Goal: Task Accomplishment & Management: Use online tool/utility

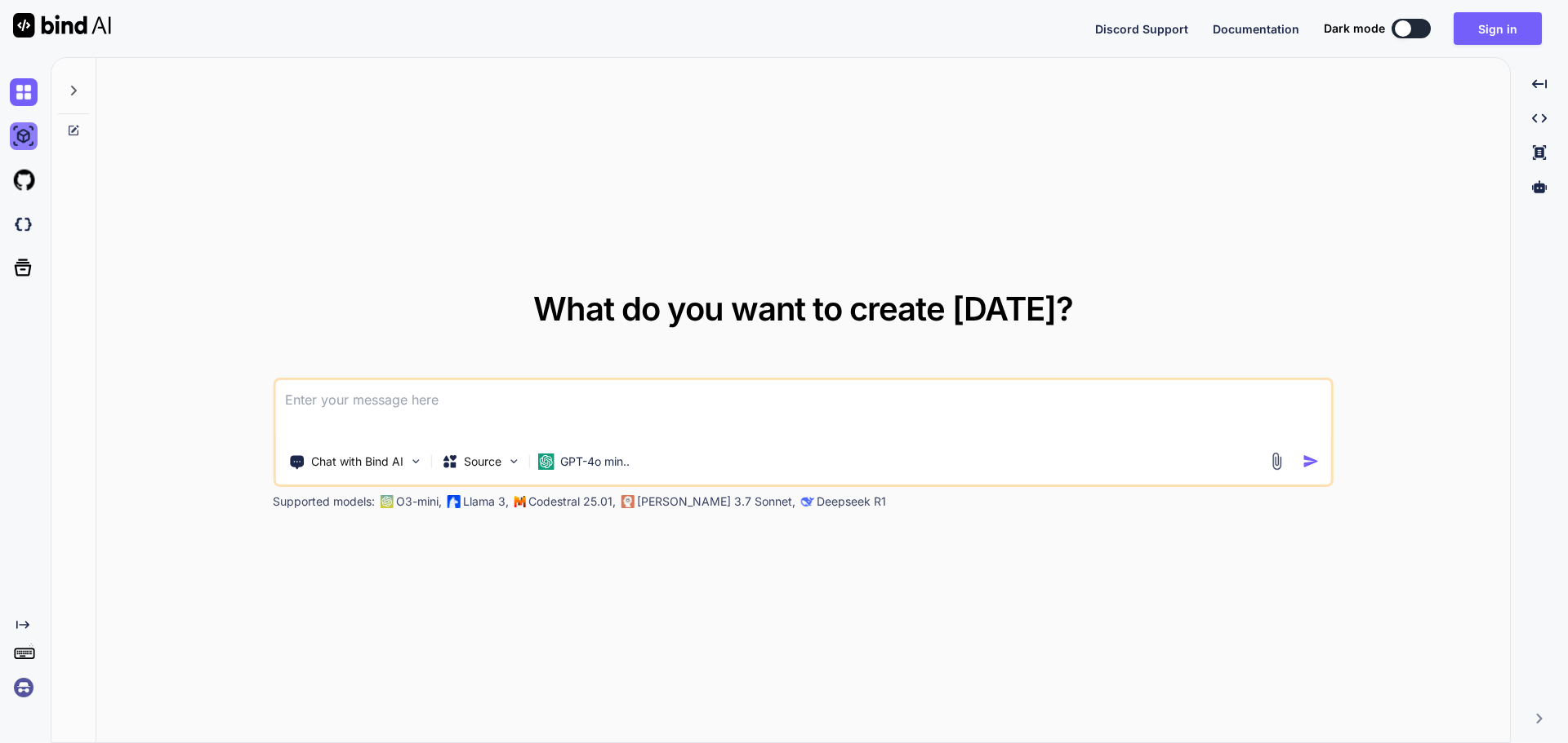
click at [26, 132] on img at bounding box center [23, 136] width 28 height 28
type textarea "x"
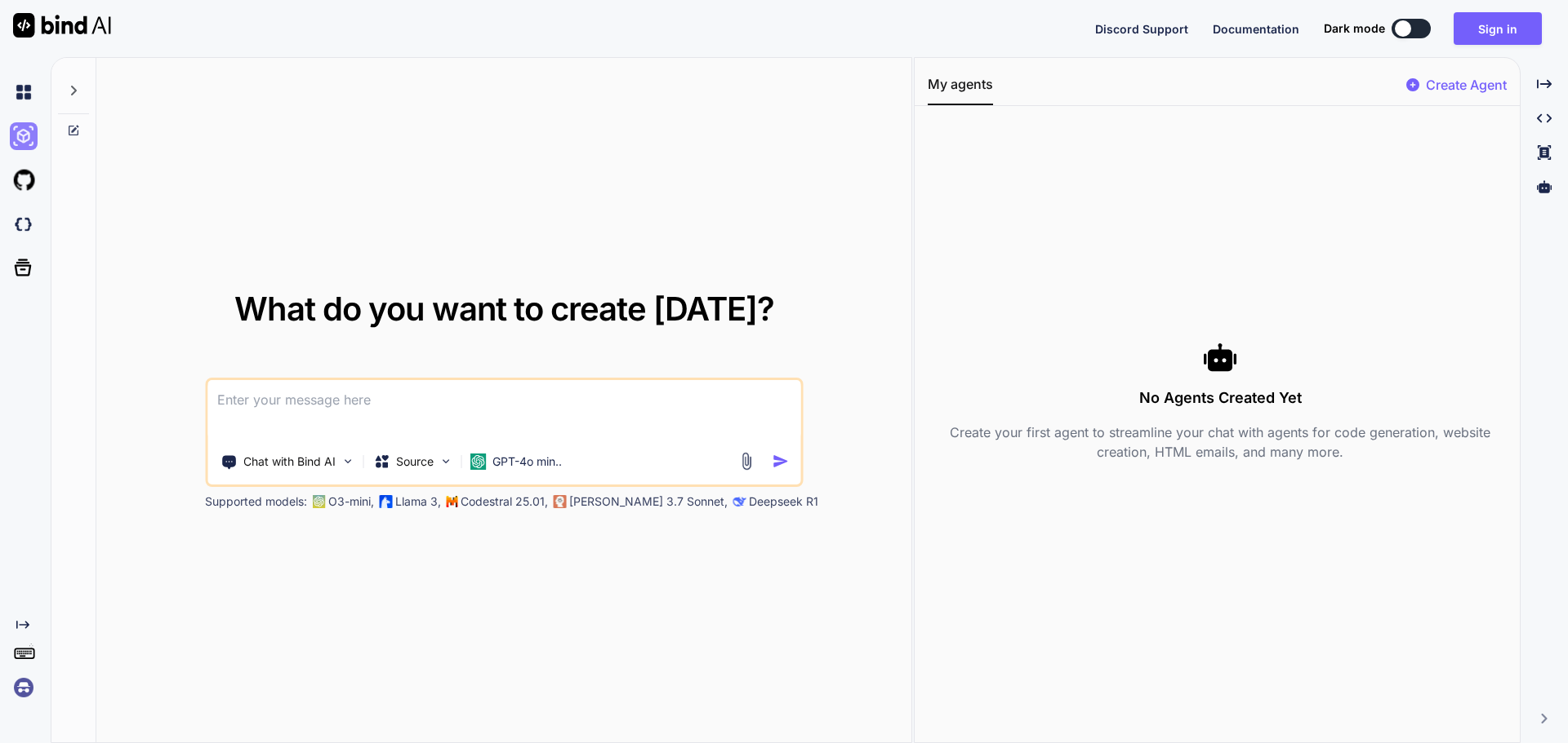
click at [21, 132] on img at bounding box center [23, 136] width 28 height 28
click at [1485, 25] on button "Sign in" at bounding box center [1497, 29] width 88 height 33
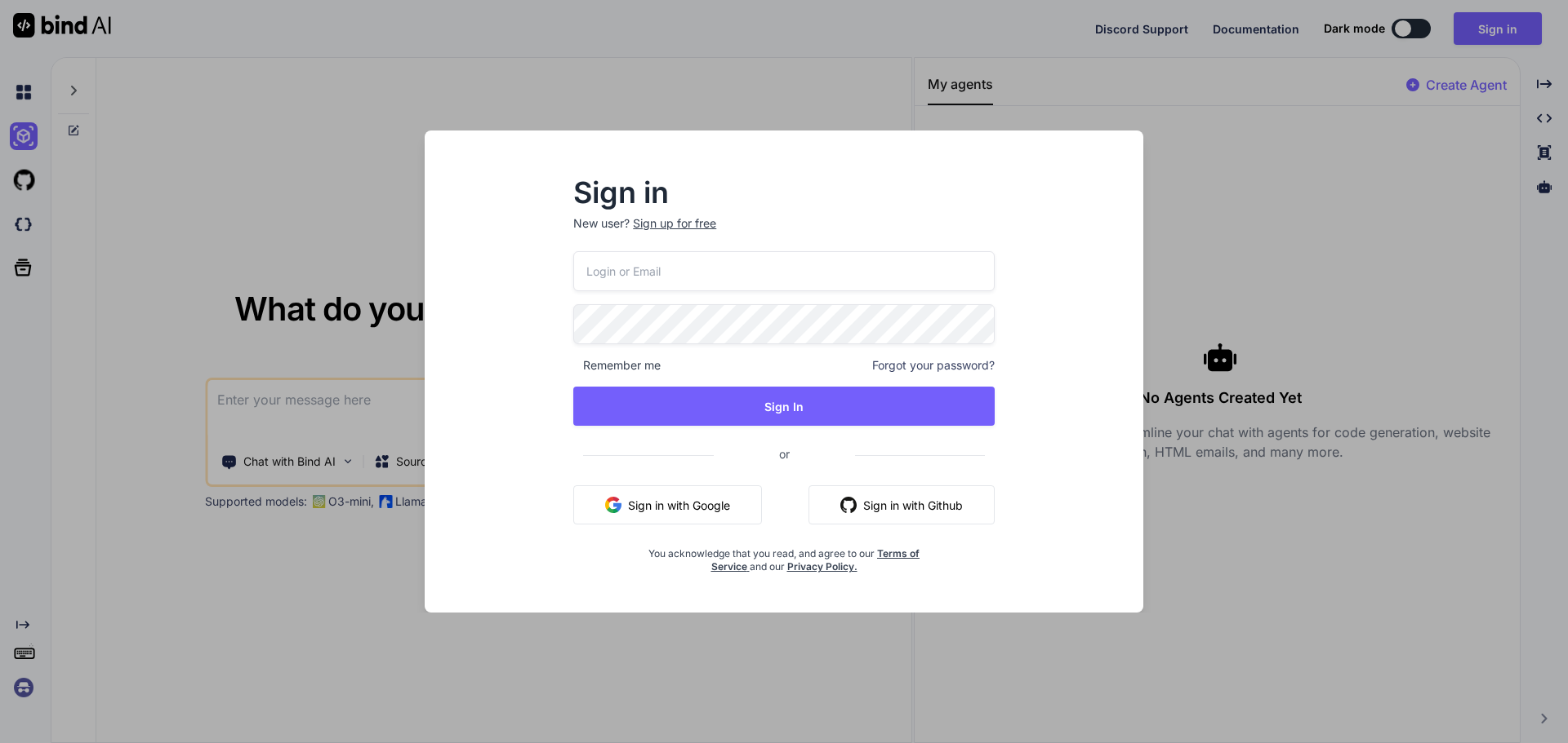
click at [781, 260] on input "email" at bounding box center [783, 271] width 421 height 40
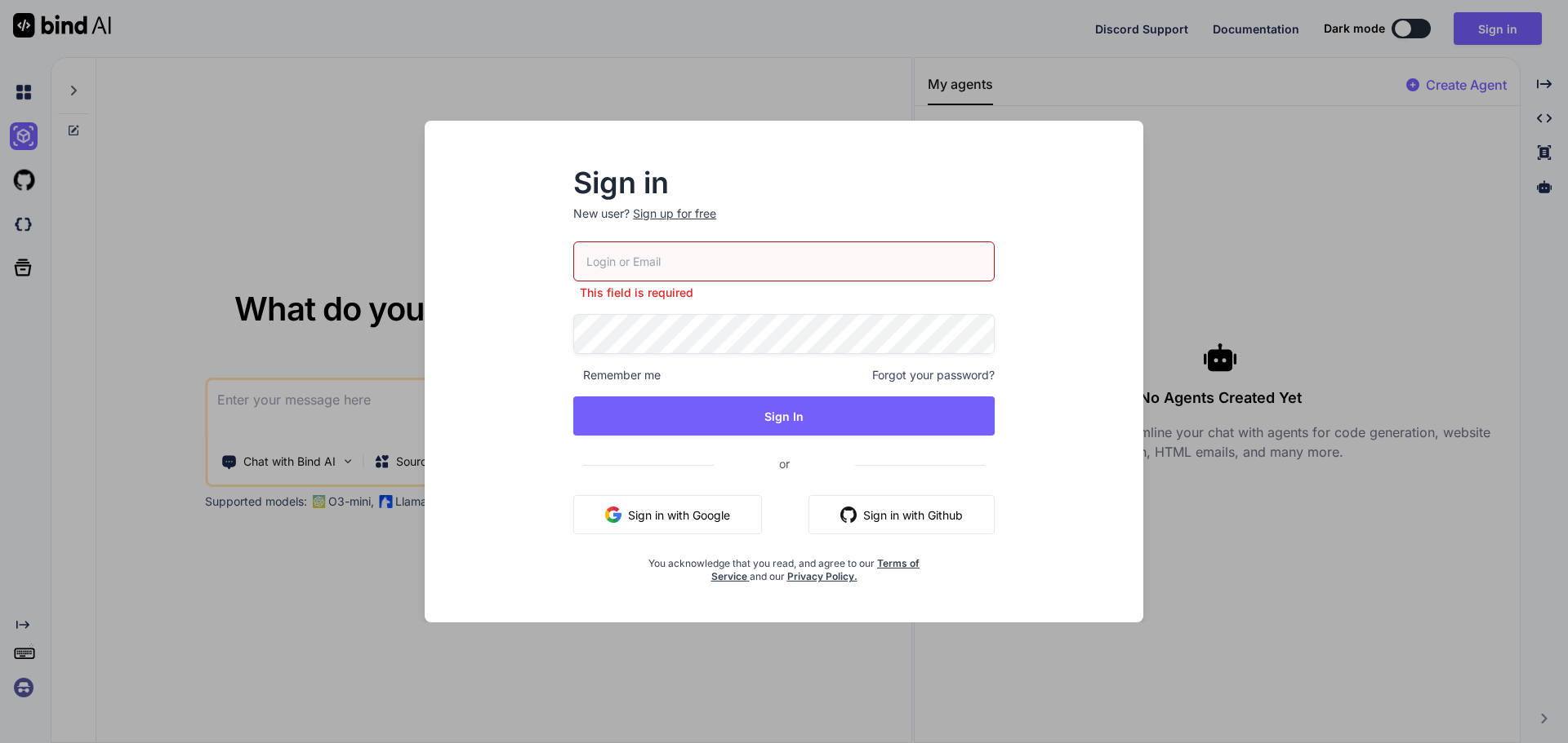
type input "aymeric@promarket.fr"
click at [745, 429] on div "aymeric@promarket.fr This field is required Remember me Forgot your password? S…" at bounding box center [783, 412] width 421 height 342
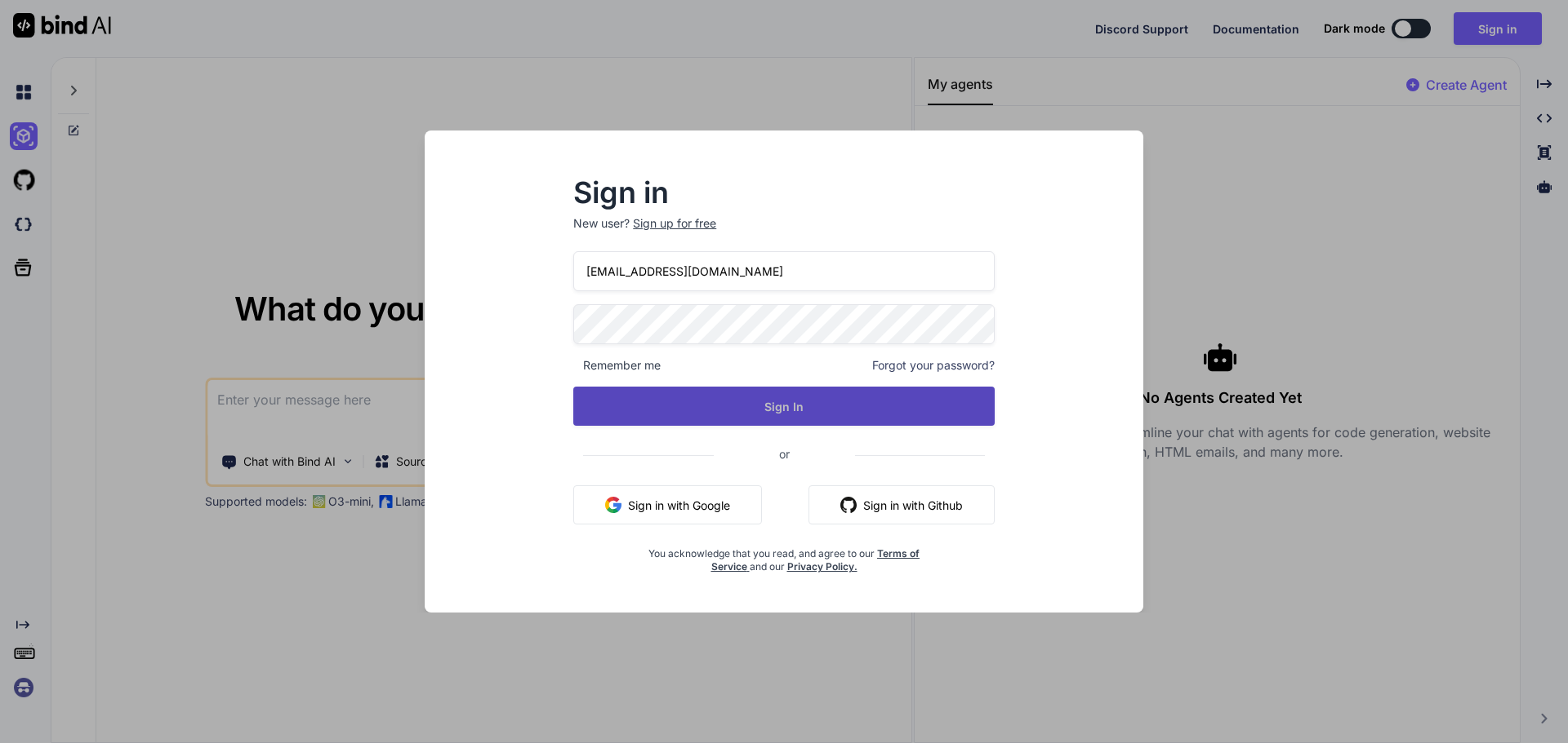
click at [749, 407] on button "Sign In" at bounding box center [783, 406] width 421 height 40
click at [688, 393] on button "Sign In" at bounding box center [783, 406] width 421 height 40
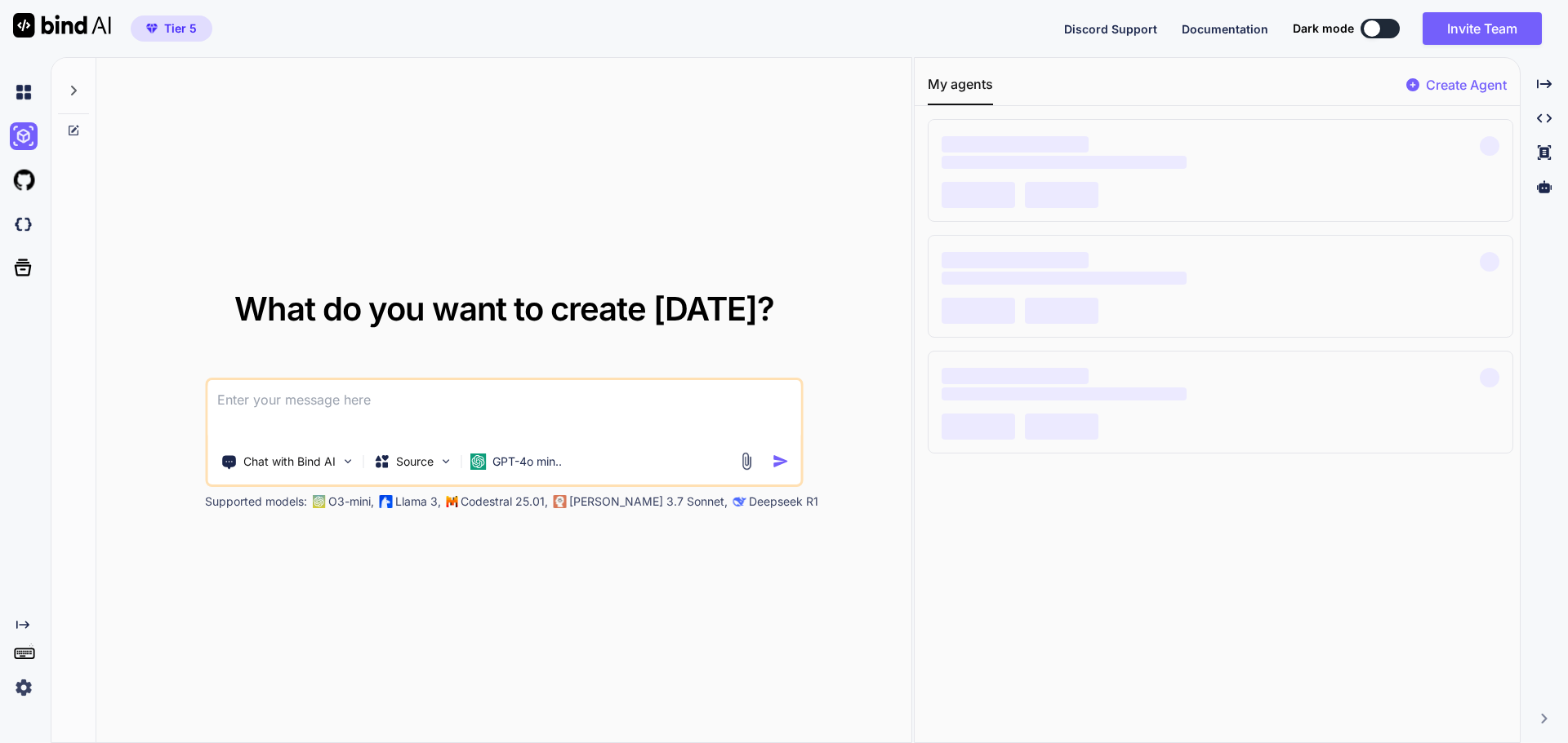
type textarea "x"
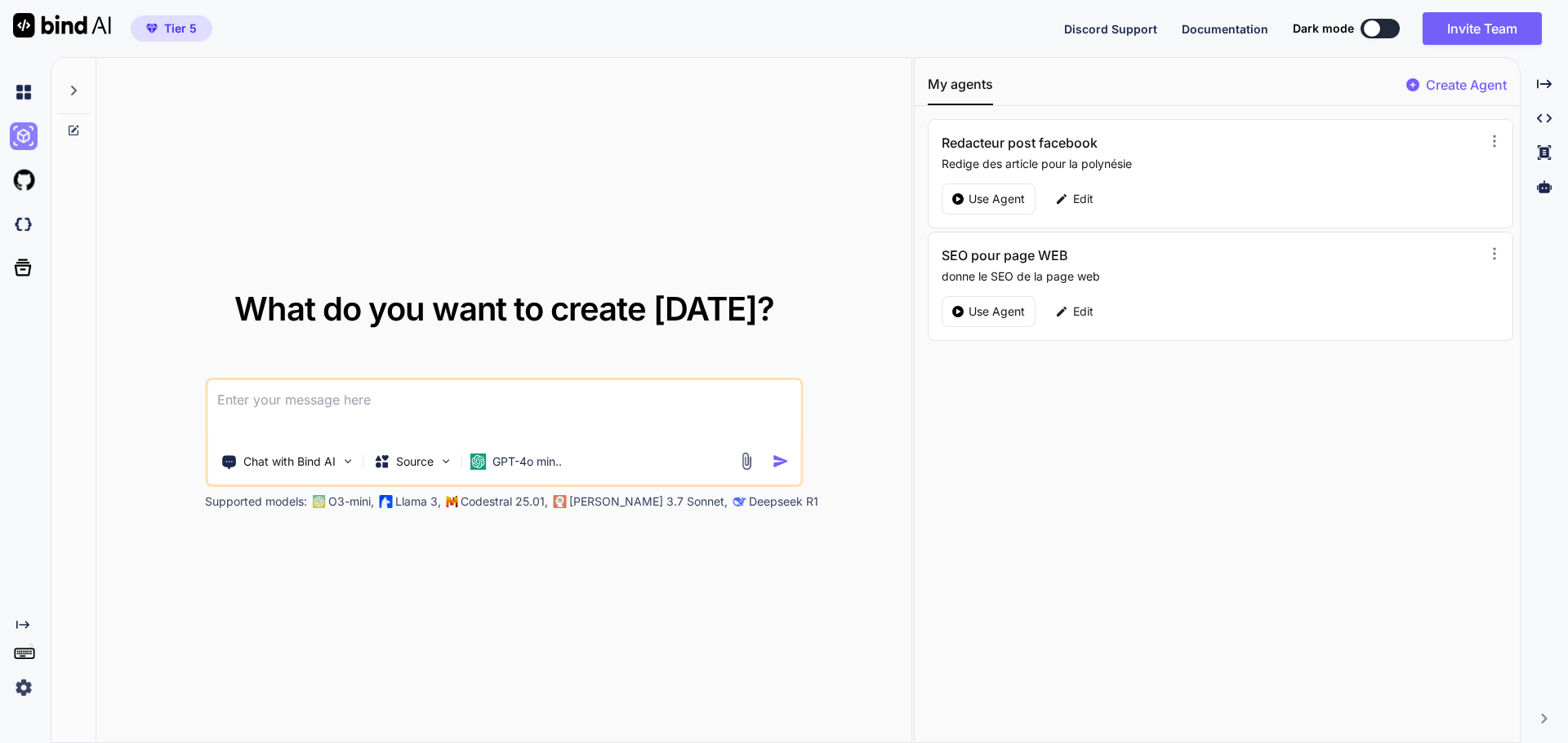
click at [24, 135] on img at bounding box center [23, 136] width 28 height 28
click at [11, 198] on div at bounding box center [27, 180] width 35 height 44
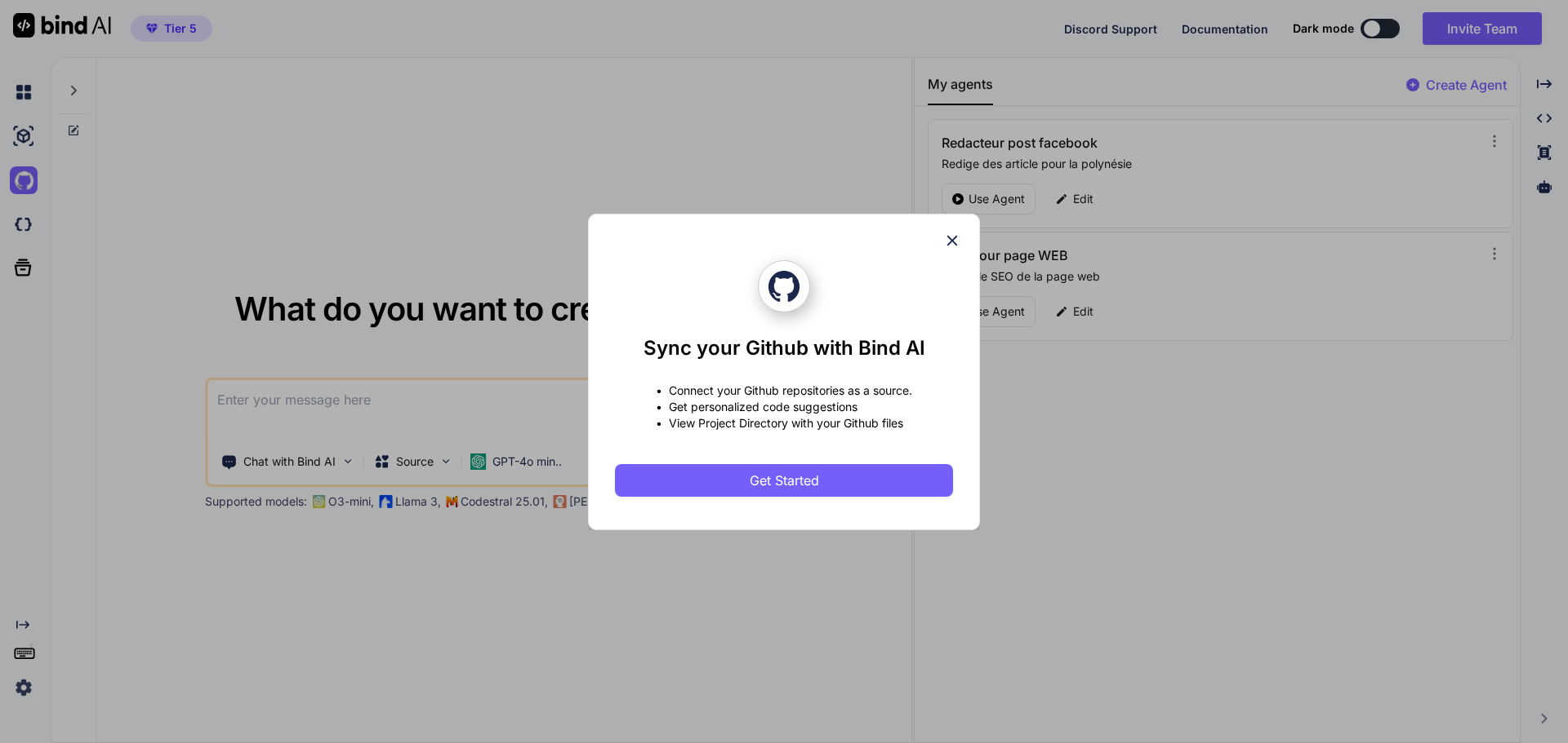
click at [951, 243] on icon at bounding box center [952, 240] width 11 height 11
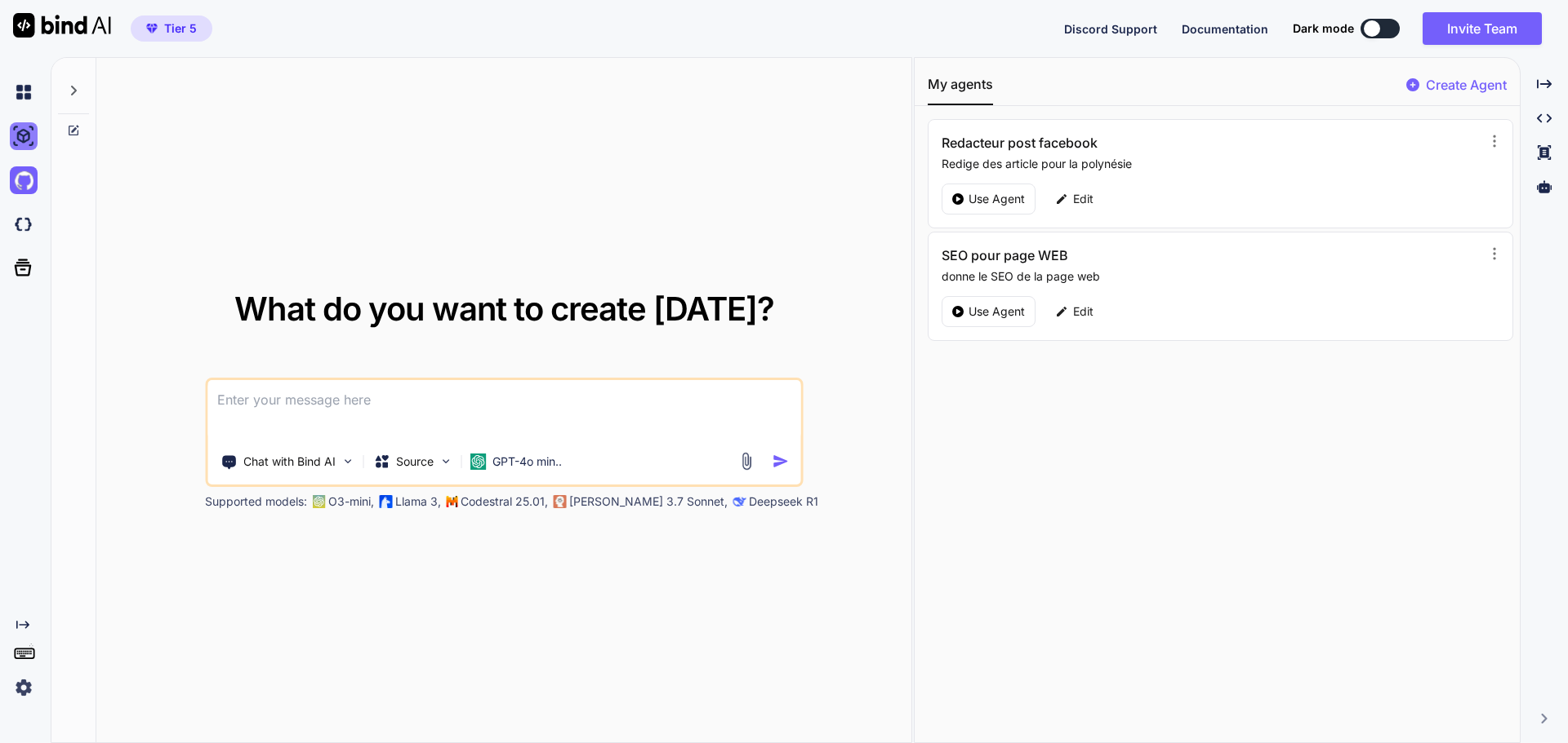
click at [30, 132] on img at bounding box center [23, 136] width 28 height 28
click at [26, 225] on img at bounding box center [23, 224] width 28 height 28
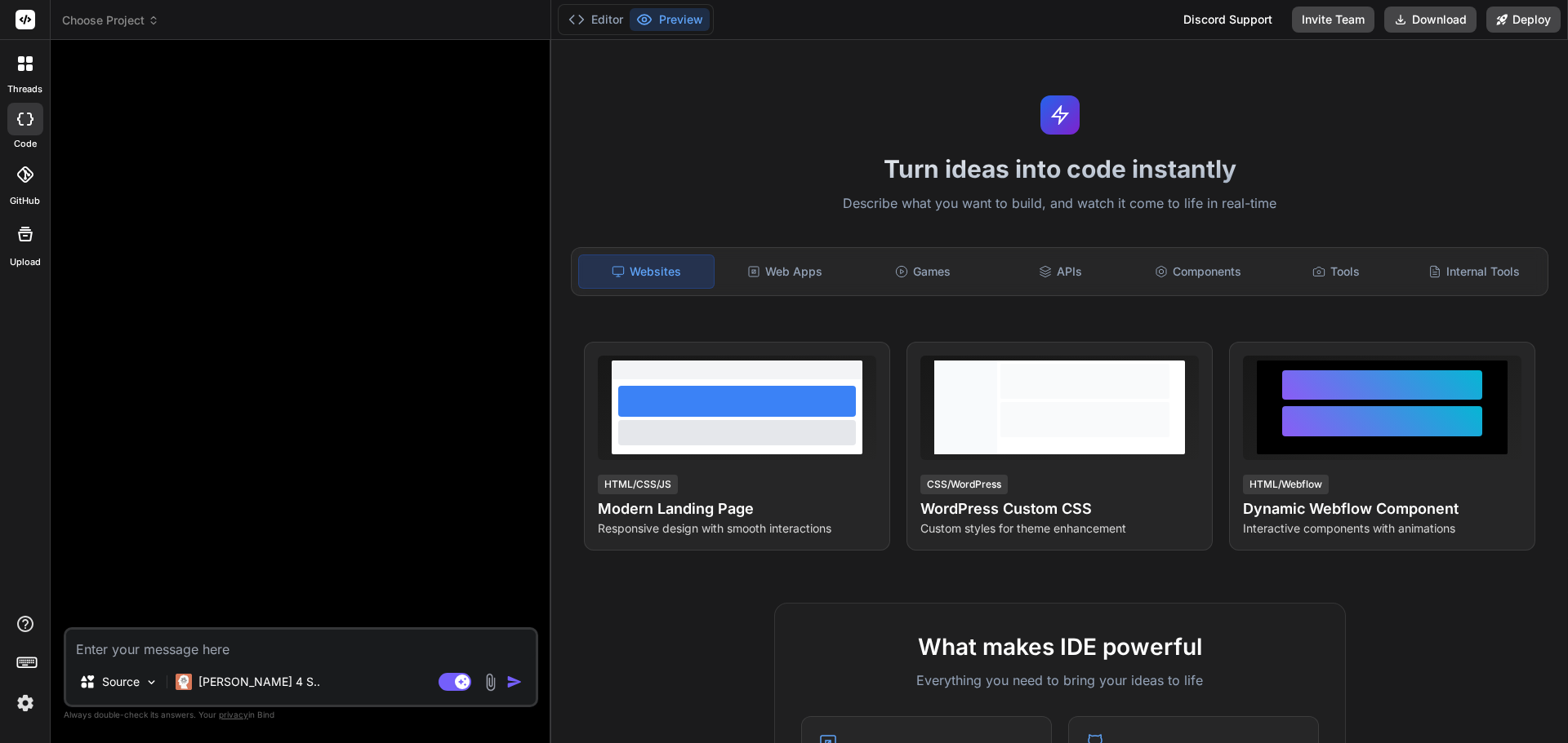
click at [136, 28] on span "Choose Project" at bounding box center [110, 20] width 97 height 16
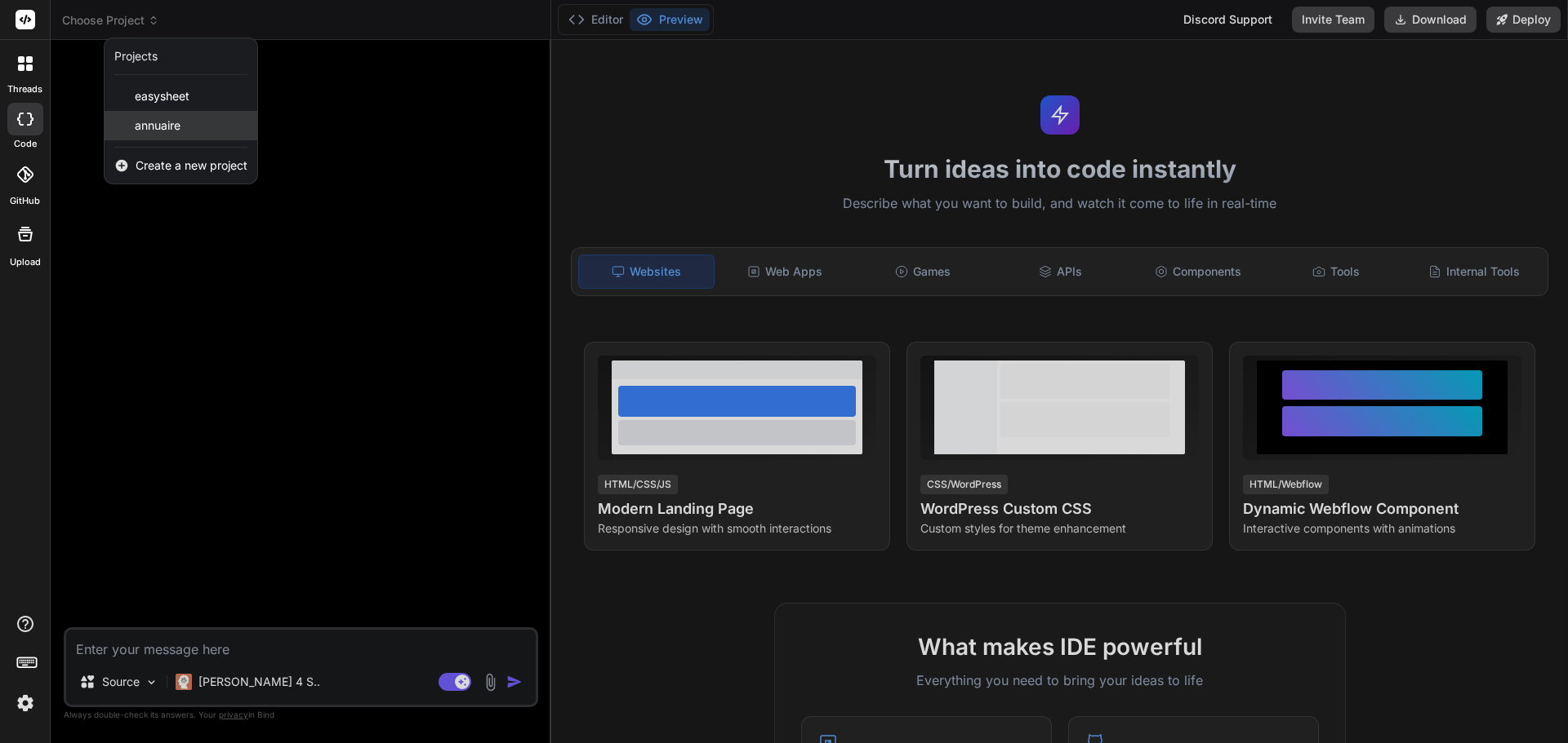
click at [152, 128] on span "annuaire" at bounding box center [157, 125] width 45 height 16
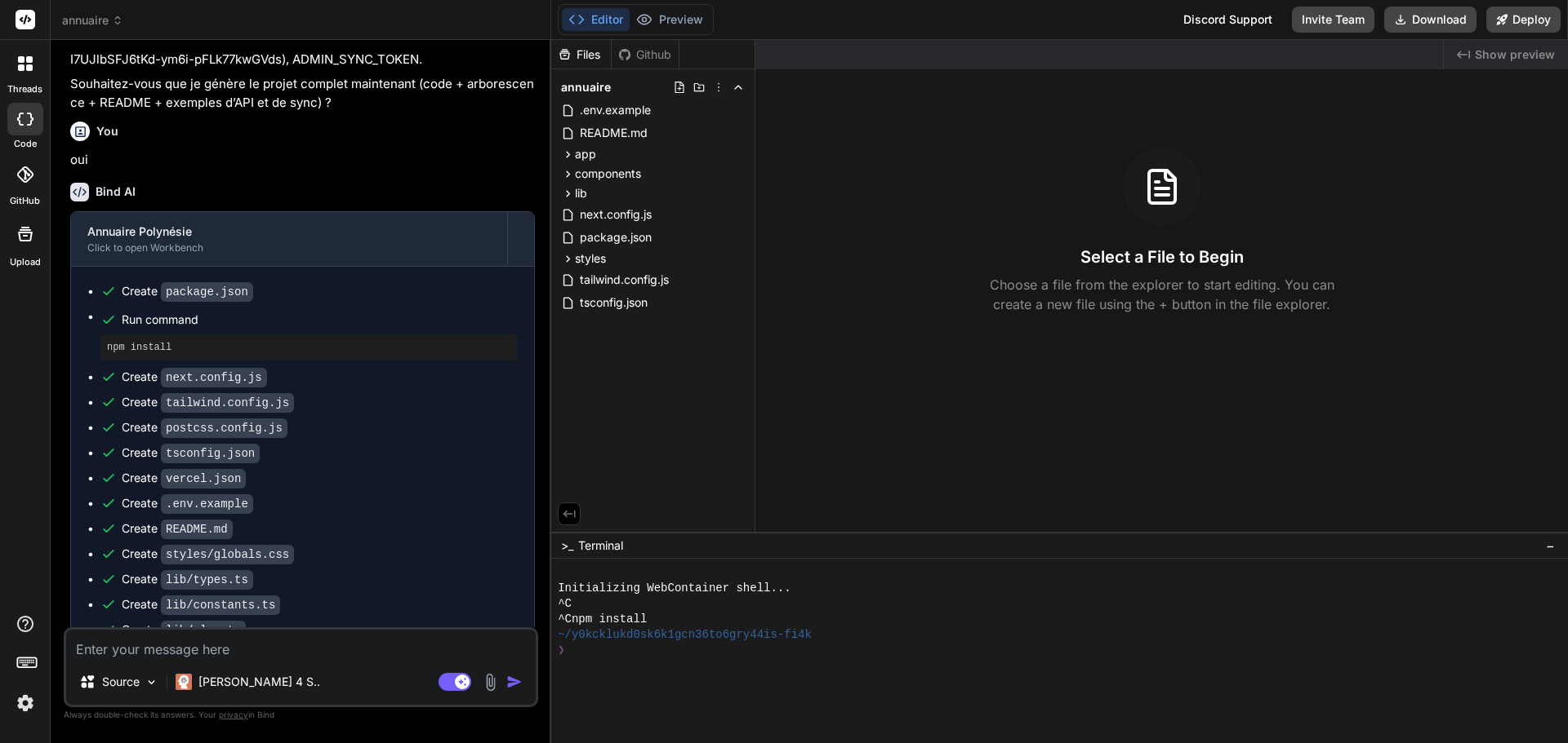
scroll to position [2185, 0]
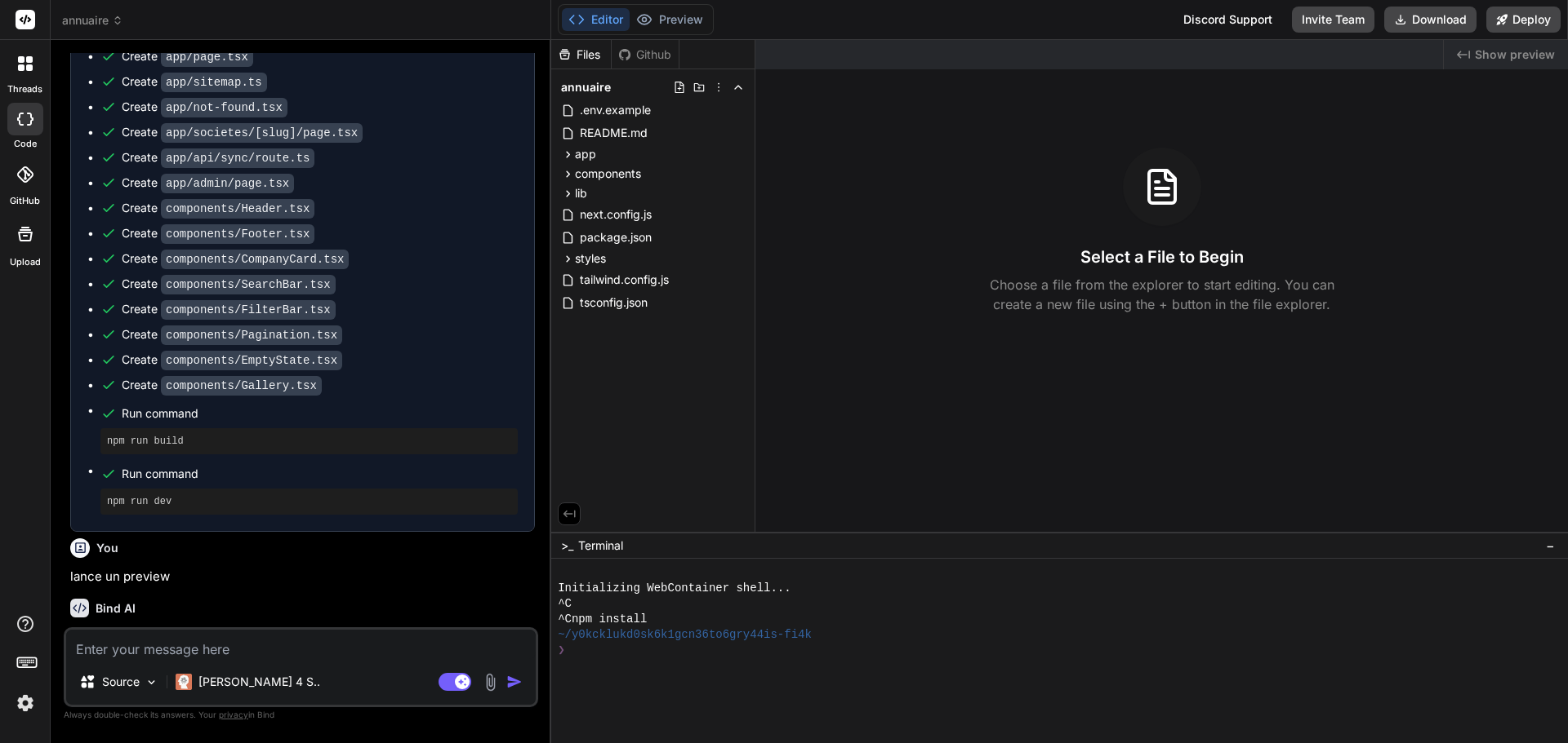
click at [188, 605] on div "Bind AI" at bounding box center [303, 608] width 465 height 18
click at [617, 653] on div "❯" at bounding box center [1051, 650] width 988 height 15
click at [630, 659] on div at bounding box center [1051, 666] width 988 height 15
click at [695, 610] on div "^C" at bounding box center [1051, 604] width 988 height 15
click at [792, 580] on div at bounding box center [1051, 573] width 988 height 15
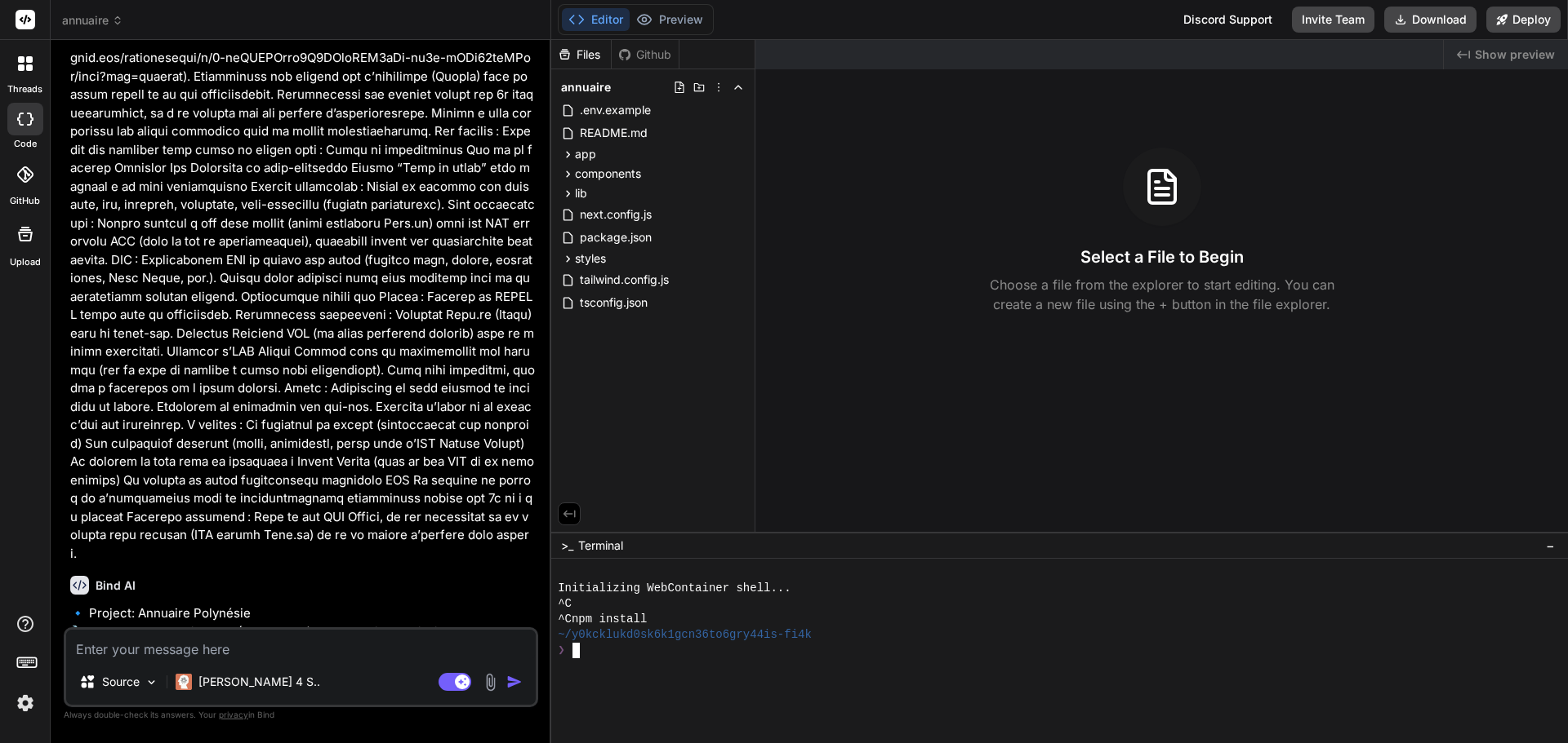
scroll to position [0, 0]
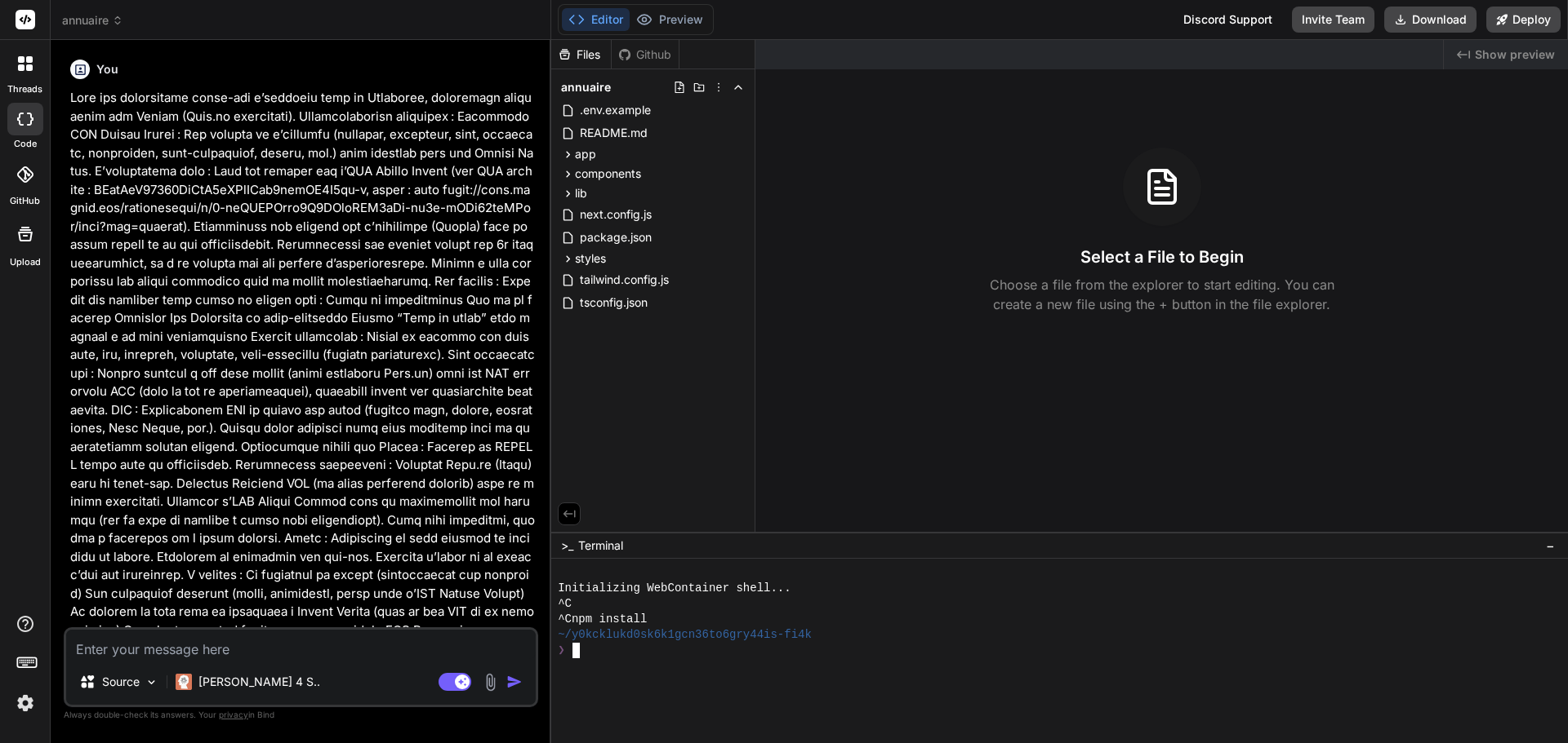
click at [1506, 60] on span "Show preview" at bounding box center [1514, 54] width 80 height 16
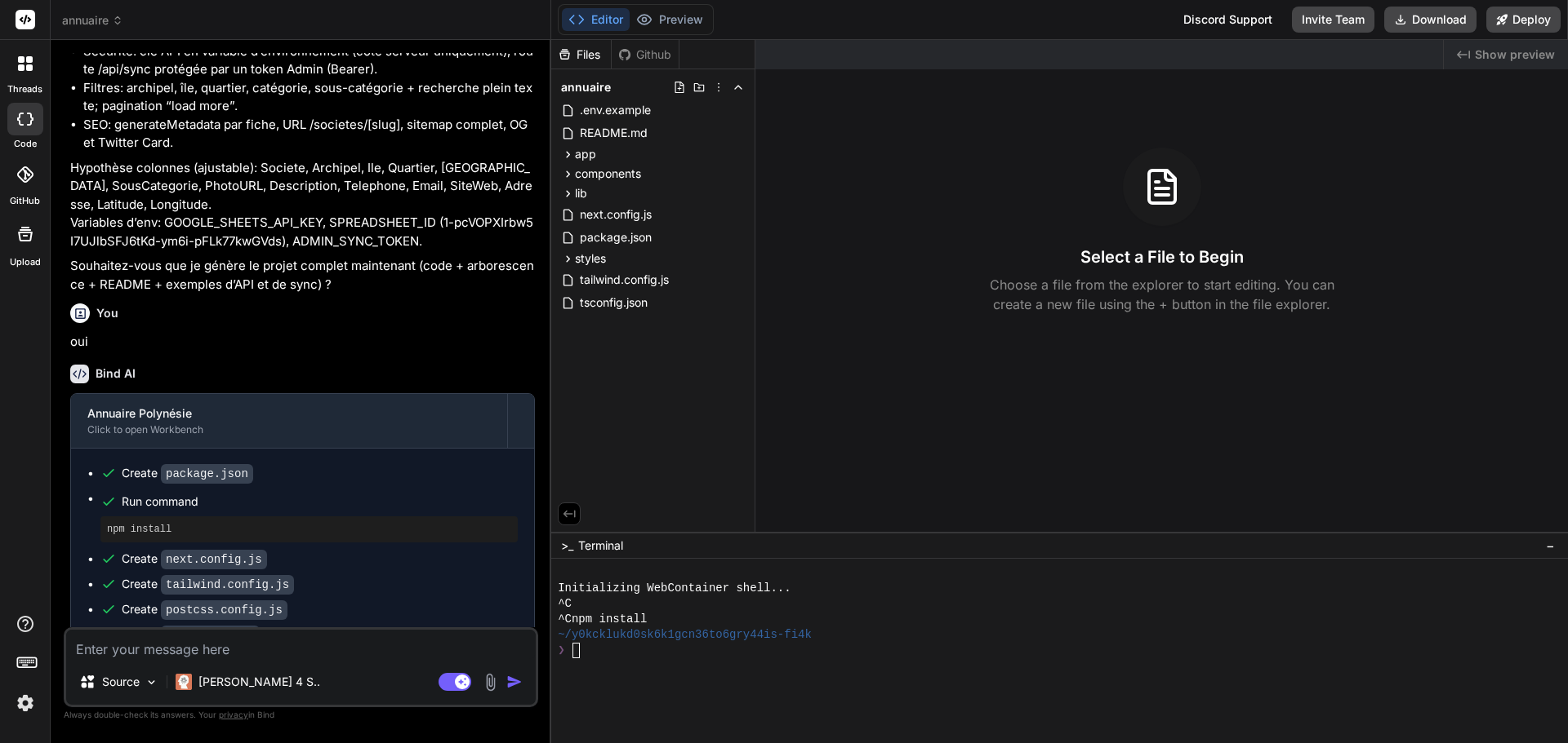
scroll to position [2185, 0]
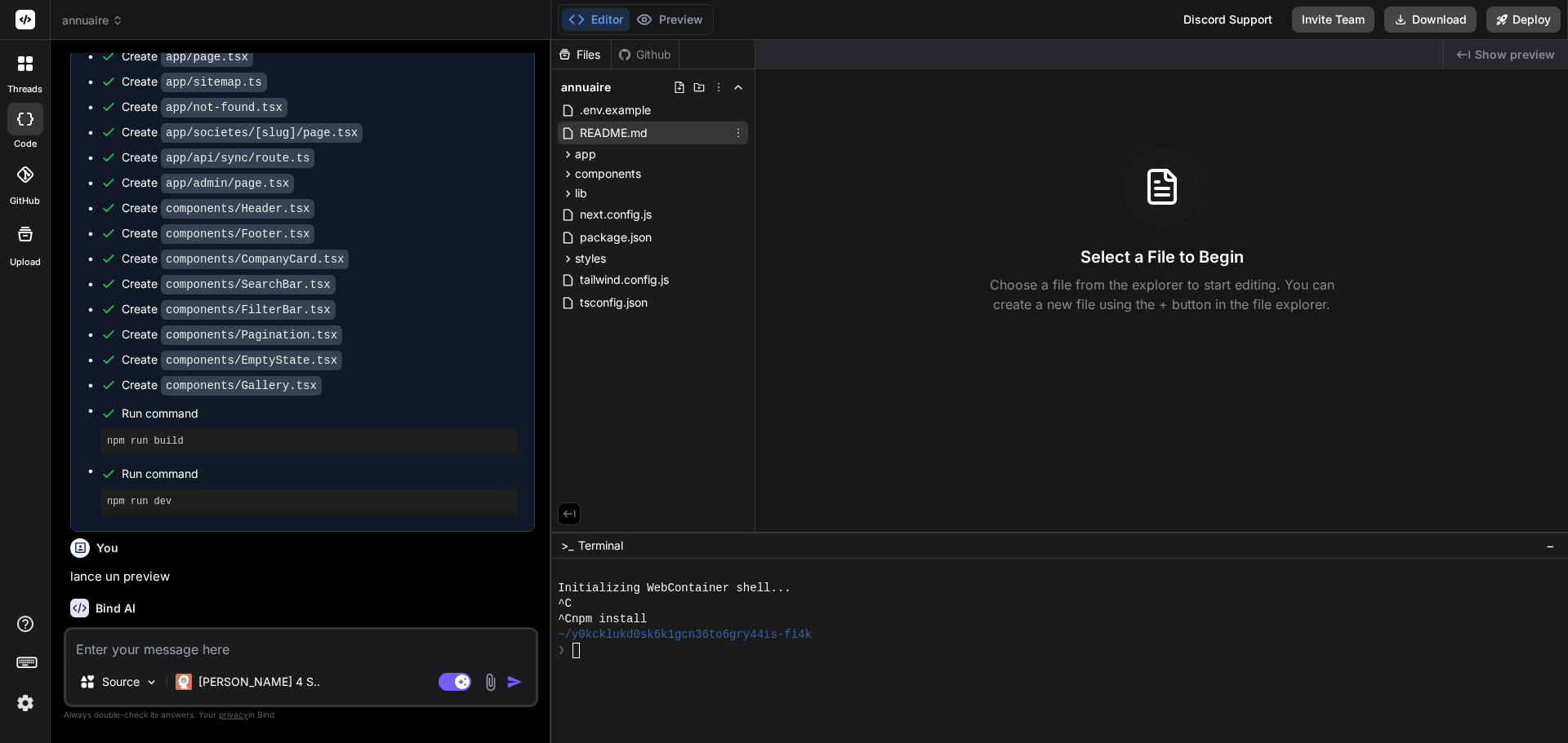
click at [620, 134] on span "README.md" at bounding box center [614, 133] width 71 height 19
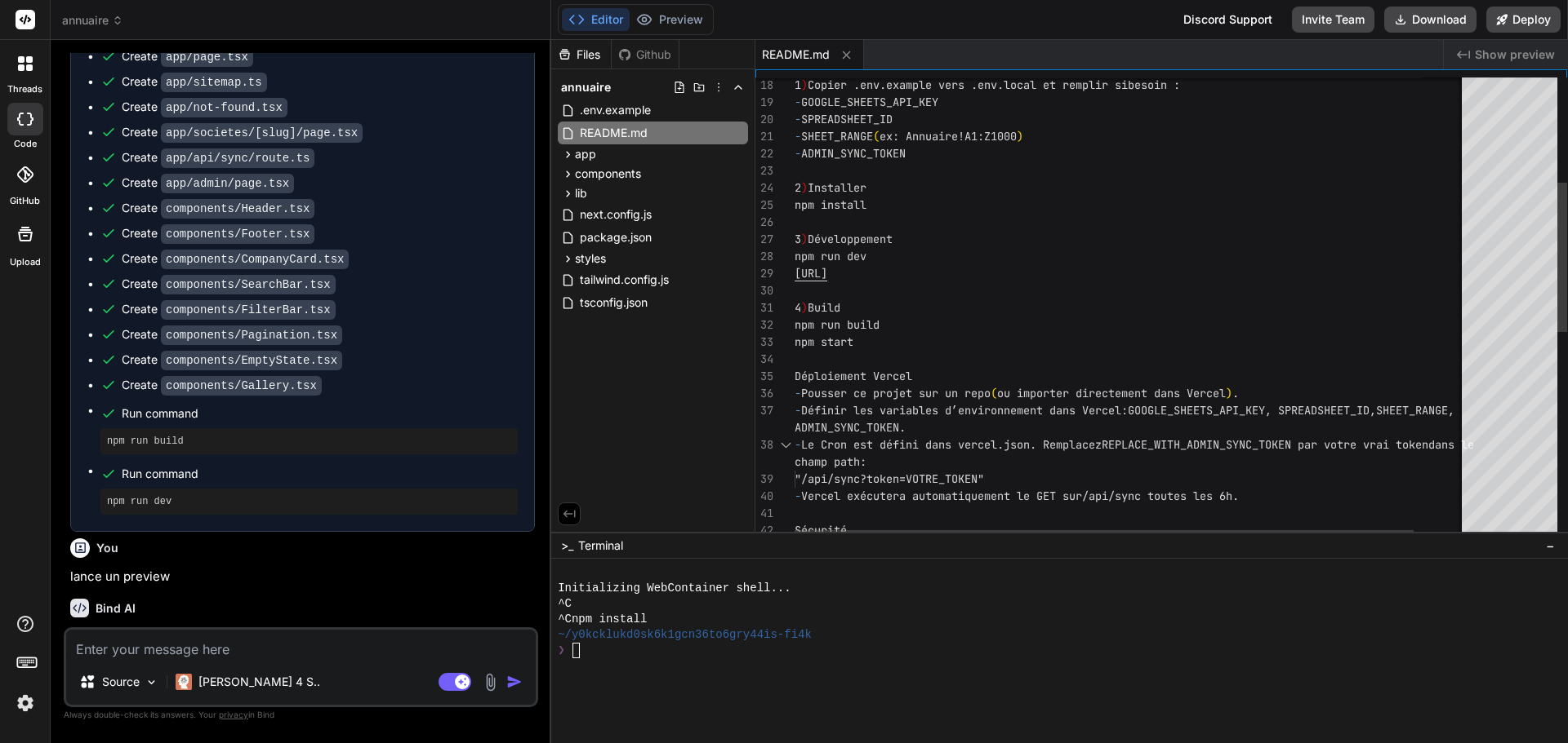
type textarea "x"
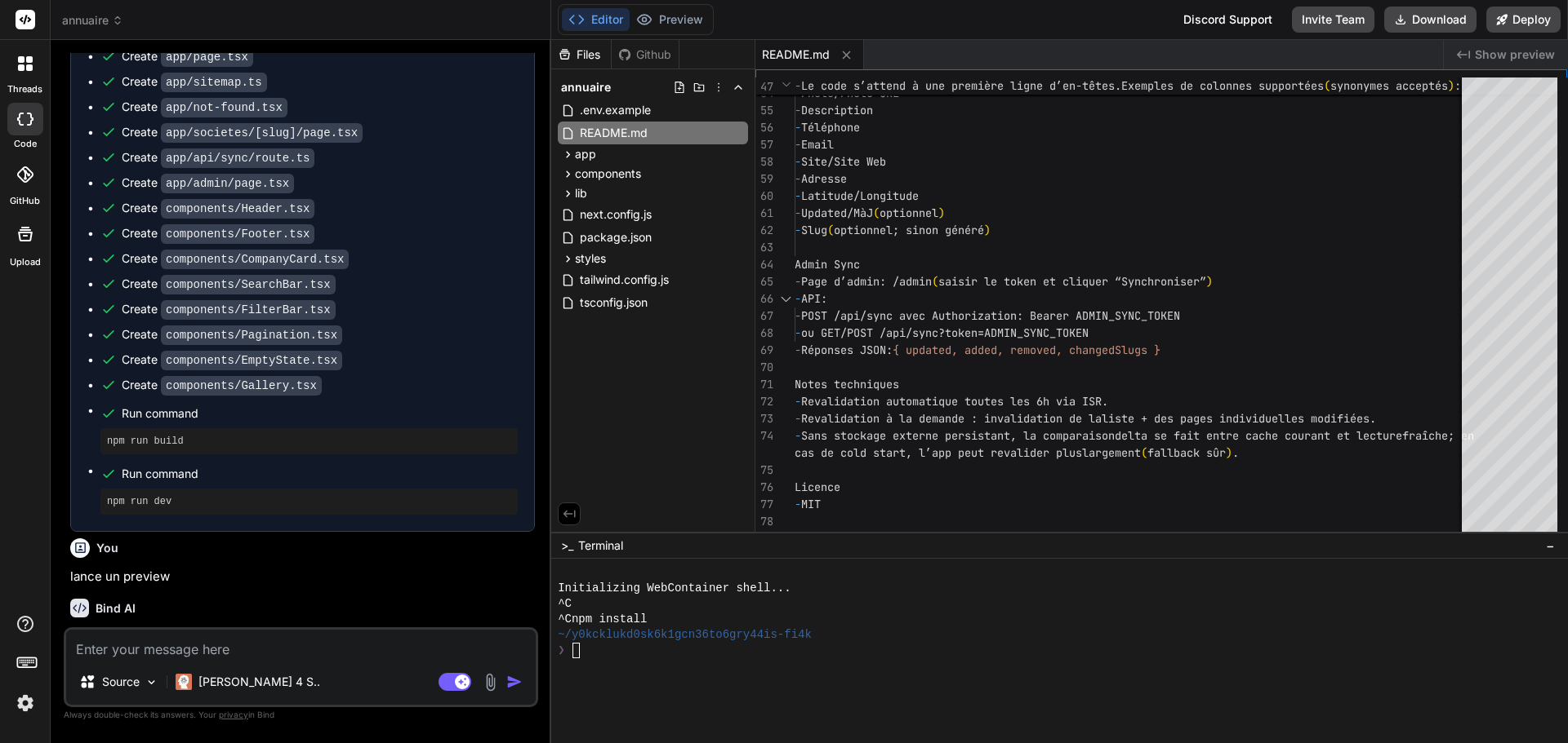
click at [180, 650] on textarea at bounding box center [301, 645] width 470 height 29
type textarea "a"
type textarea "x"
type textarea "an"
type textarea "x"
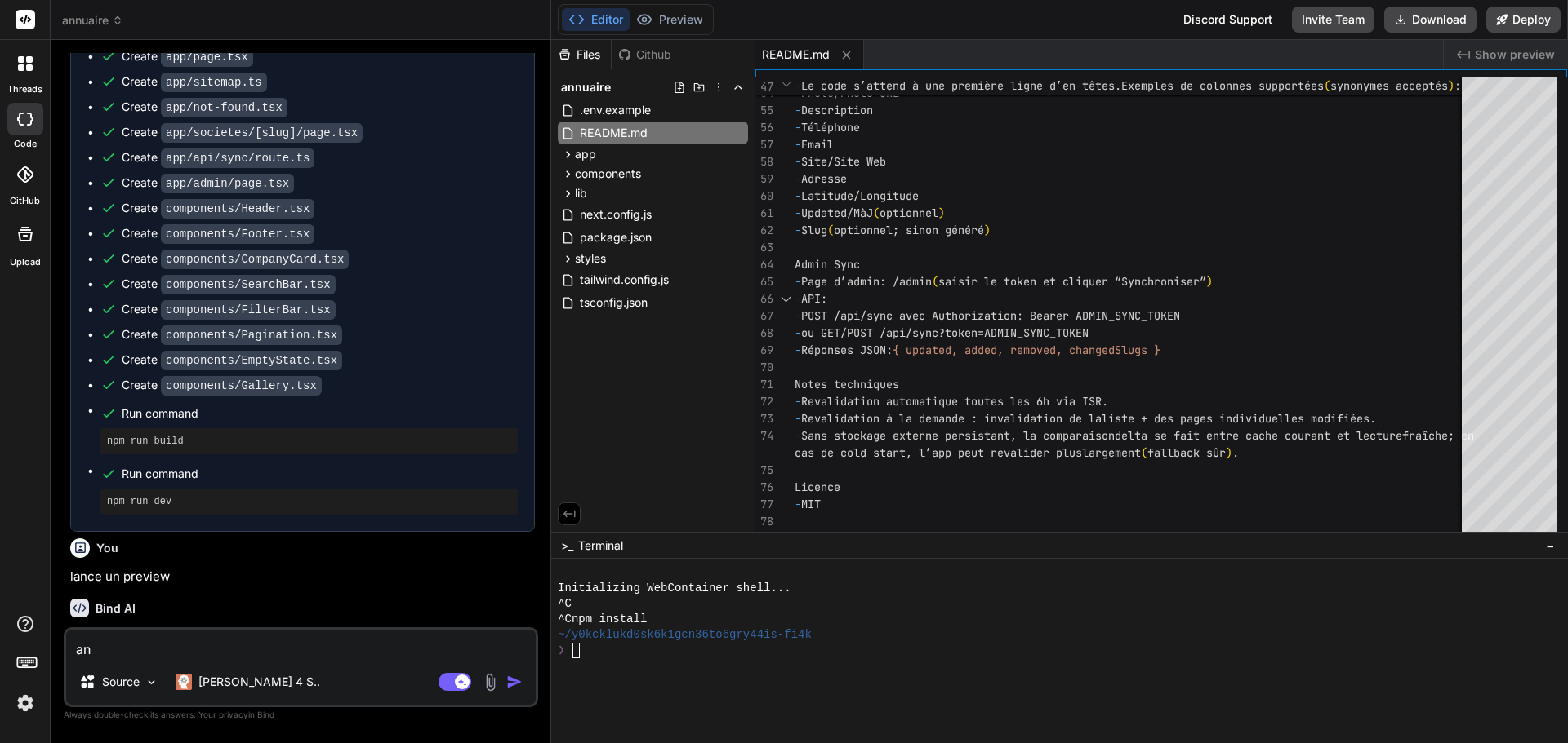
type textarea "ana"
type textarea "x"
type textarea "anal"
type textarea "x"
type textarea "ana"
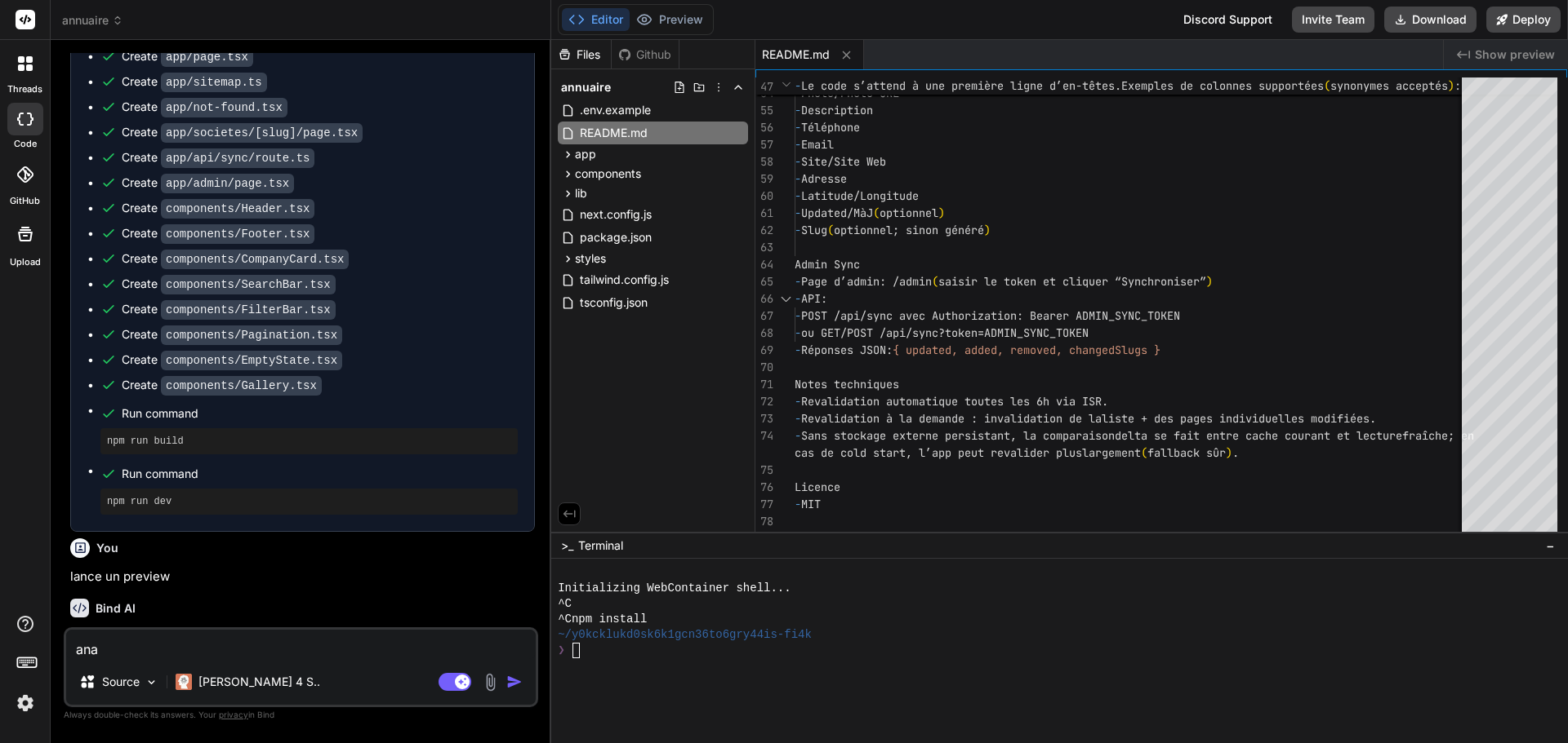
type textarea "x"
type textarea "an"
type textarea "x"
type textarea "a"
type textarea "x"
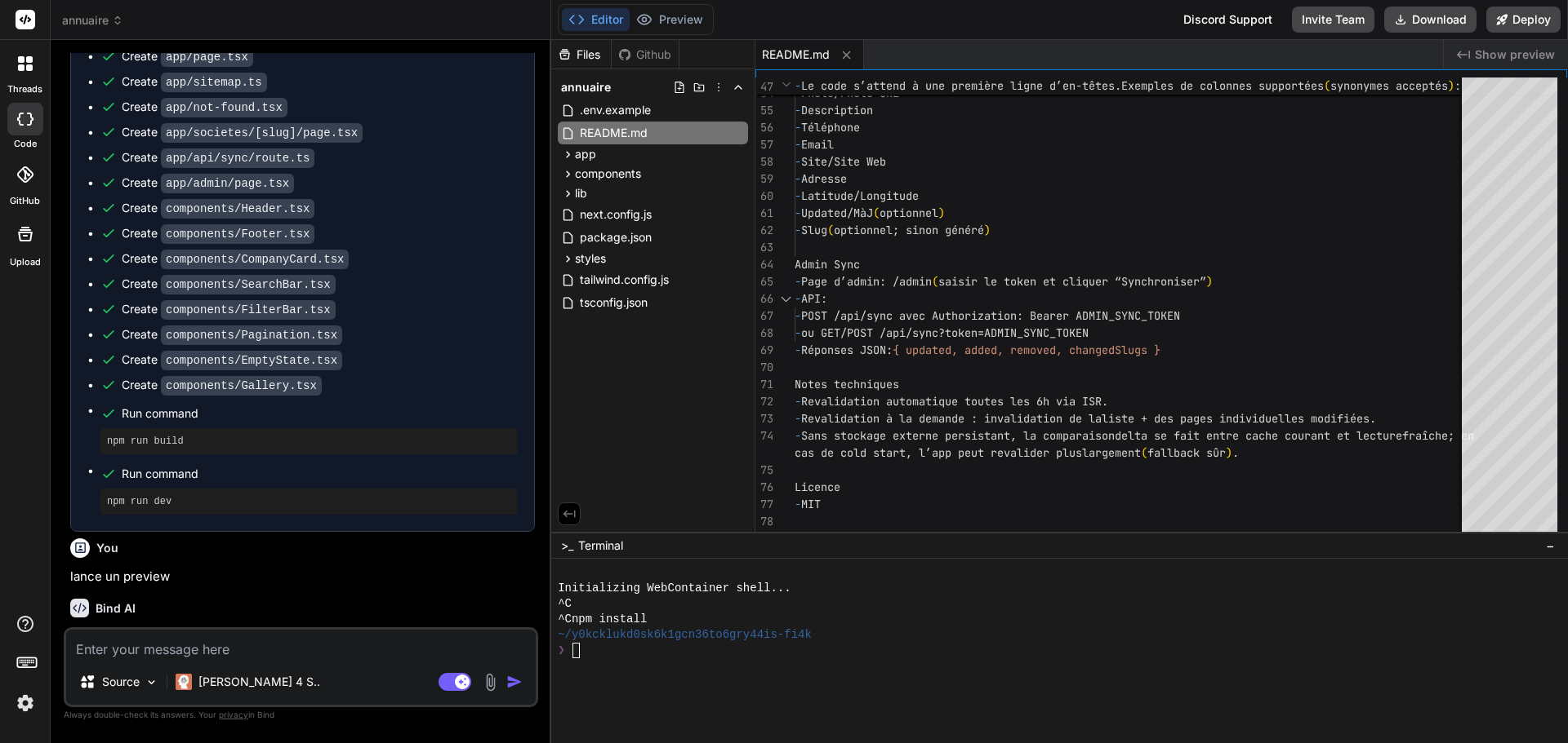
type textarea "x"
type textarea "r"
type textarea "x"
type textarea "re"
type textarea "x"
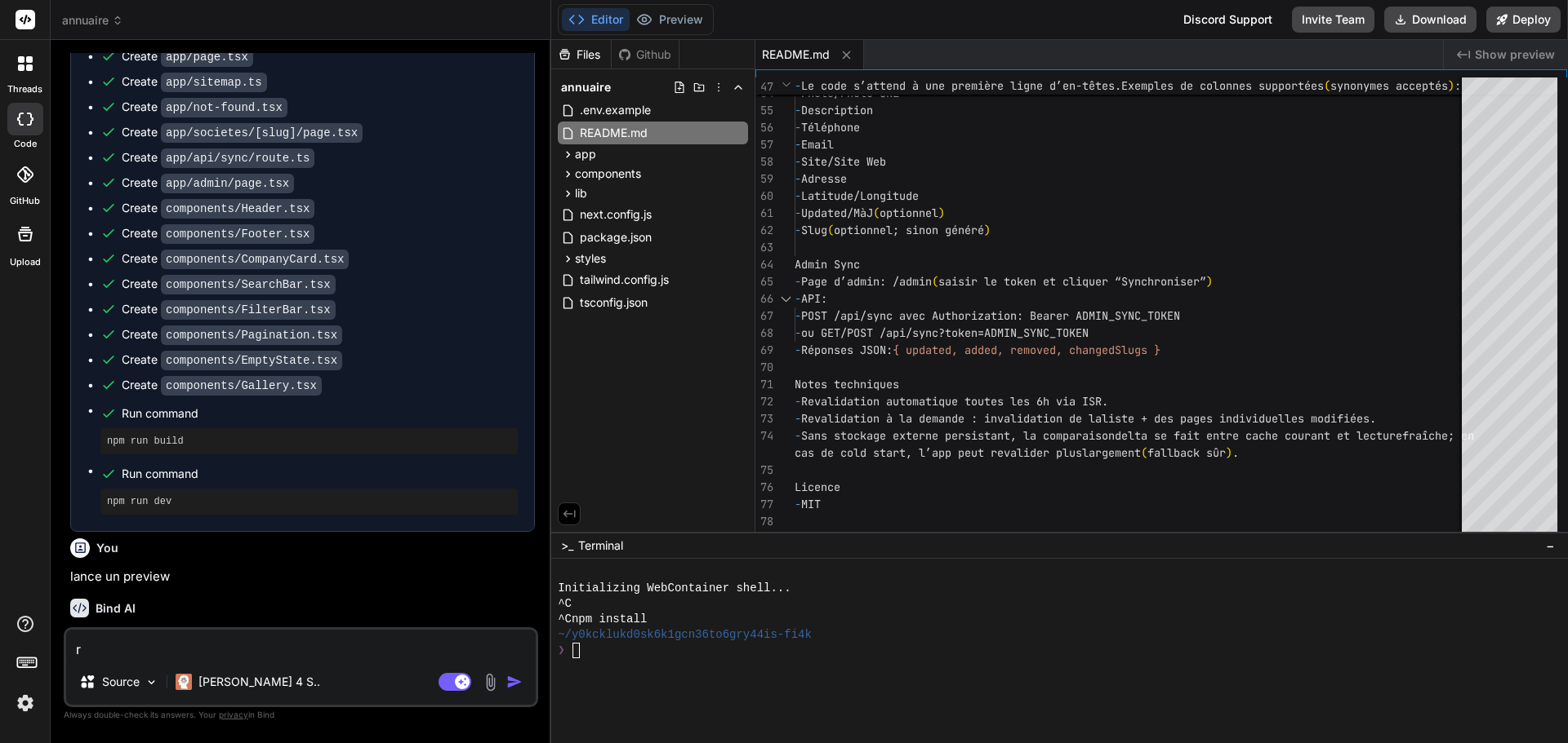
type textarea "ré"
type textarea "x"
type textarea "réi"
type textarea "x"
type textarea "ré"
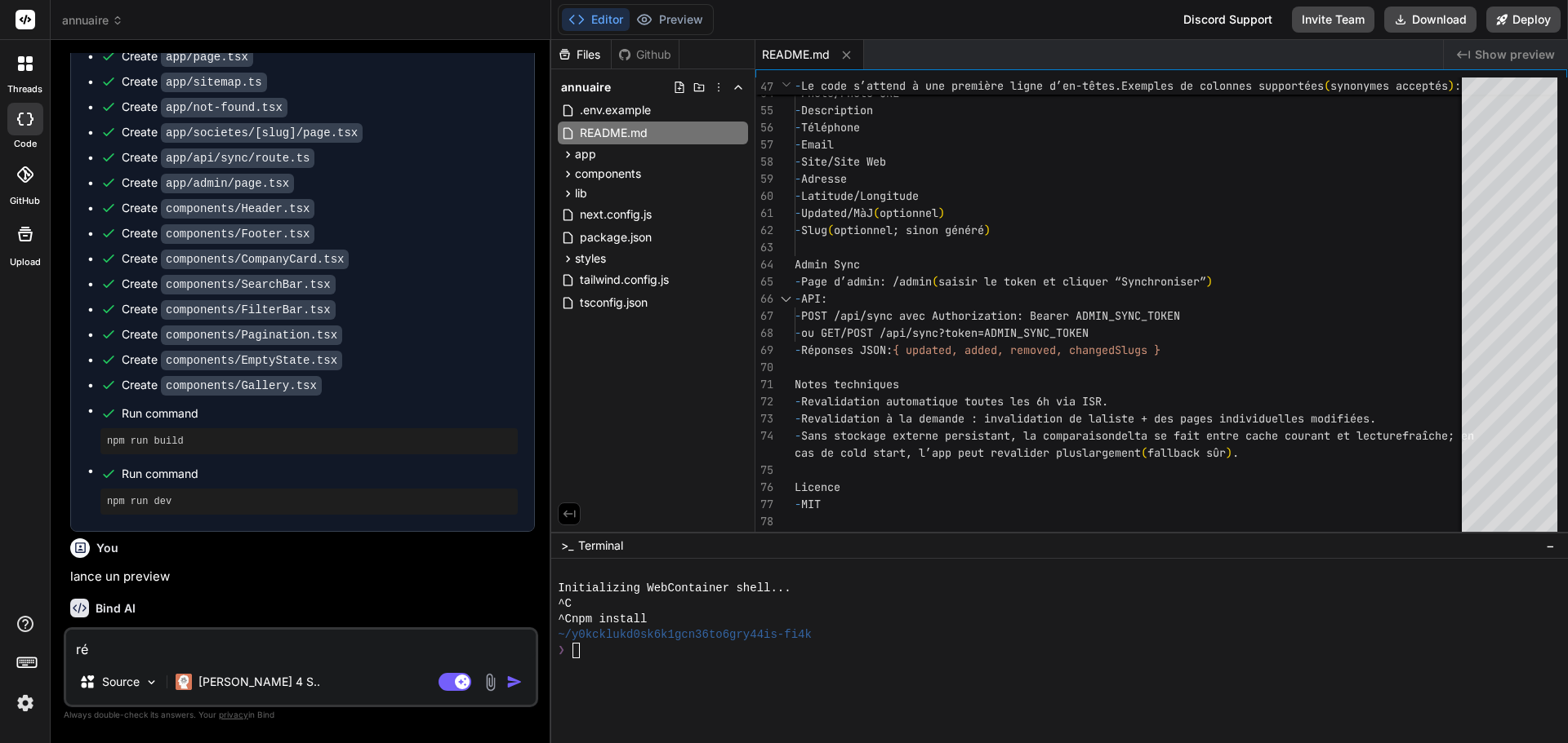
type textarea "x"
type textarea "rév"
type textarea "x"
type textarea "révi"
type textarea "x"
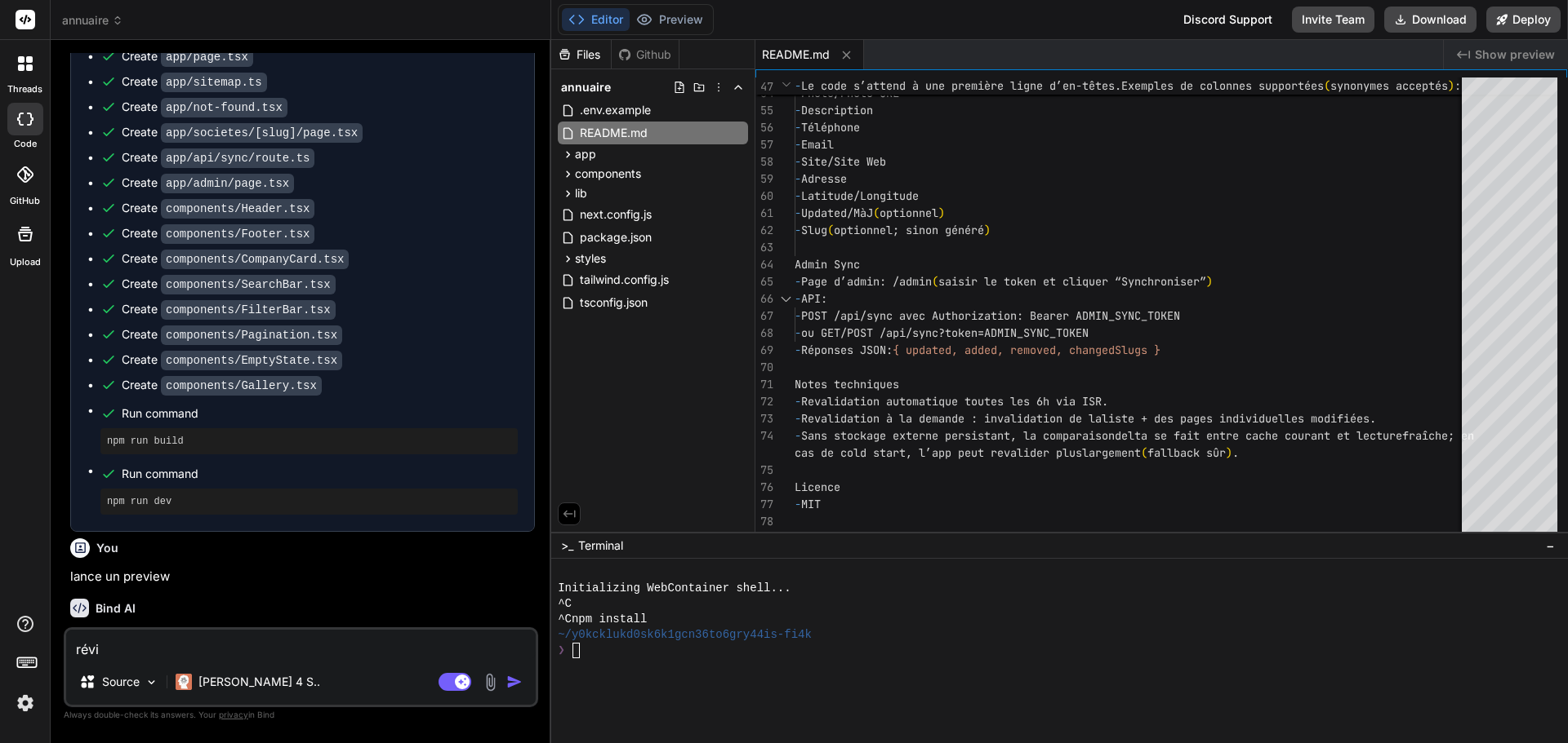
type textarea "révis"
type textarea "x"
type textarea "révise"
type textarea "x"
type textarea "révise"
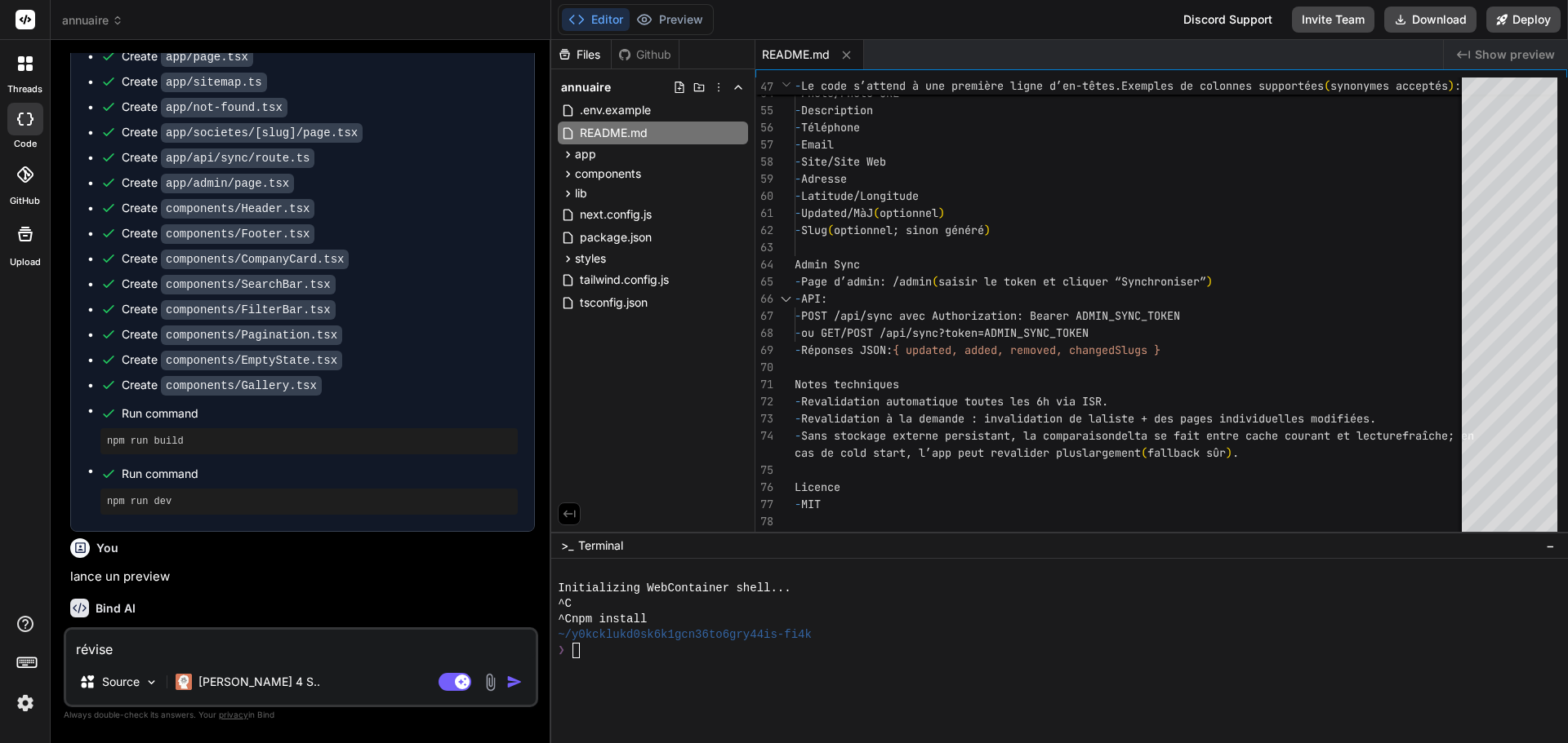
type textarea "x"
type textarea "révise l"
type textarea "x"
type textarea "révise le"
type textarea "x"
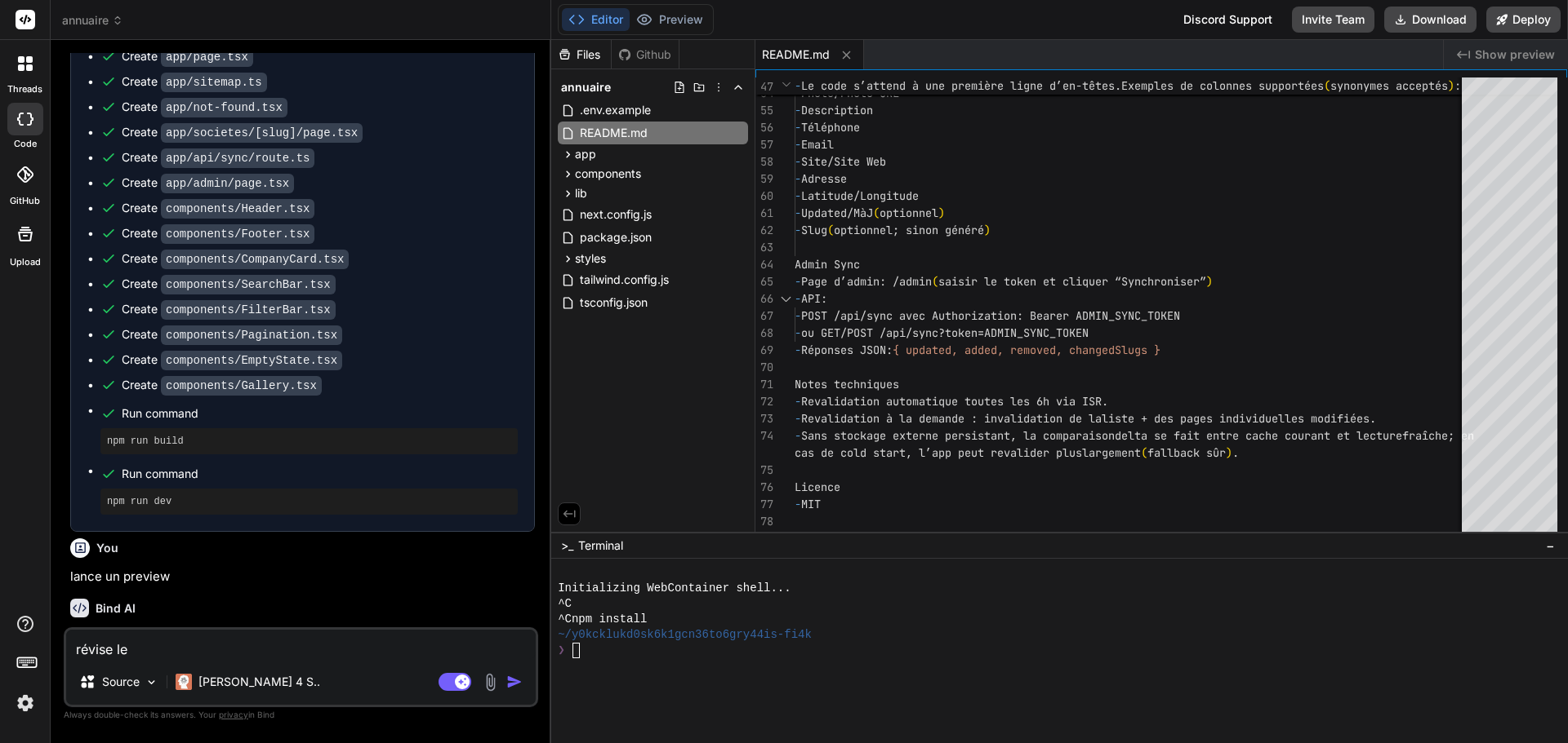
type textarea "révise le"
type textarea "x"
type textarea "révise le c"
type textarea "x"
type textarea "révise le co"
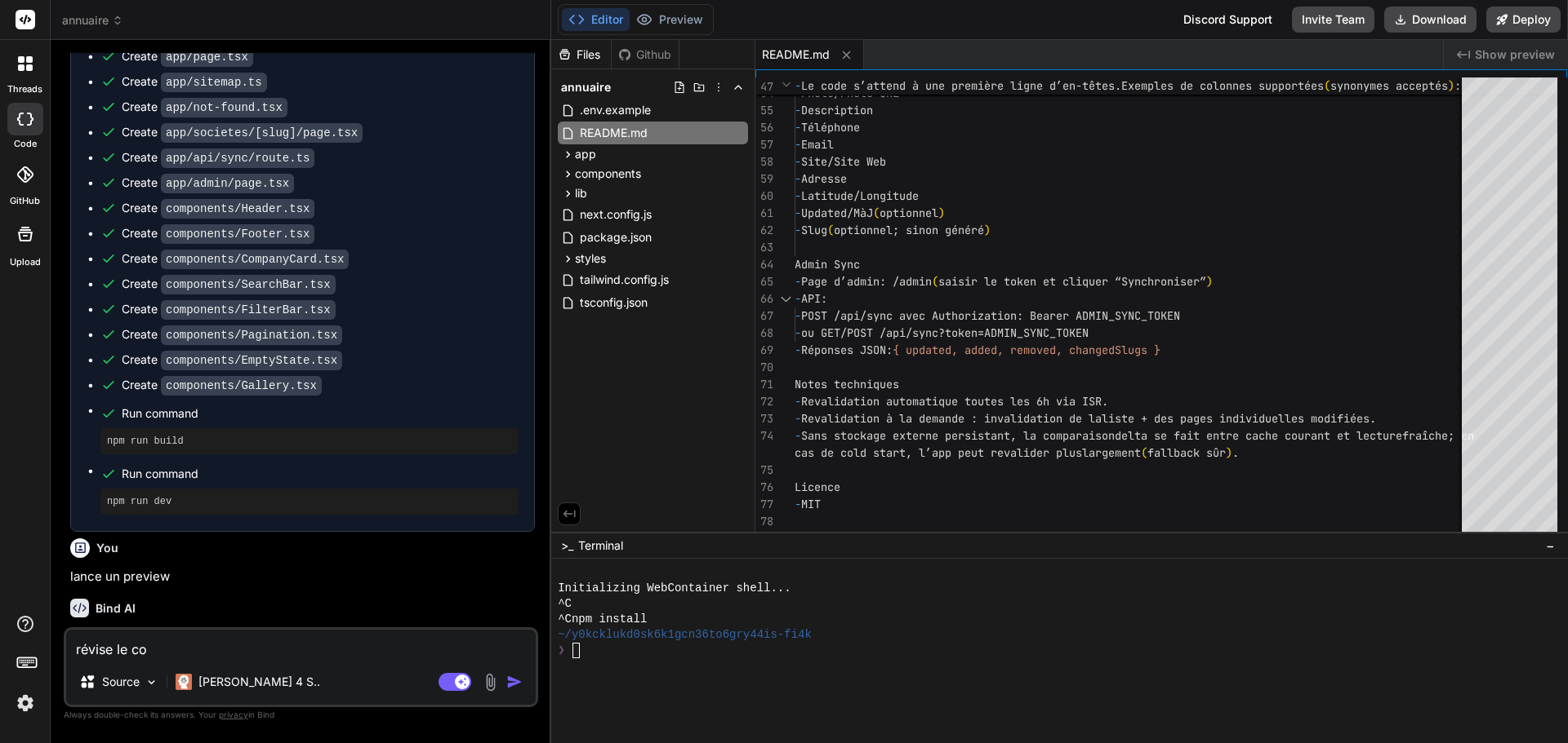
type textarea "x"
type textarea "révise le cod"
type textarea "x"
type textarea "révise le code"
type textarea "x"
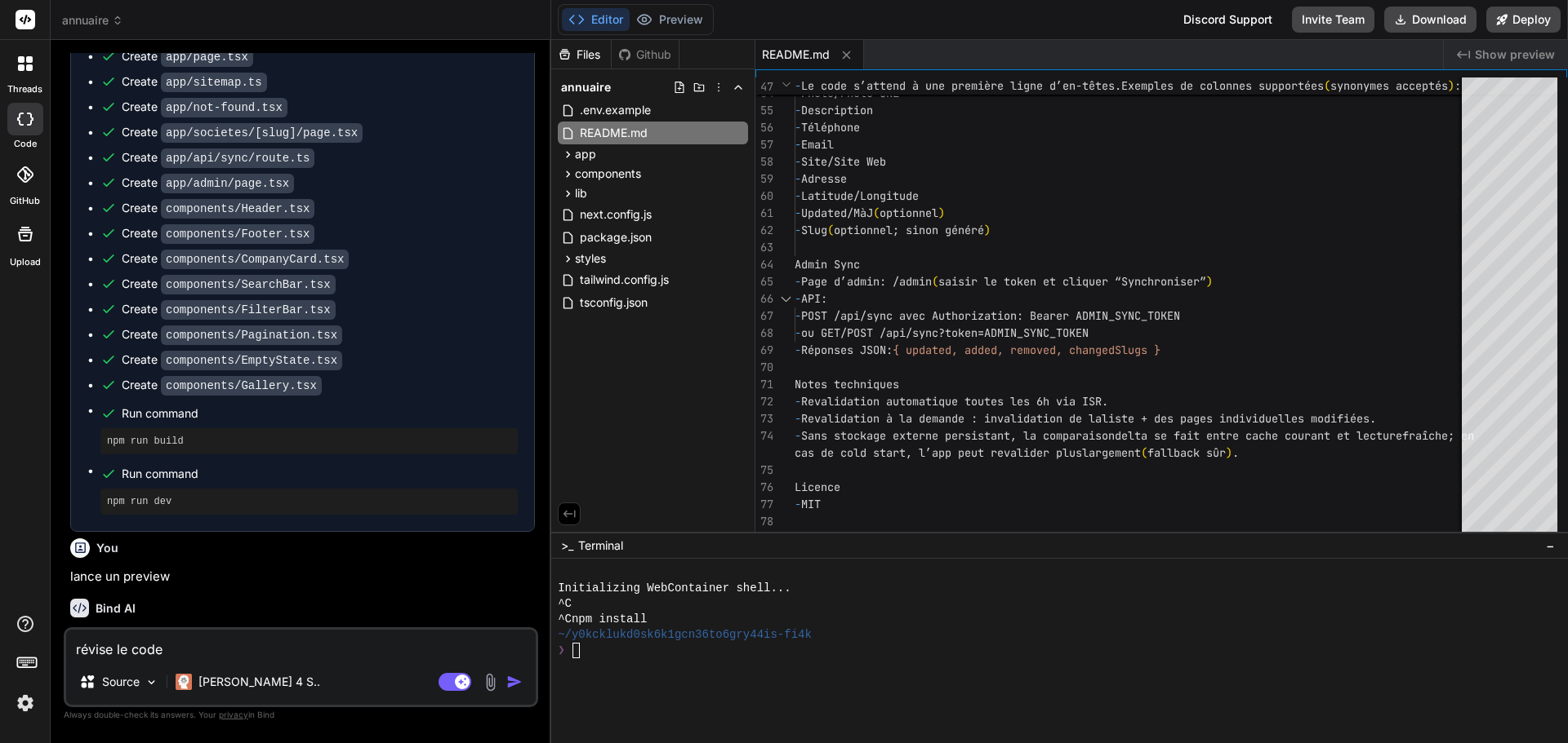
type textarea "révise le code"
type textarea "x"
type textarea "révise le code e"
type textarea "x"
type textarea "révise le code et"
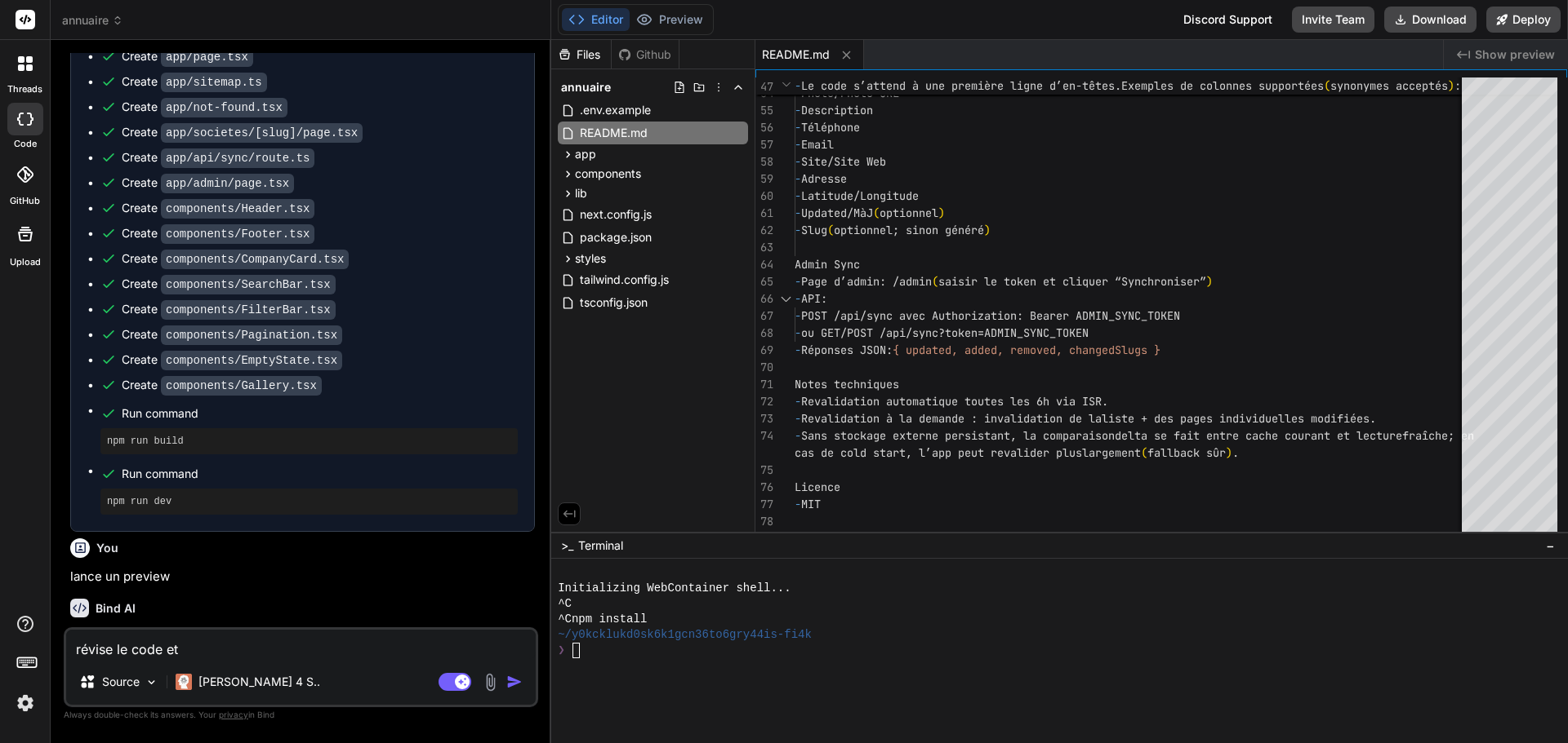
type textarea "x"
type textarea "révise le code et"
type textarea "x"
type textarea "révise le code et l"
type textarea "x"
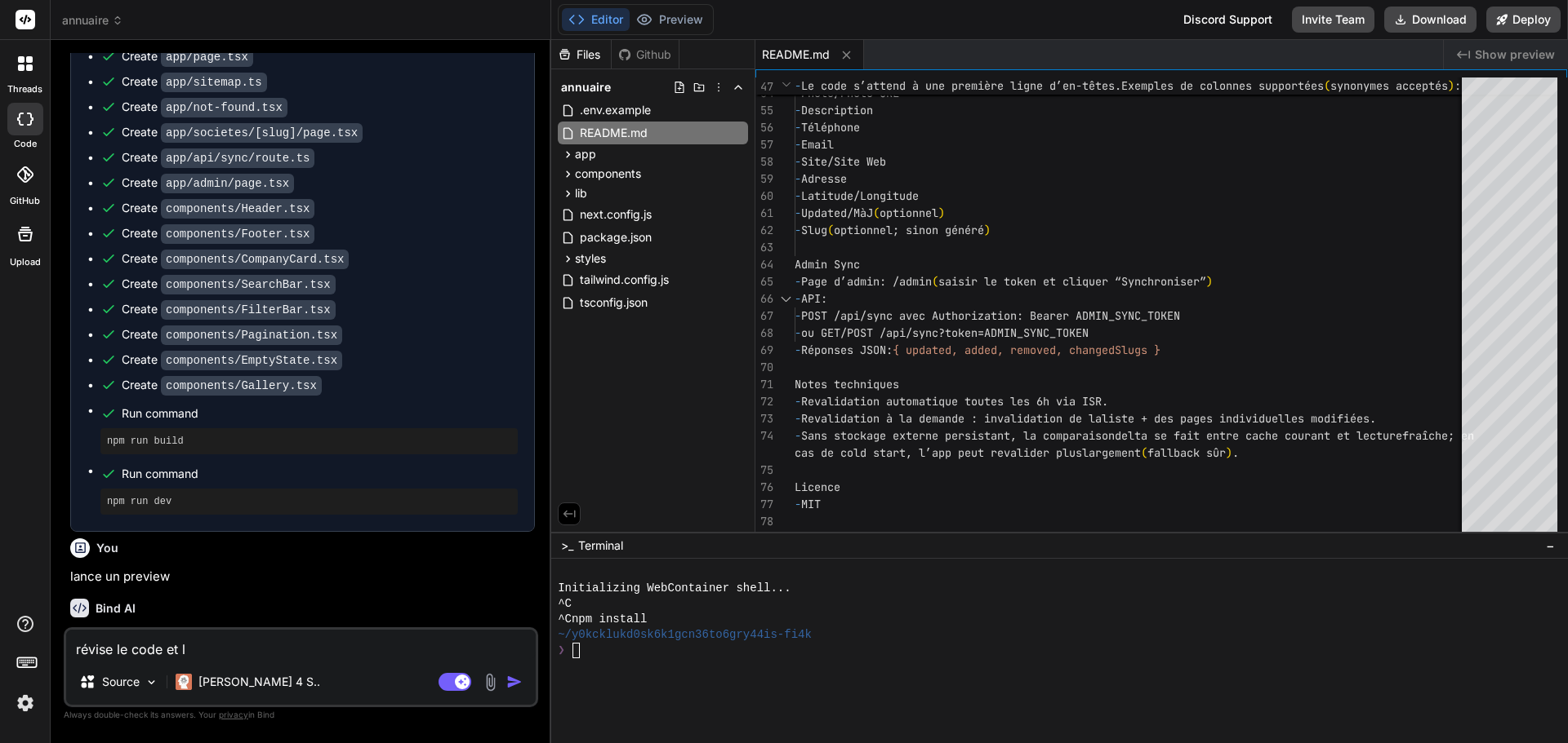
type textarea "révise le code et la"
type textarea "x"
type textarea "révise le code et lan"
type textarea "x"
type textarea "révise le code et lanc"
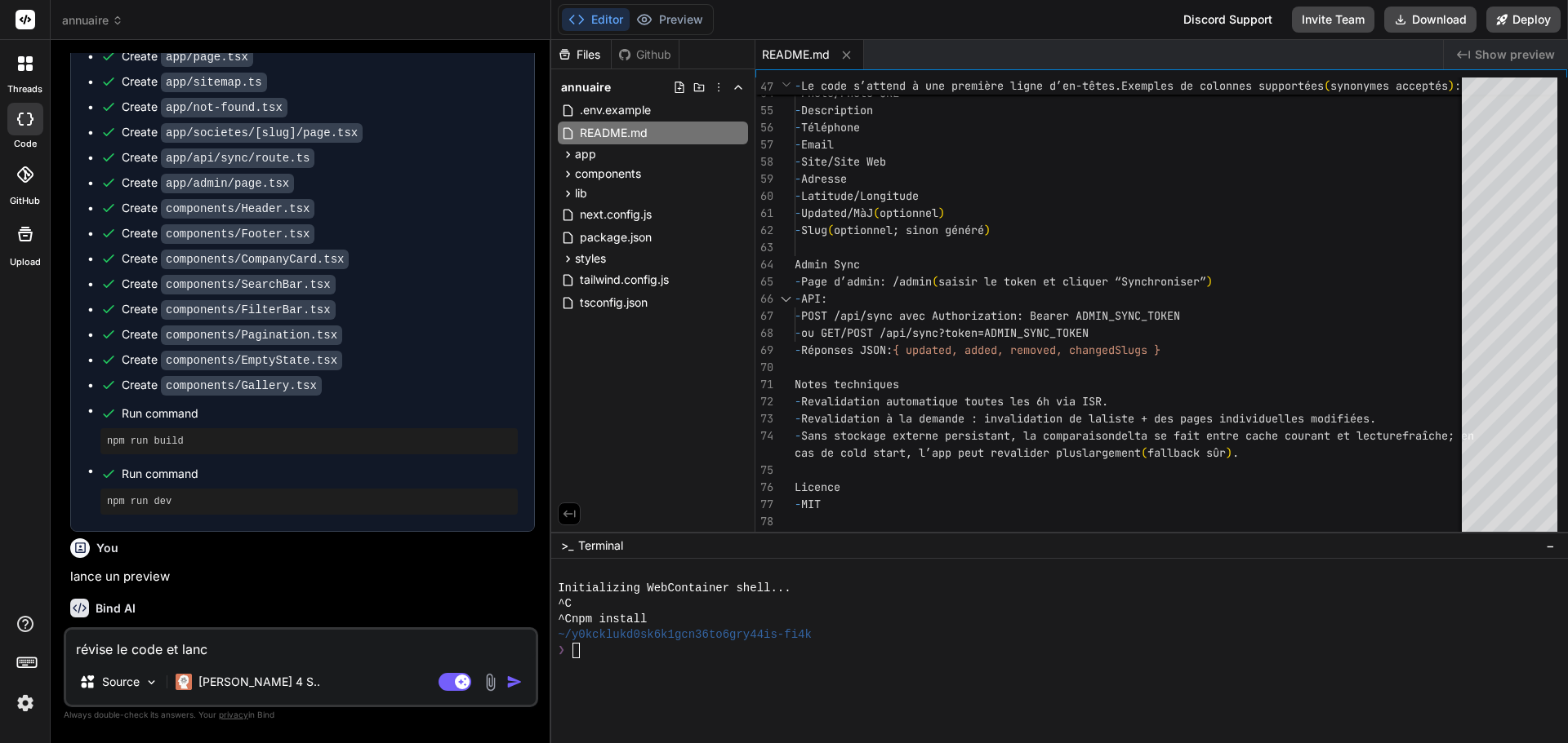
type textarea "x"
type textarea "révise le code et lance"
type textarea "x"
type textarea "révise le code et lance"
type textarea "x"
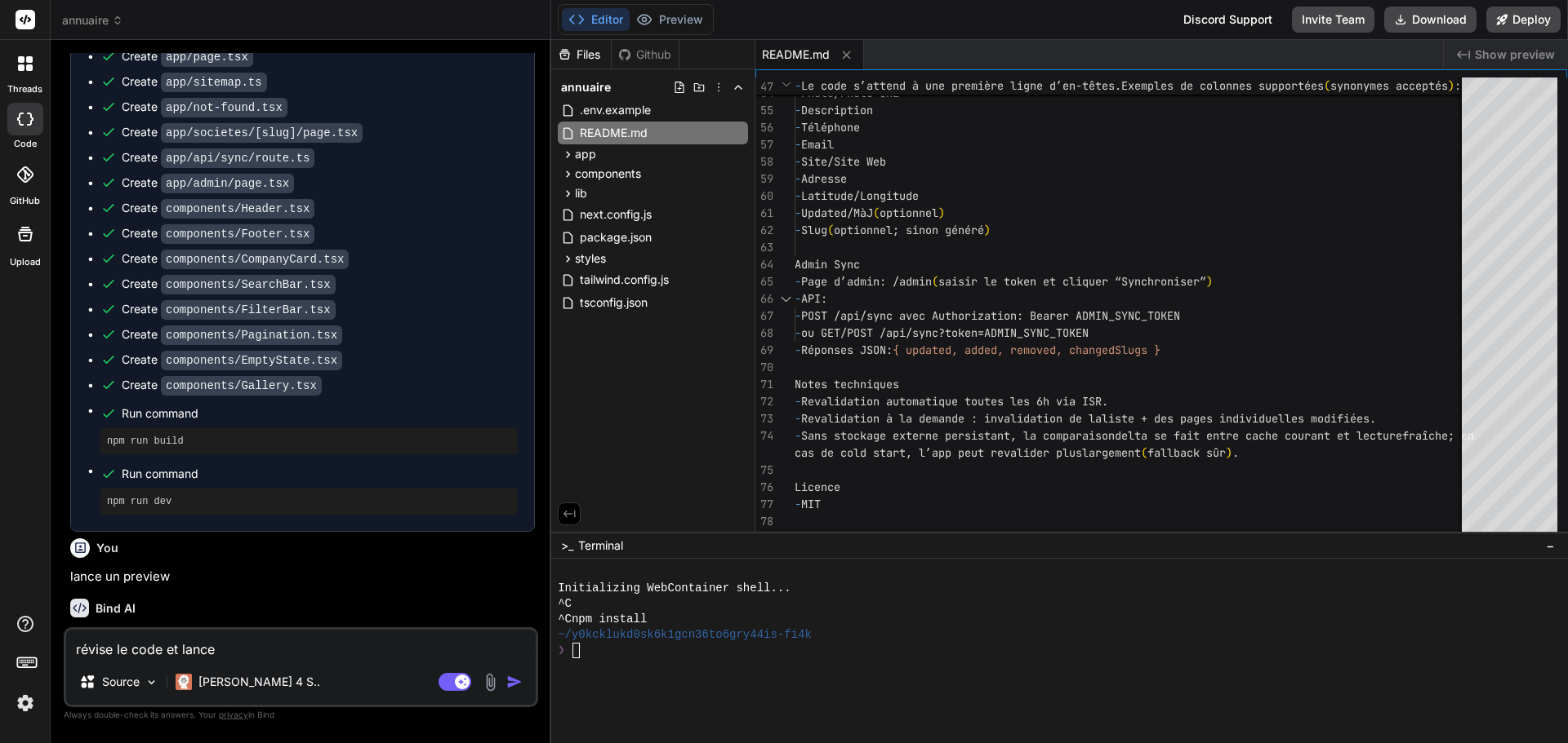
type textarea "révise le code et lance u"
type textarea "x"
type textarea "révise le code et lance un"
type textarea "x"
type textarea "révise le code et lance un"
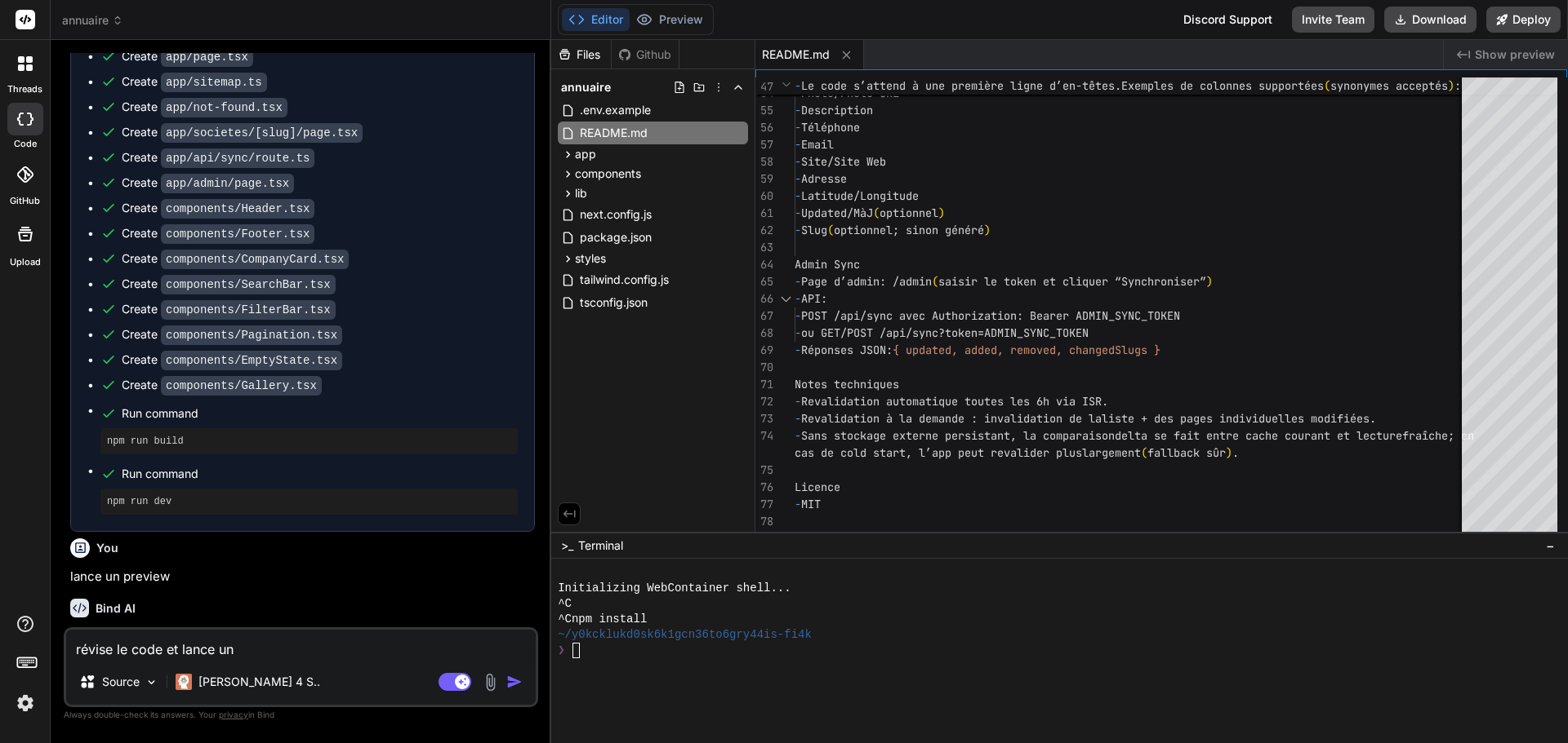
type textarea "x"
type textarea "révise le code et lance un p"
type textarea "x"
type textarea "révise le code et lance un pr"
type textarea "x"
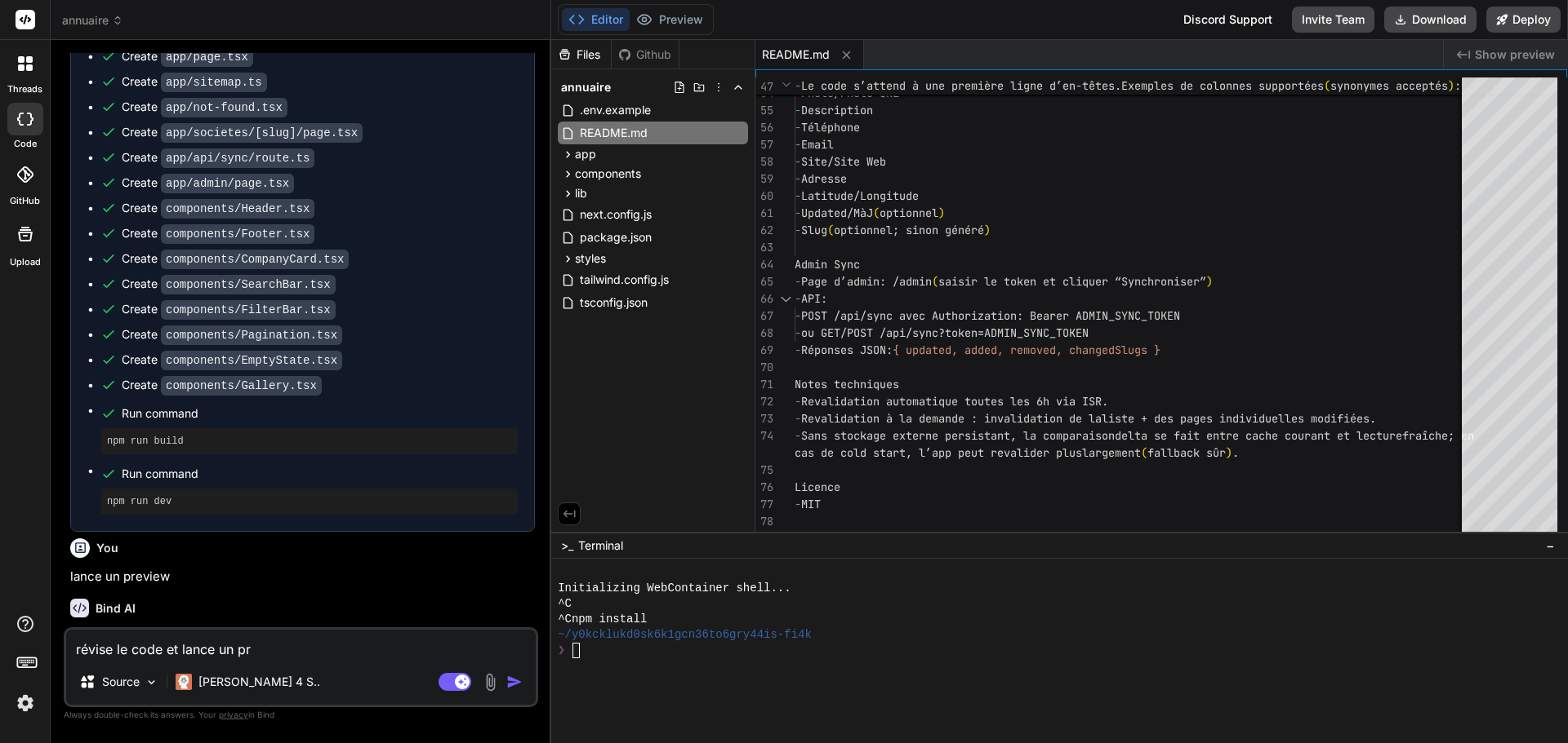
type textarea "révise le code et lance un pre"
type textarea "x"
type textarea "révise le code et lance un prev"
type textarea "x"
type textarea "révise le code et lance un previ"
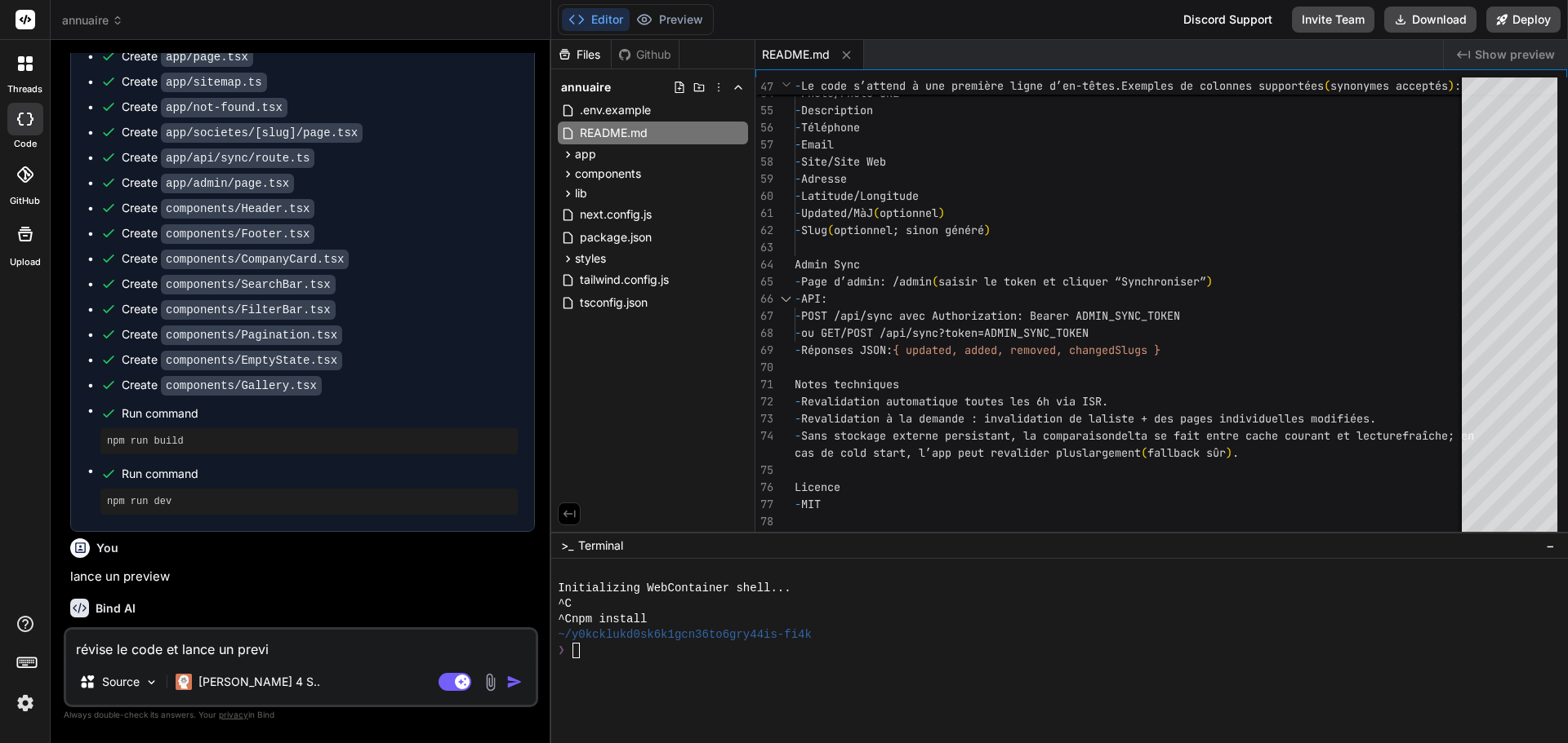
type textarea "x"
type textarea "révise le code et lance un previe"
type textarea "x"
type textarea "révise le code et lance un previex"
type textarea "x"
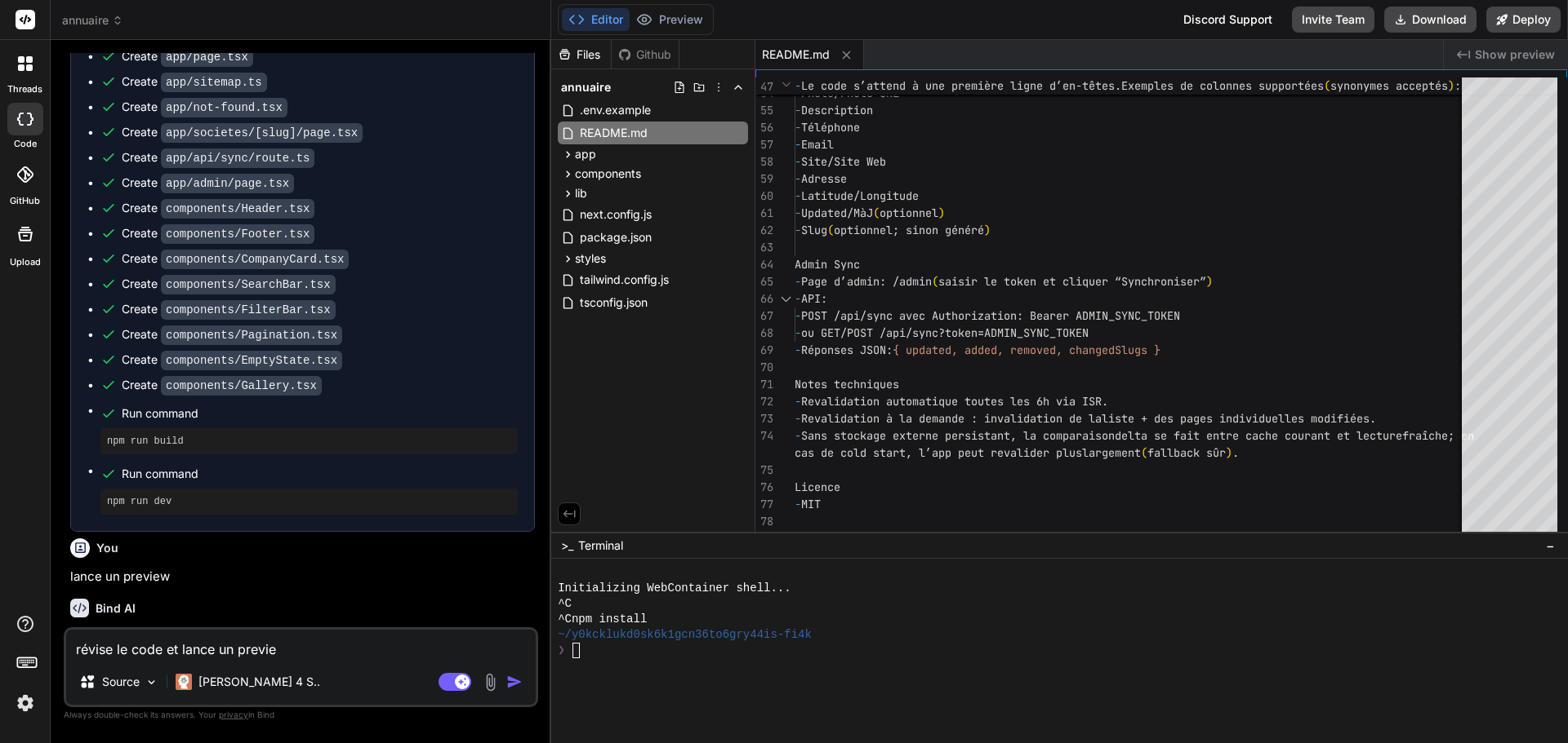
type textarea "révise le code et lance un preview"
type textarea "x"
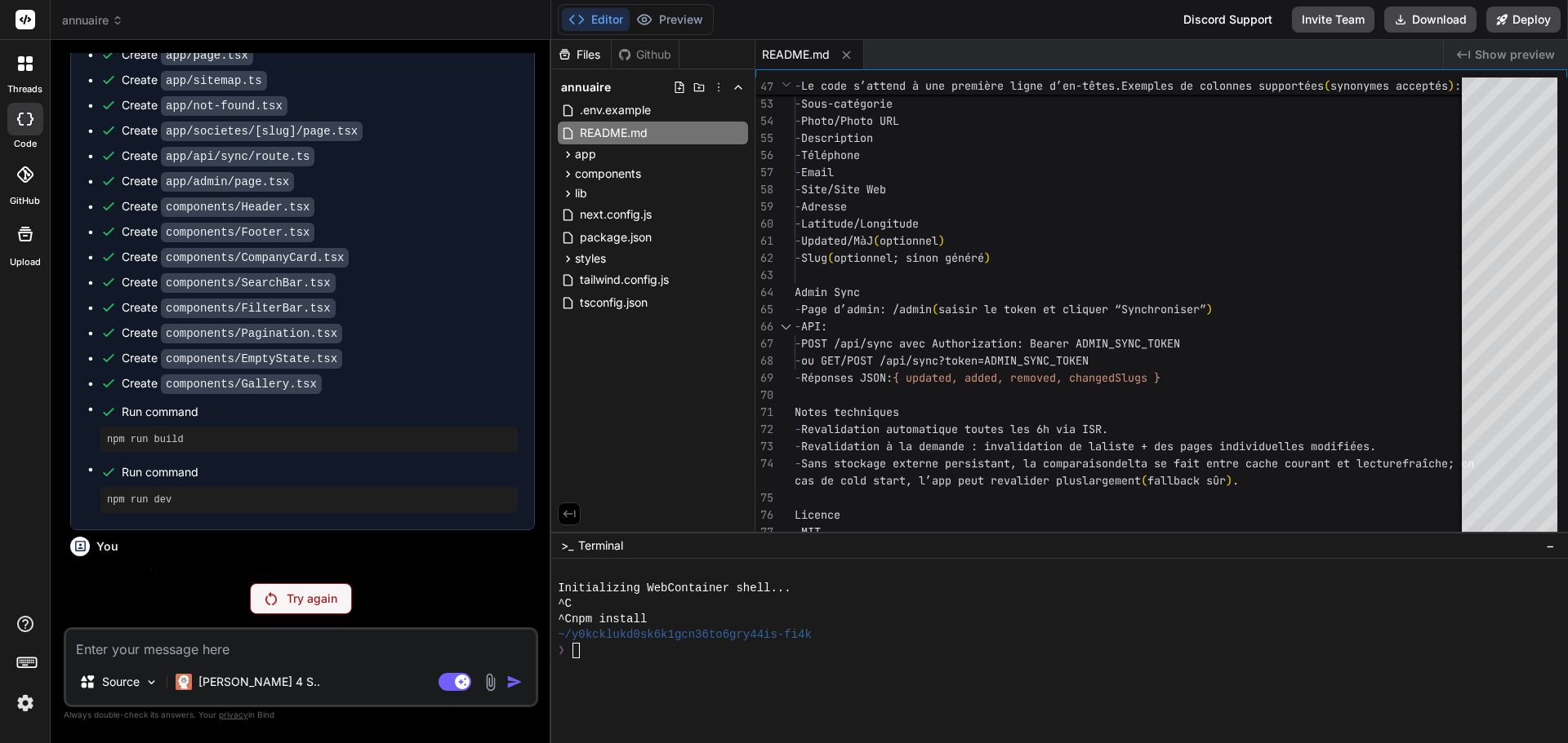
scroll to position [2296, 0]
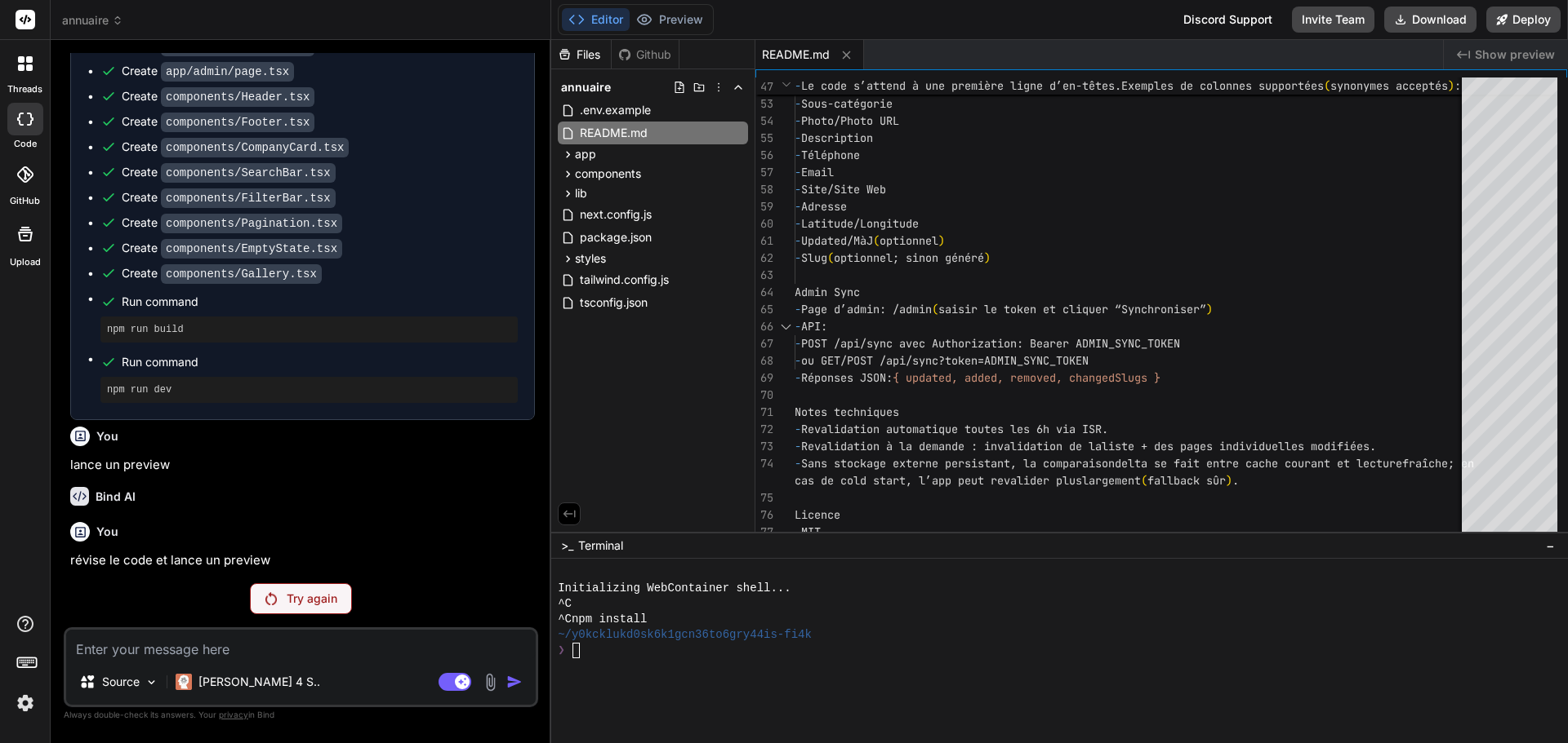
click at [301, 612] on div "Try again" at bounding box center [301, 598] width 102 height 31
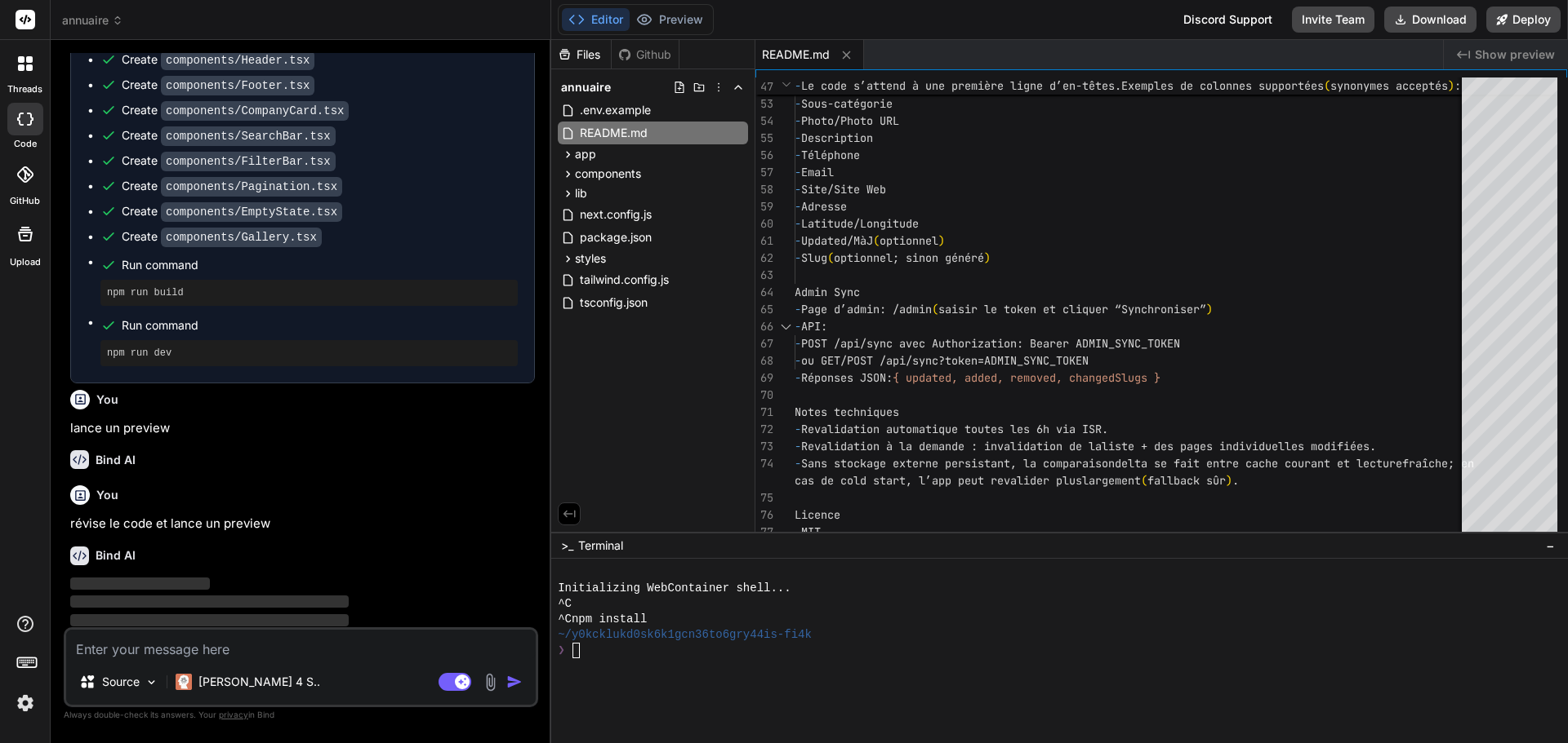
scroll to position [2354, 0]
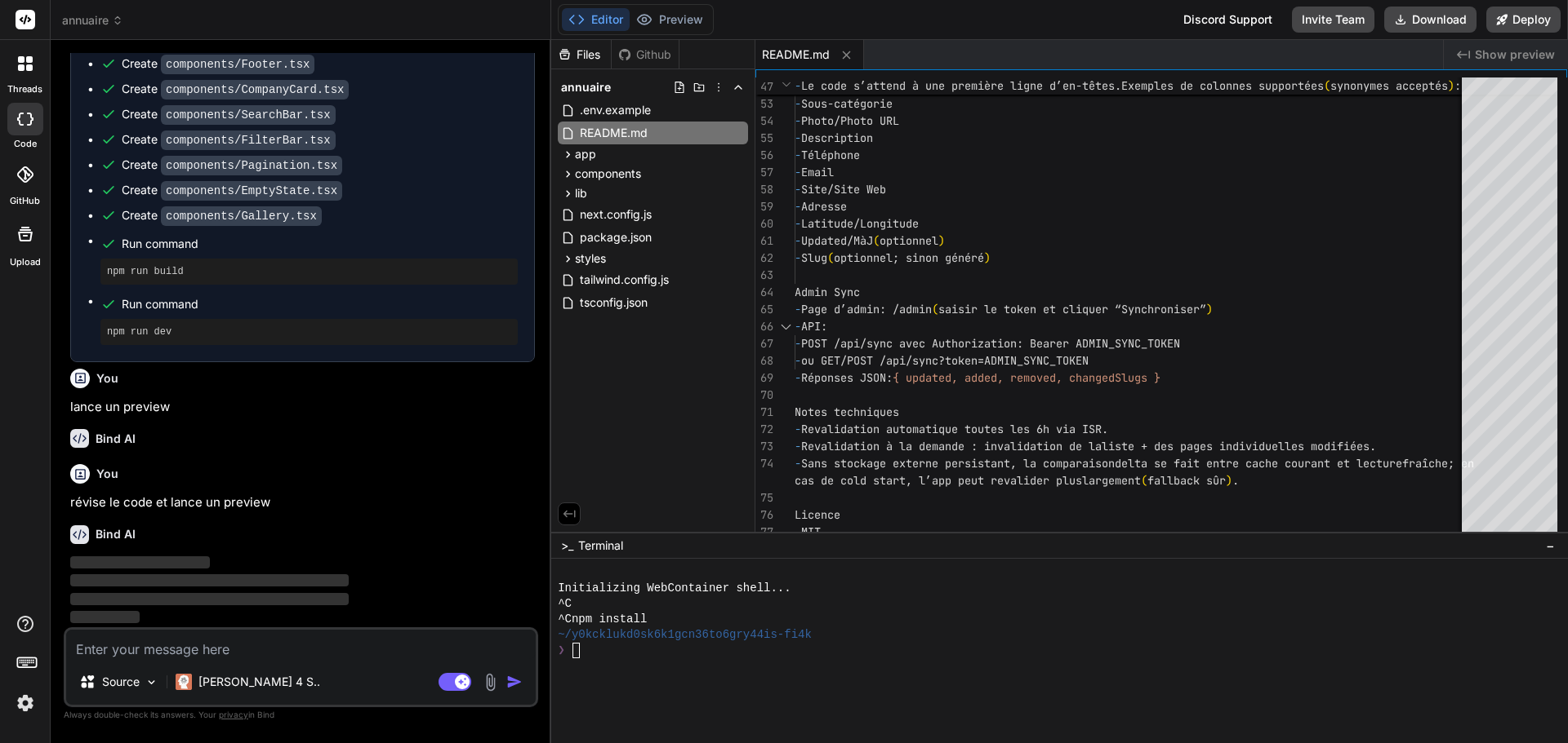
type textarea "x"
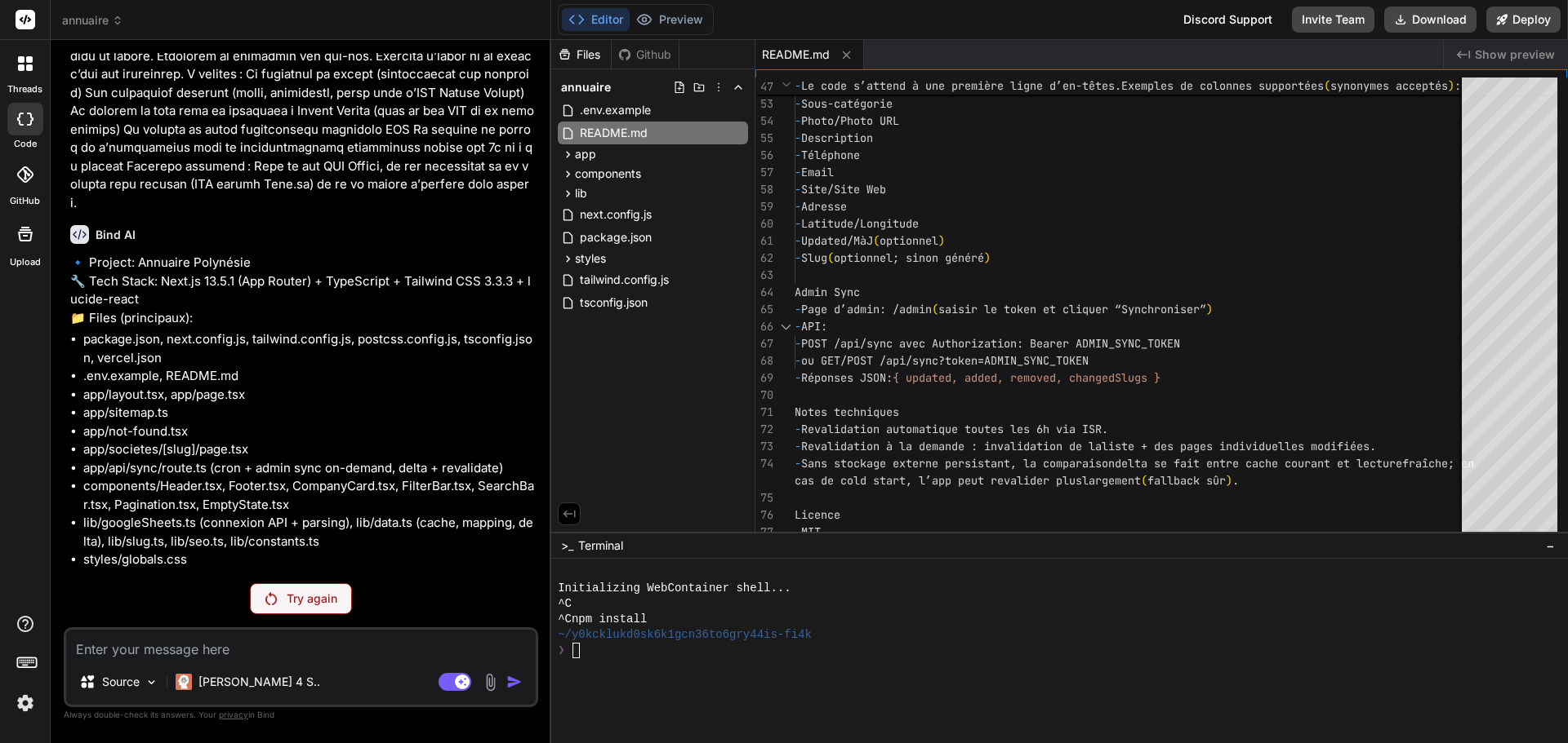
scroll to position [0, 0]
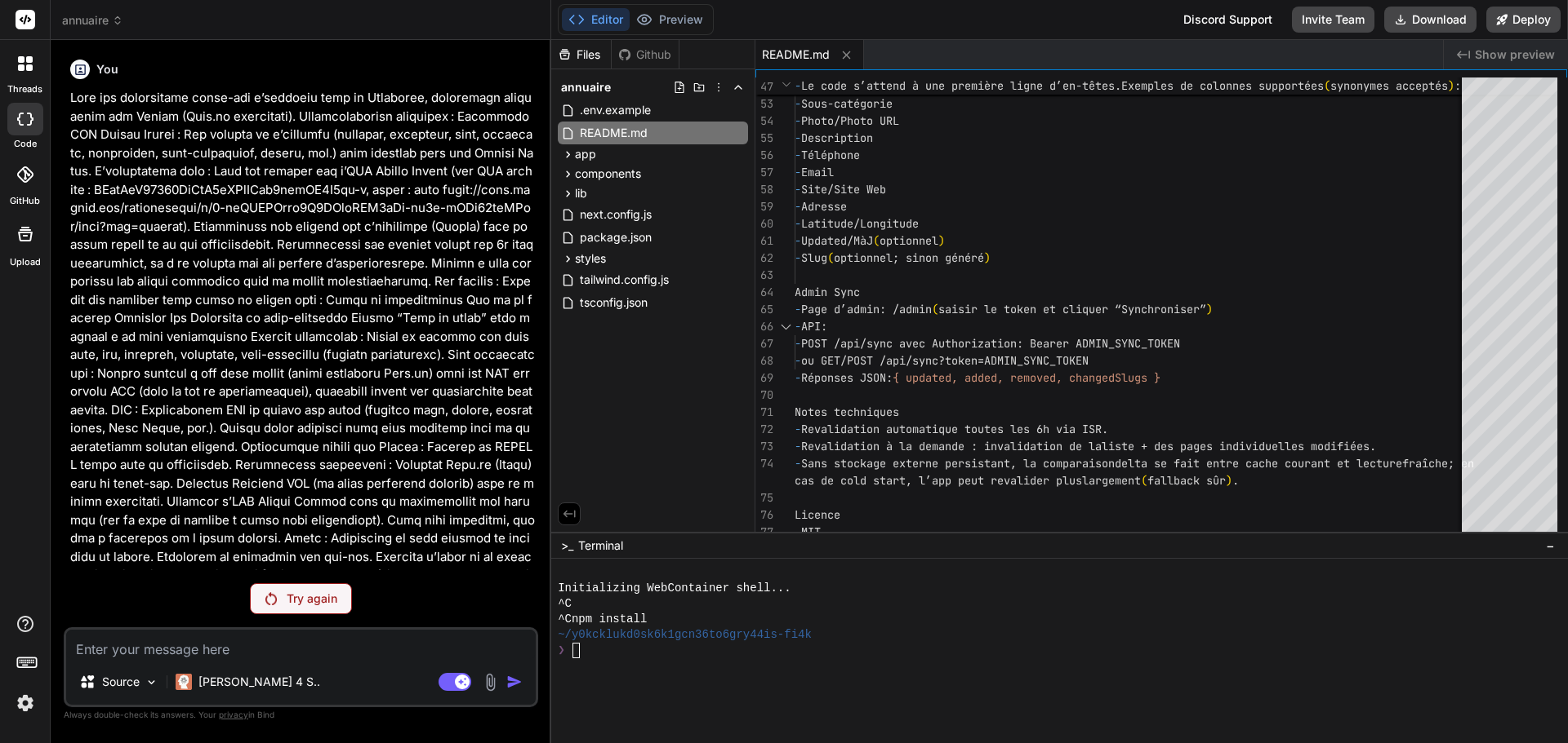
click at [92, 19] on span "annuaire" at bounding box center [93, 20] width 62 height 16
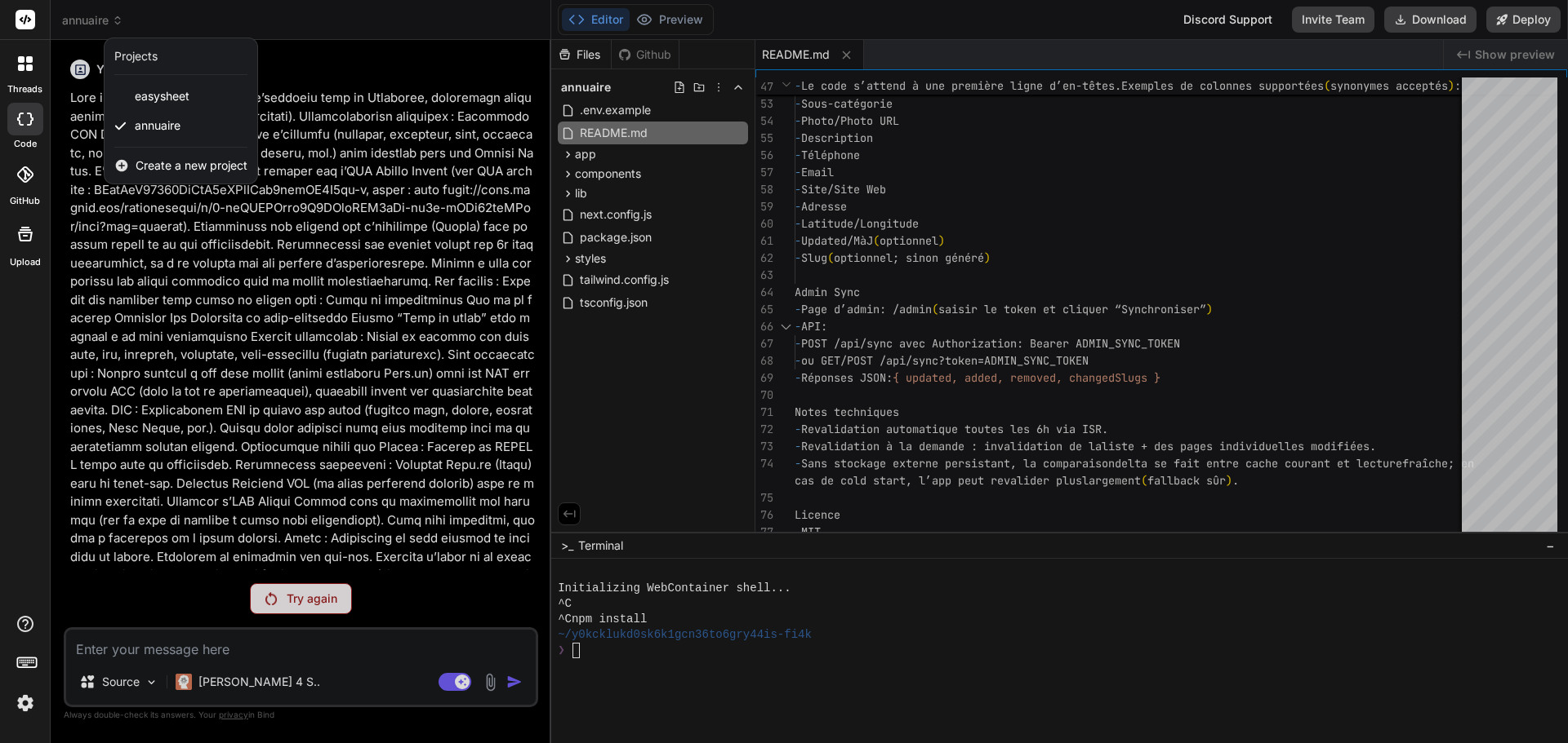
click at [329, 163] on div at bounding box center [784, 371] width 1568 height 743
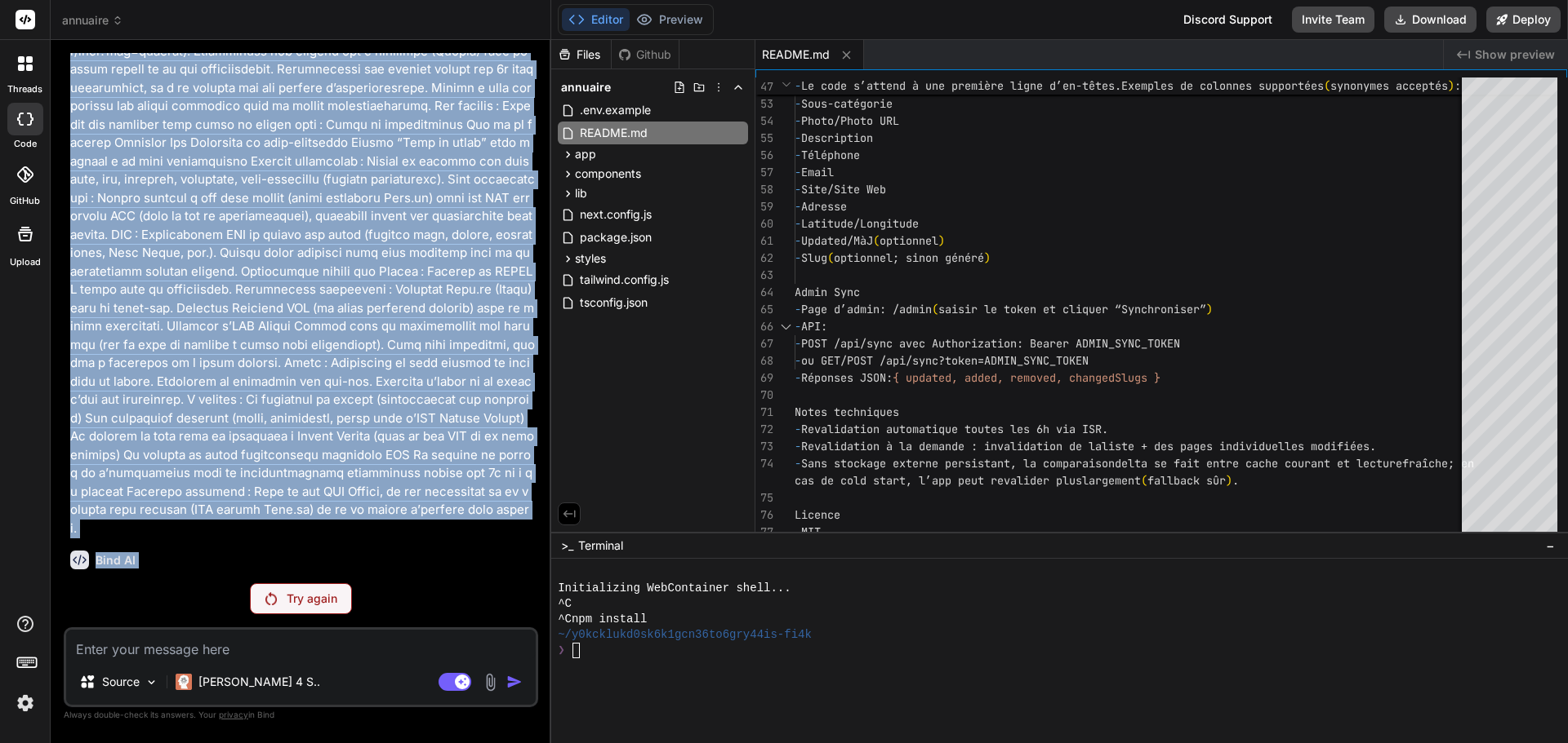
scroll to position [202, 0]
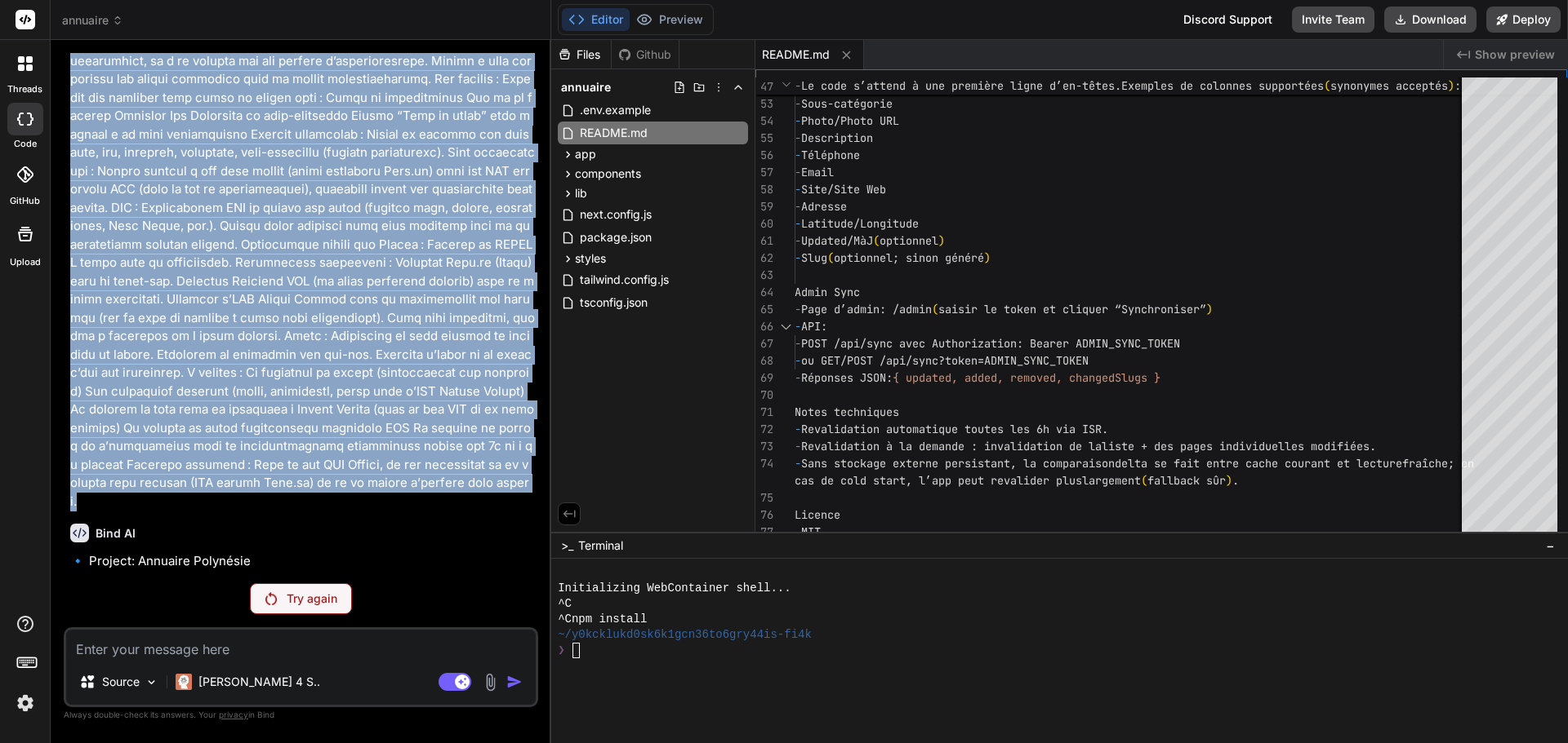
drag, startPoint x: 68, startPoint y: 95, endPoint x: 339, endPoint y: 487, distance: 476.6
click at [339, 487] on div "You Bind AI 🔹 Project: Annuaire Polynésie 🔧 Tech Stack: Next.js 13.5.1 (App Rou…" at bounding box center [302, 311] width 472 height 517
copy p "Lore ips dolorsitame conse-adi e’seddoeiu temp in Utlaboree, doloremagn aliquae…"
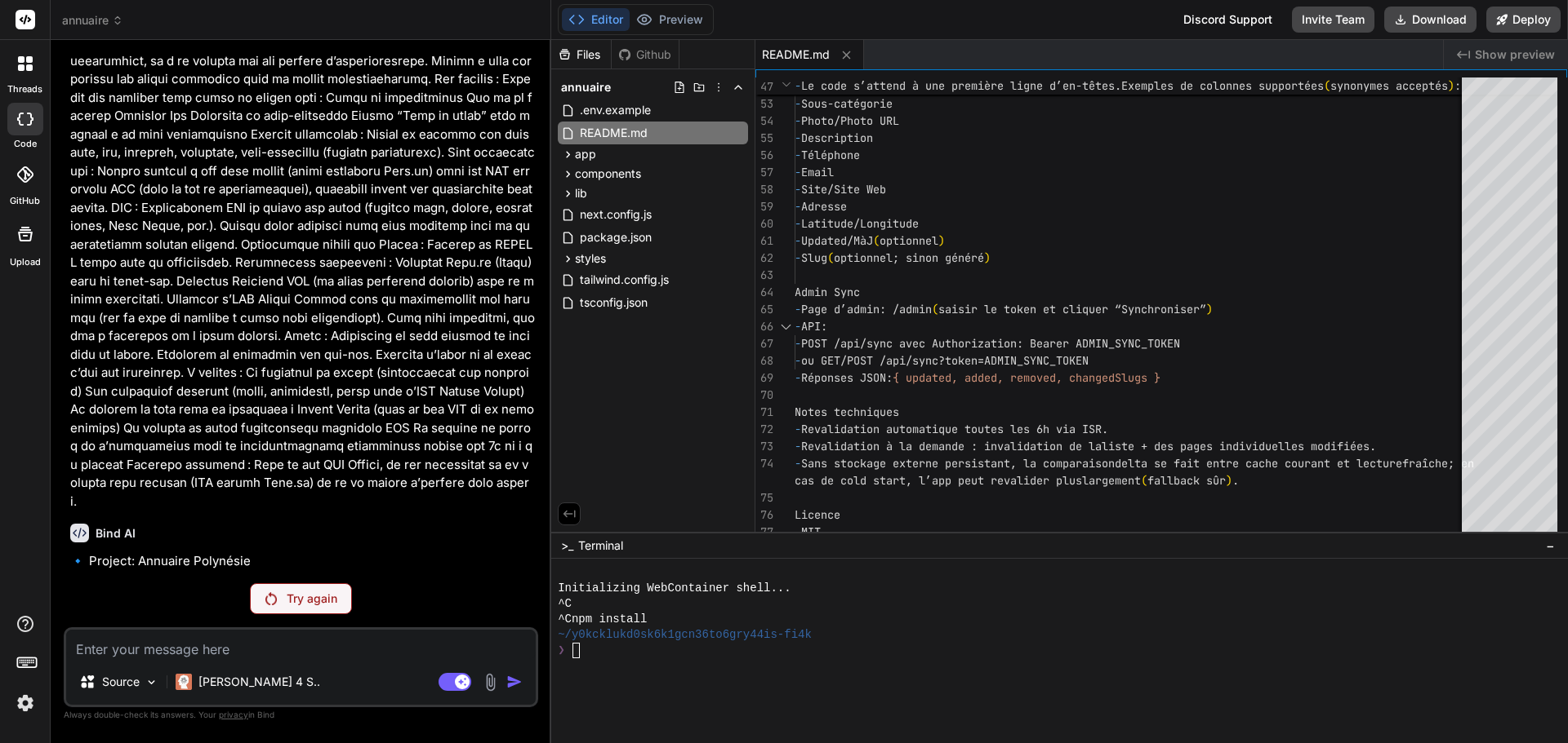
click at [109, 18] on span "annuaire" at bounding box center [93, 20] width 62 height 16
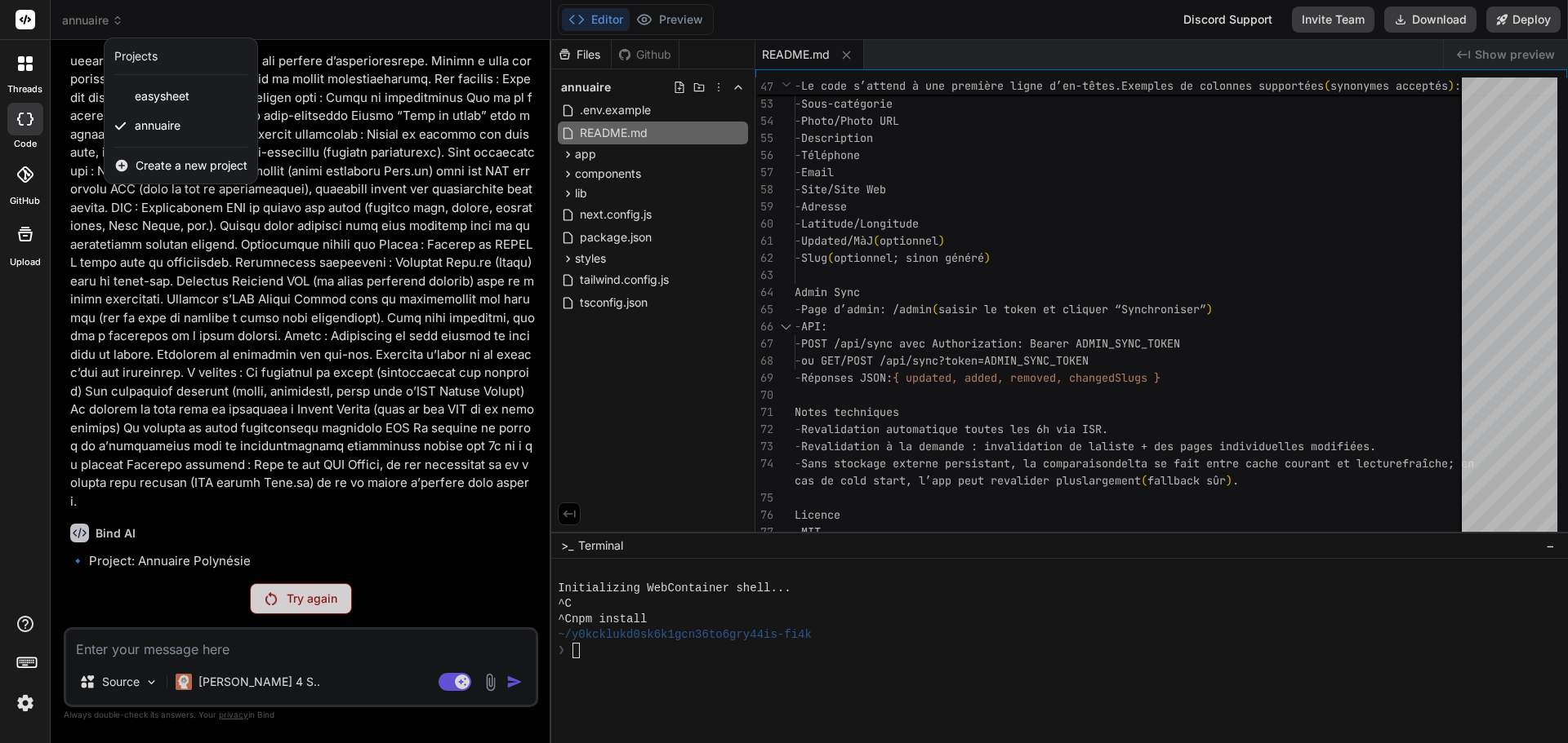
click at [221, 163] on span "Create a new project" at bounding box center [192, 165] width 112 height 16
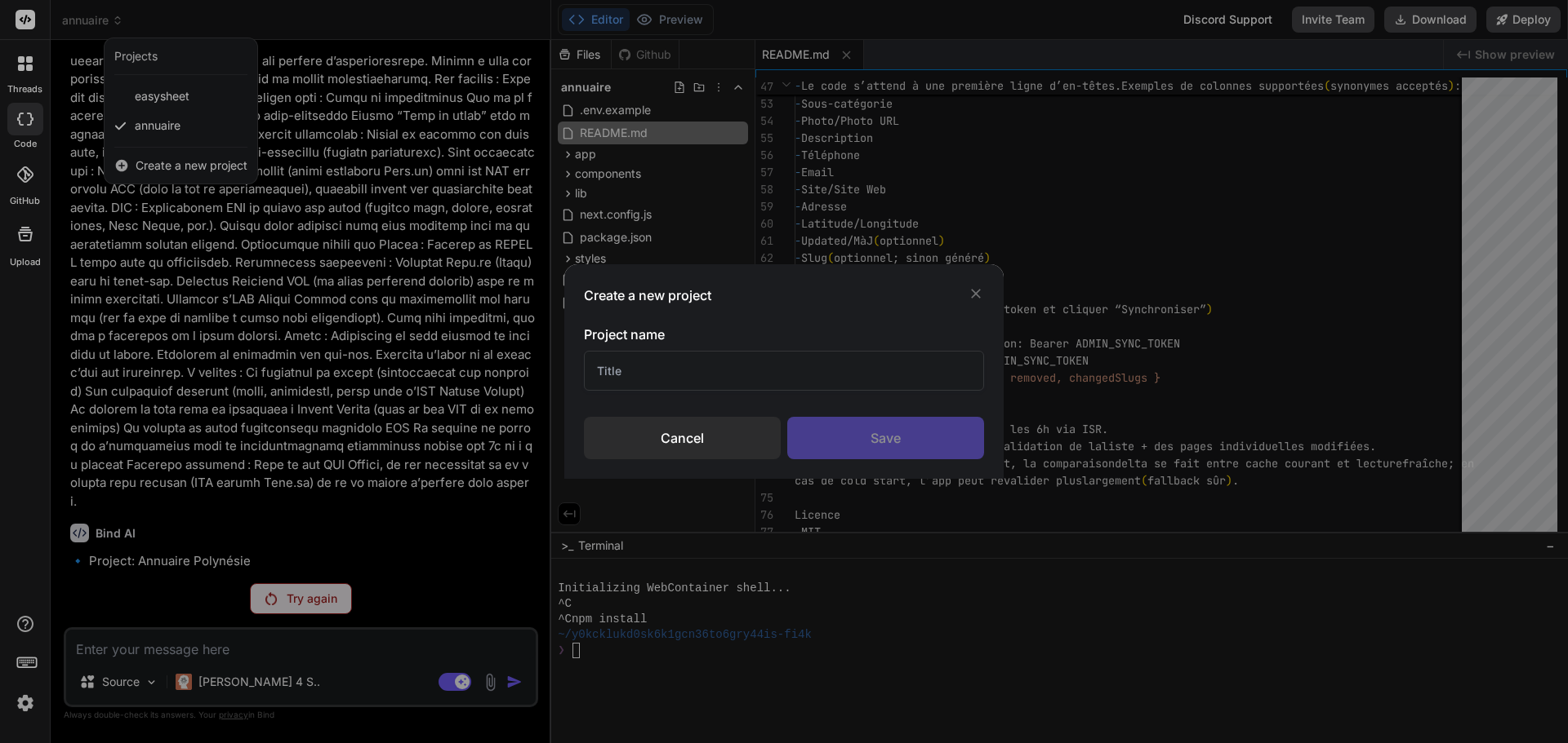
click at [651, 367] on input "text" at bounding box center [783, 370] width 400 height 40
type input "annuaire_claude"
click at [884, 431] on div "Save" at bounding box center [885, 438] width 197 height 42
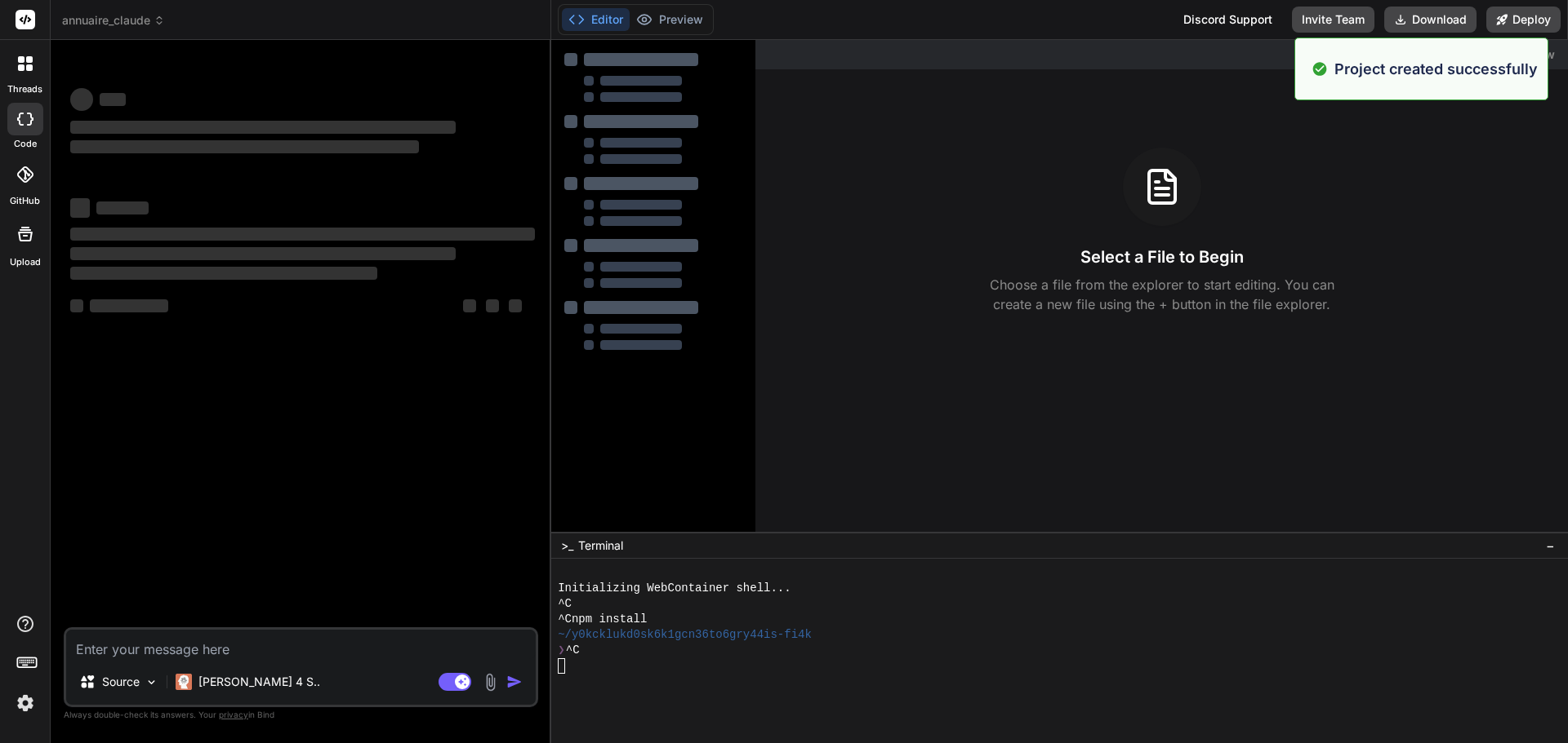
scroll to position [0, 0]
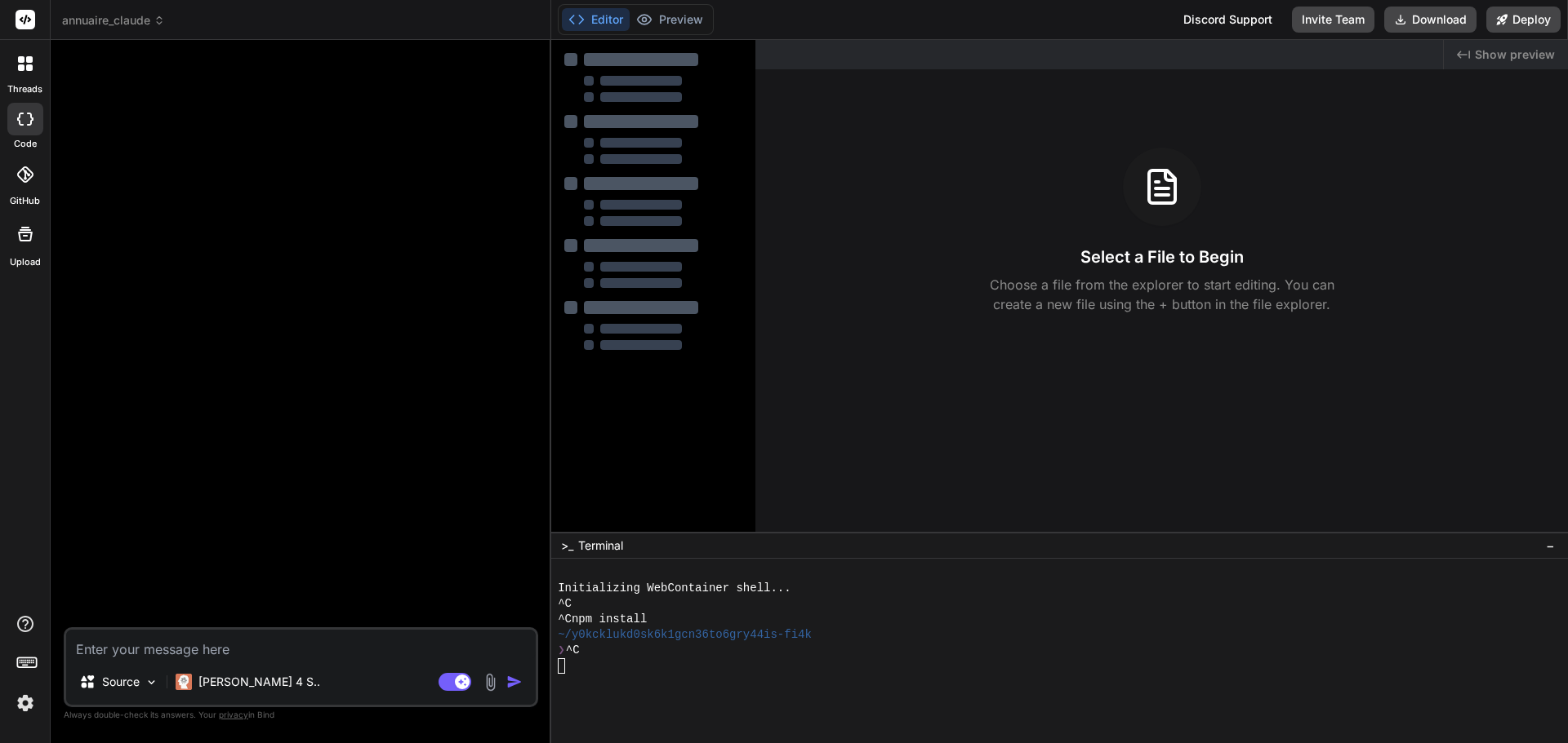
type textarea "x"
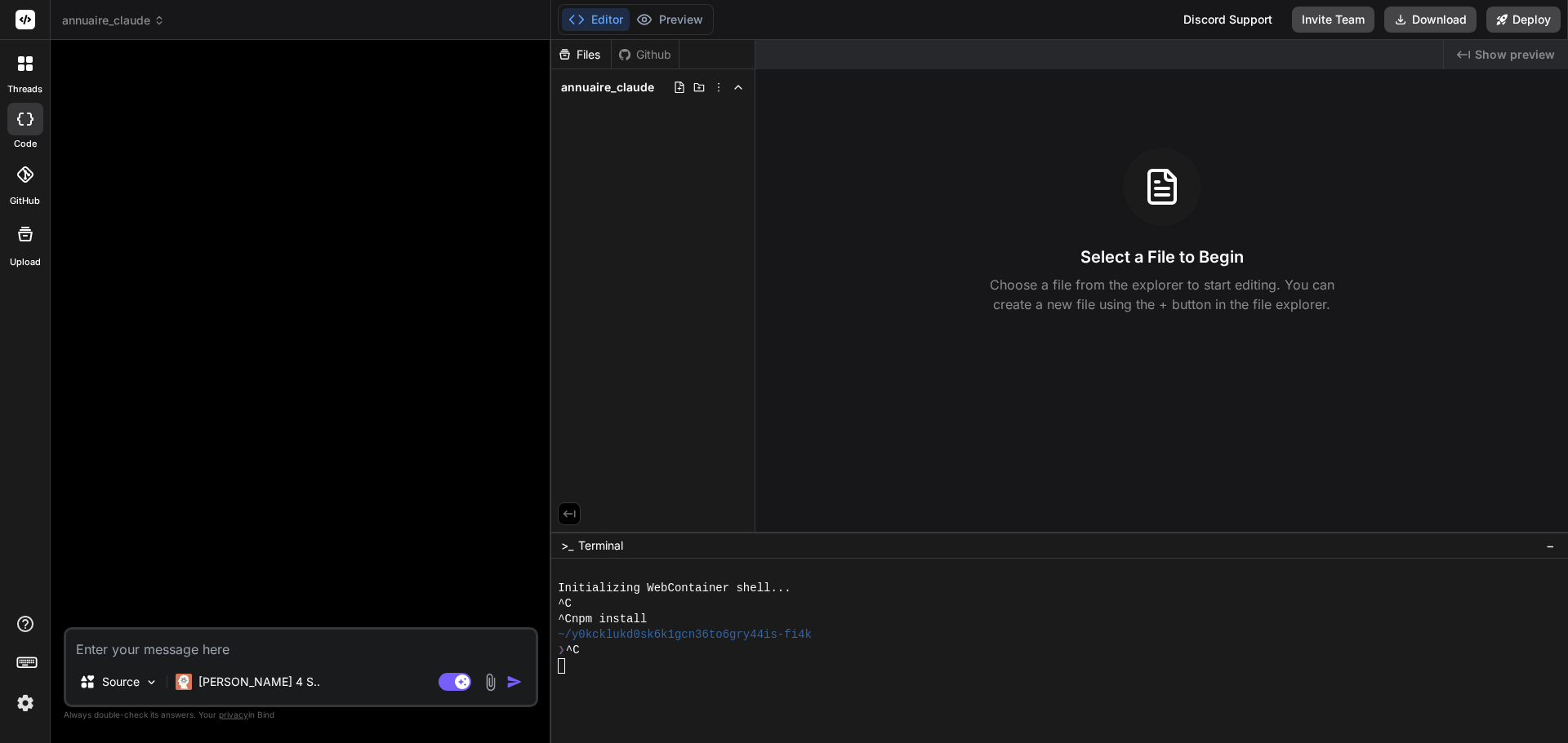
click at [196, 646] on textarea at bounding box center [301, 645] width 470 height 29
paste textarea "Lore ips dolorsitame conse-adi e’seddoeiu temp in Utlaboree, doloremagn aliquae…"
type textarea "Lore ips dolorsitame conse-adi e’seddoeiu temp in Utlaboree, doloremagn aliquae…"
type textarea "x"
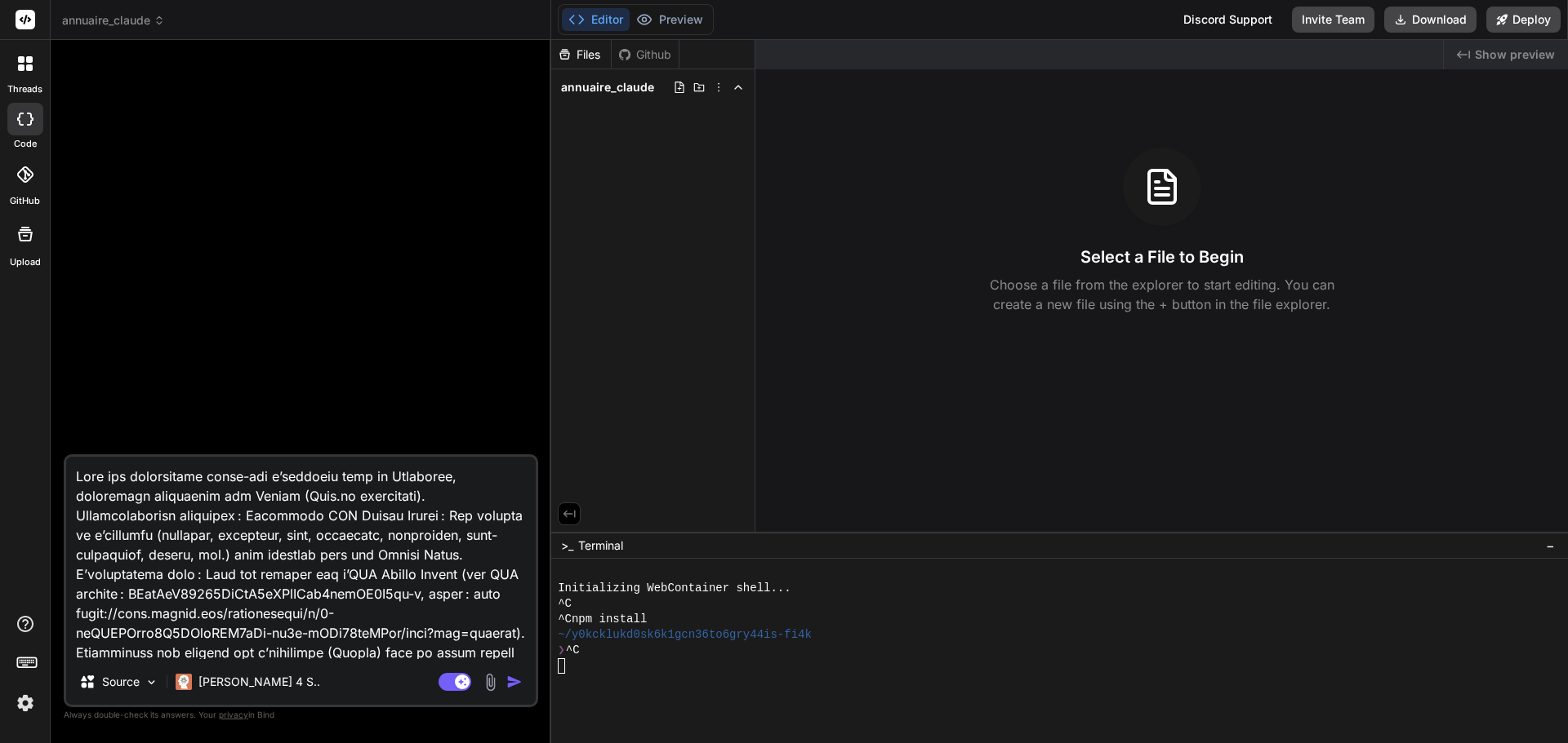
type textarea "Lore ips dolorsitame conse-adi e’seddoeiu temp in Utlaboree, doloremagn aliquae…"
click at [519, 683] on img "button" at bounding box center [514, 681] width 16 height 16
type textarea "x"
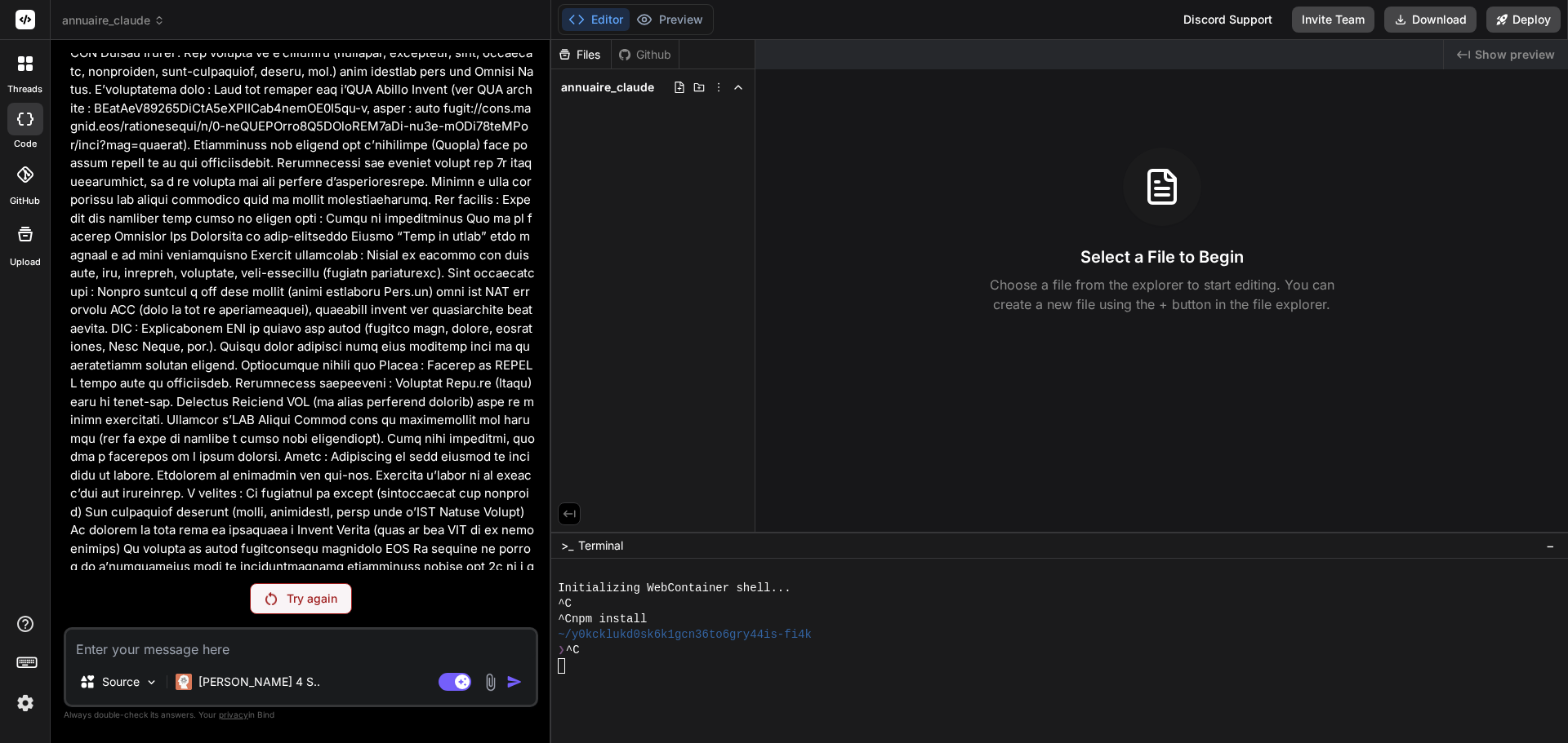
scroll to position [125, 0]
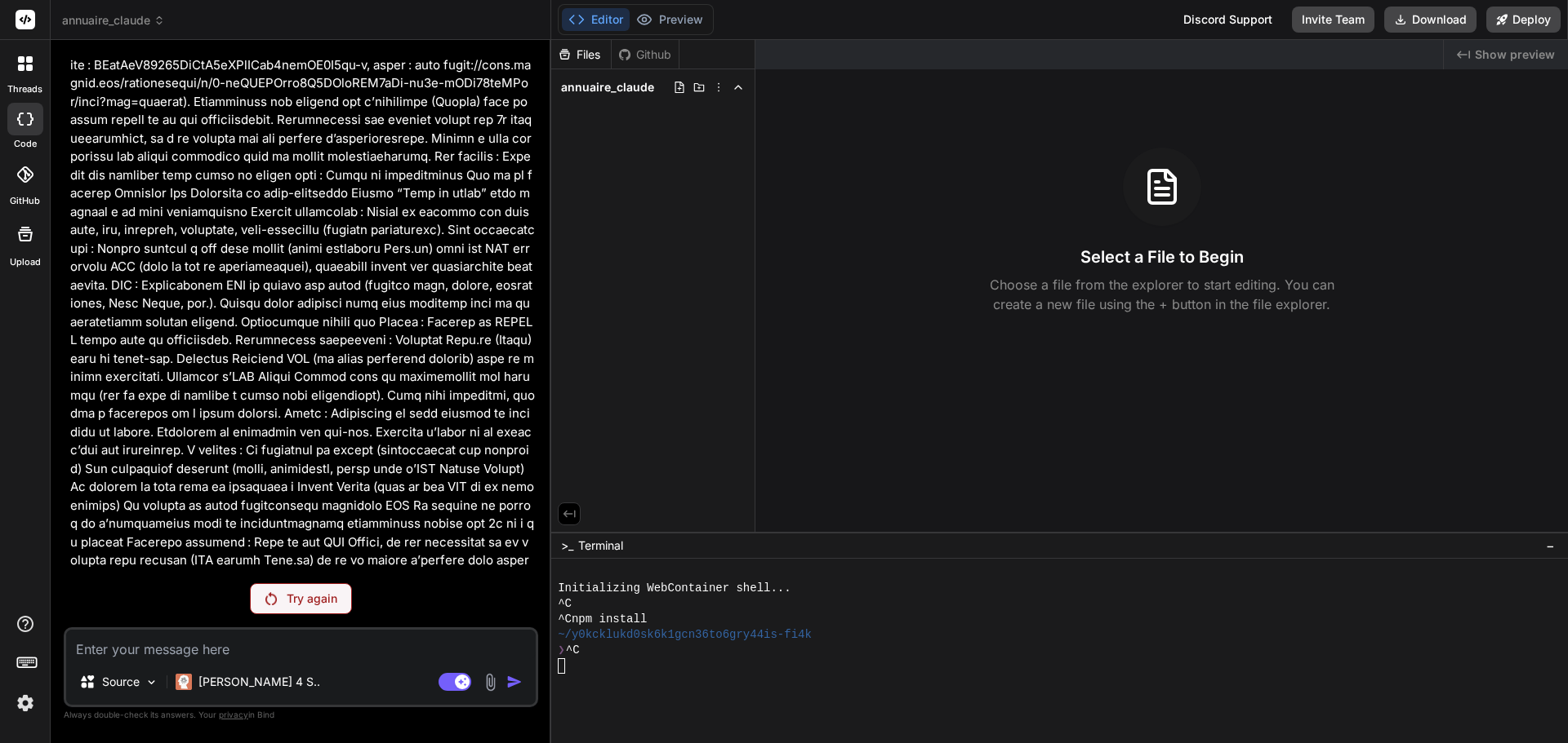
click at [307, 596] on p "Try again" at bounding box center [311, 598] width 51 height 16
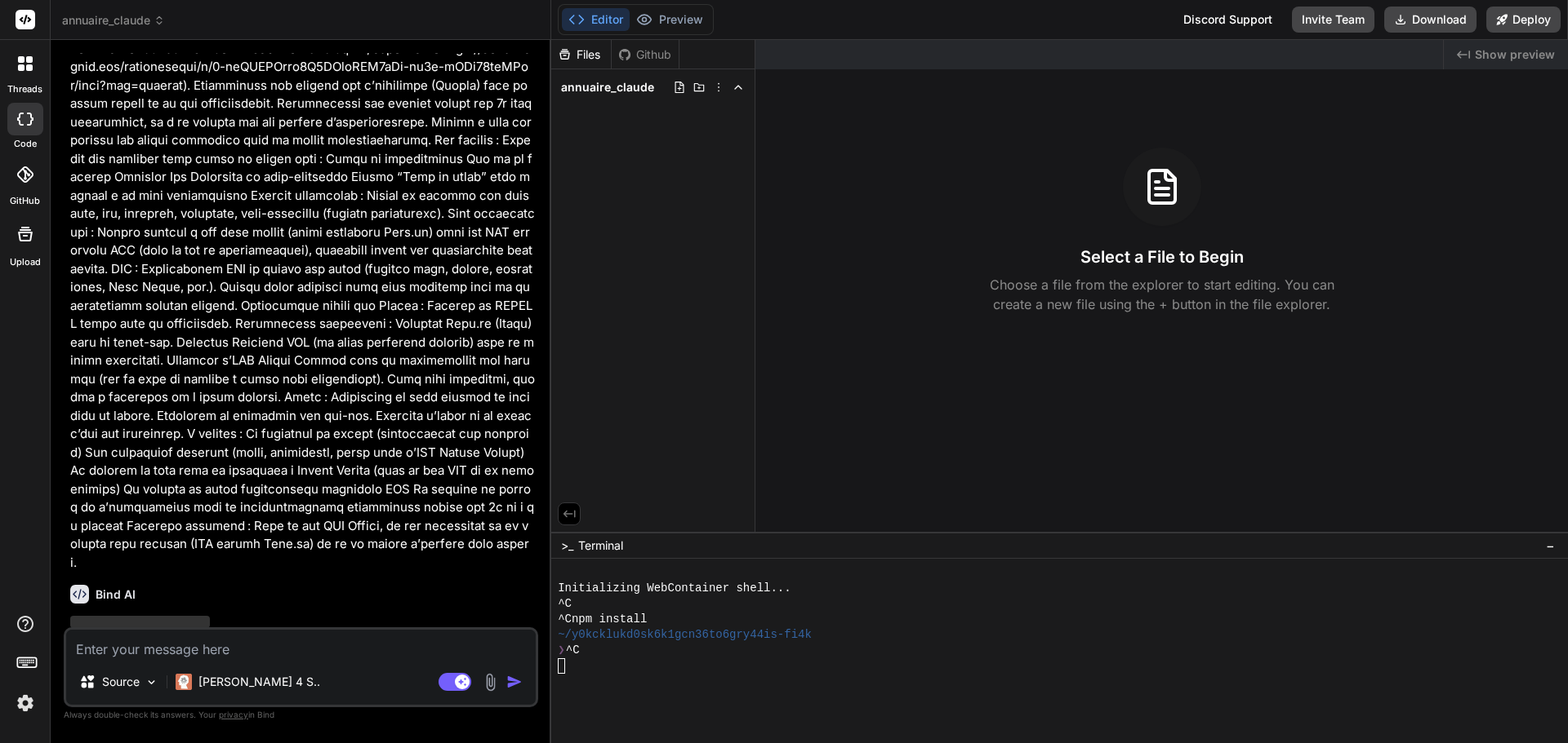
scroll to position [183, 0]
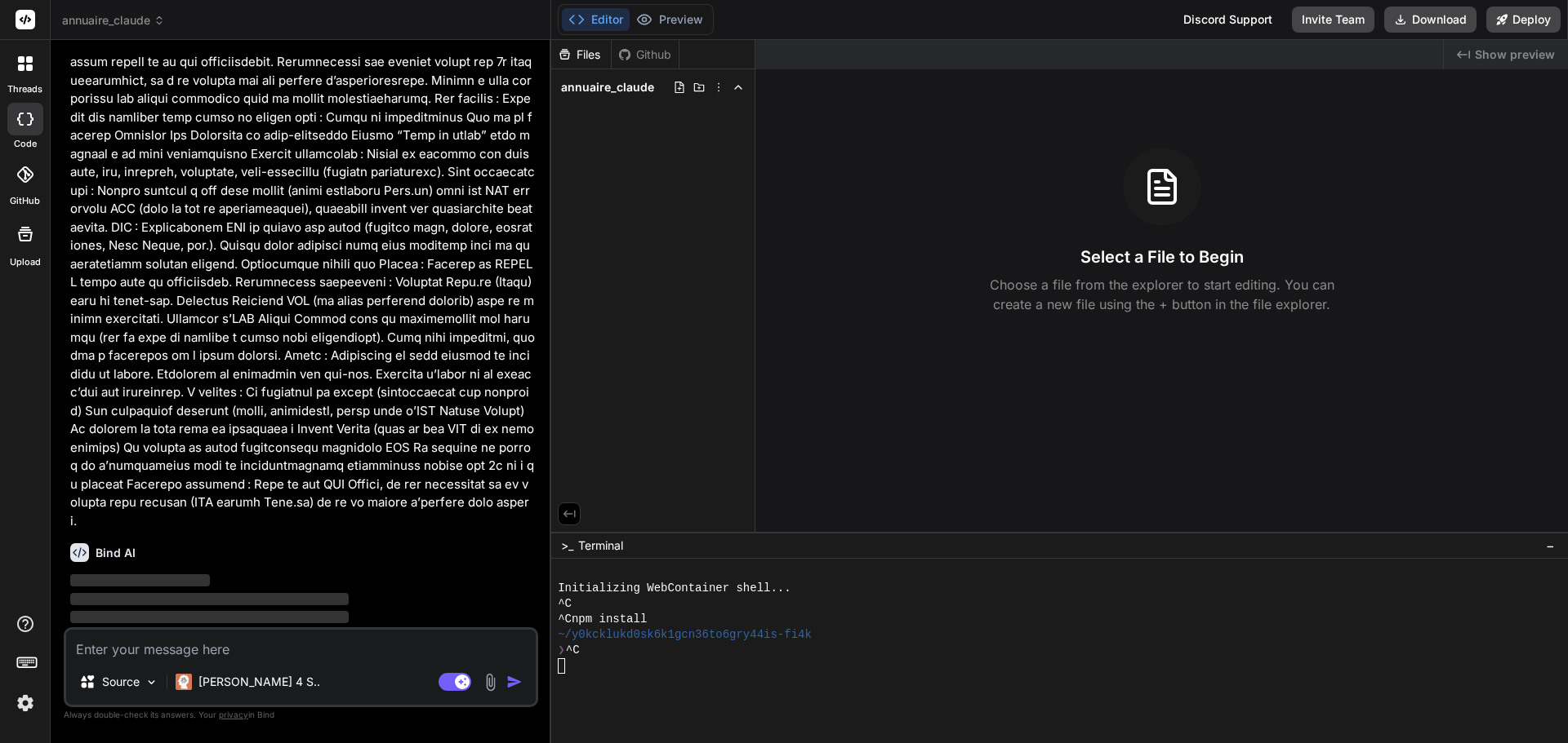
type textarea "x"
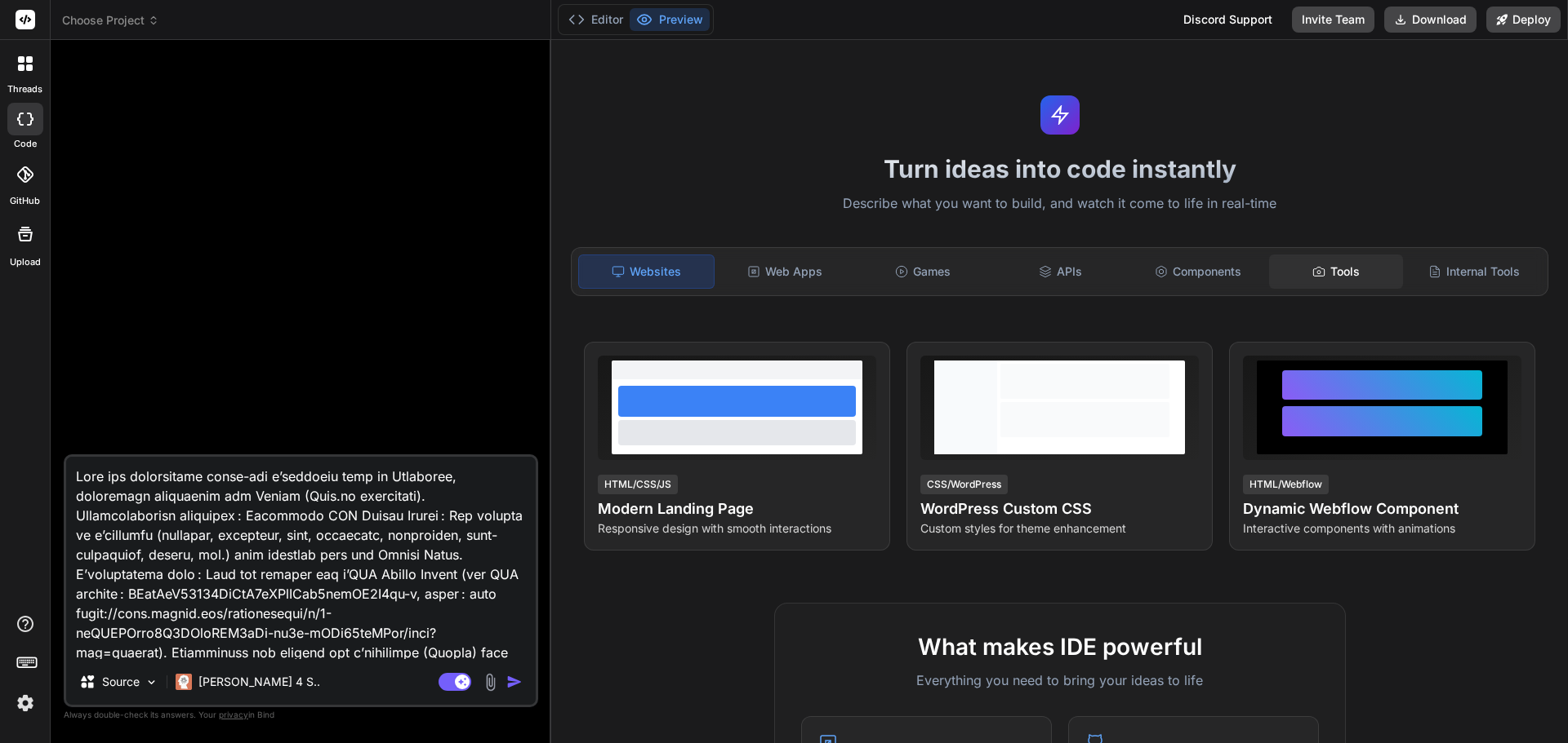
click at [1337, 270] on div "Tools" at bounding box center [1337, 272] width 135 height 35
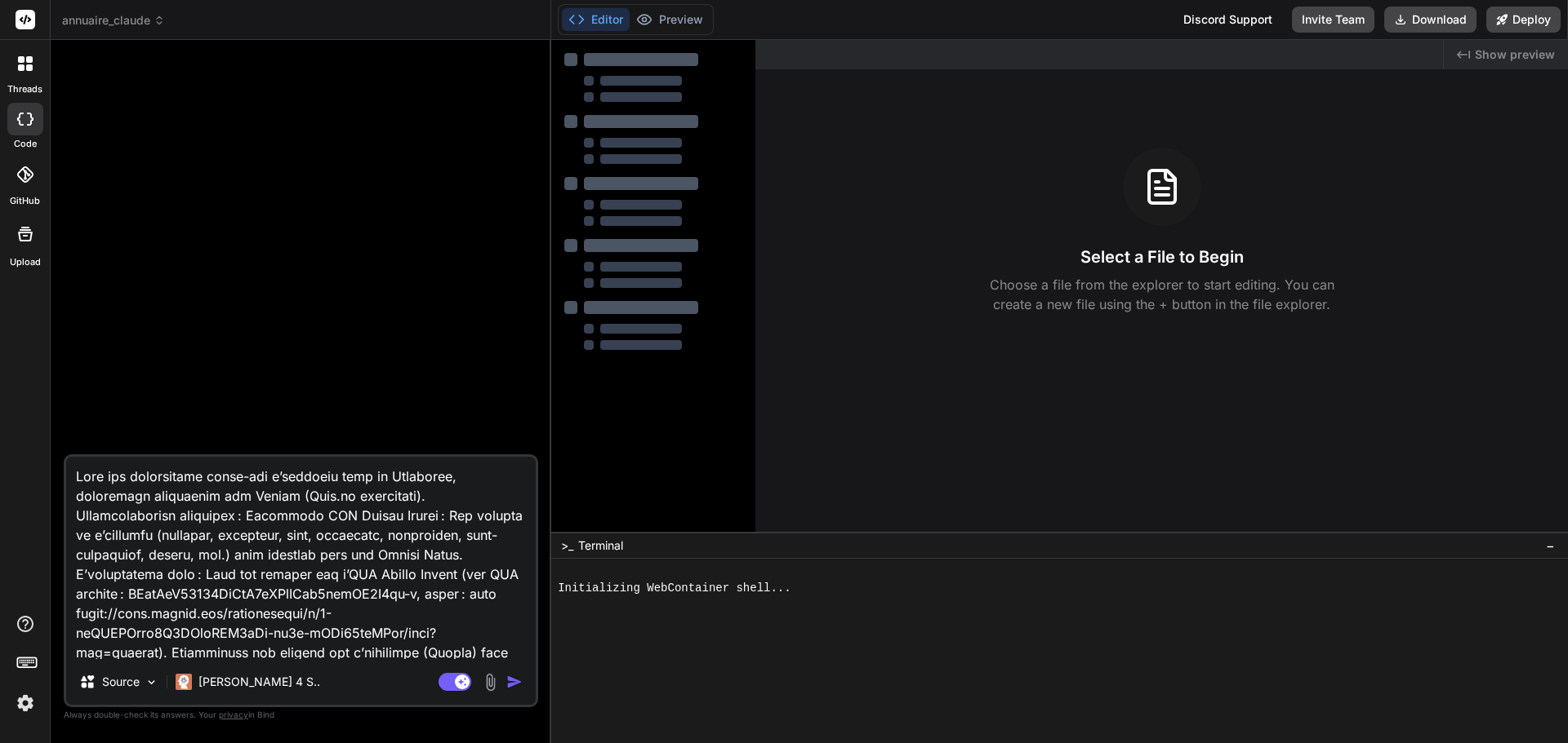
click at [143, 21] on span "annuaire_claude" at bounding box center [113, 20] width 103 height 16
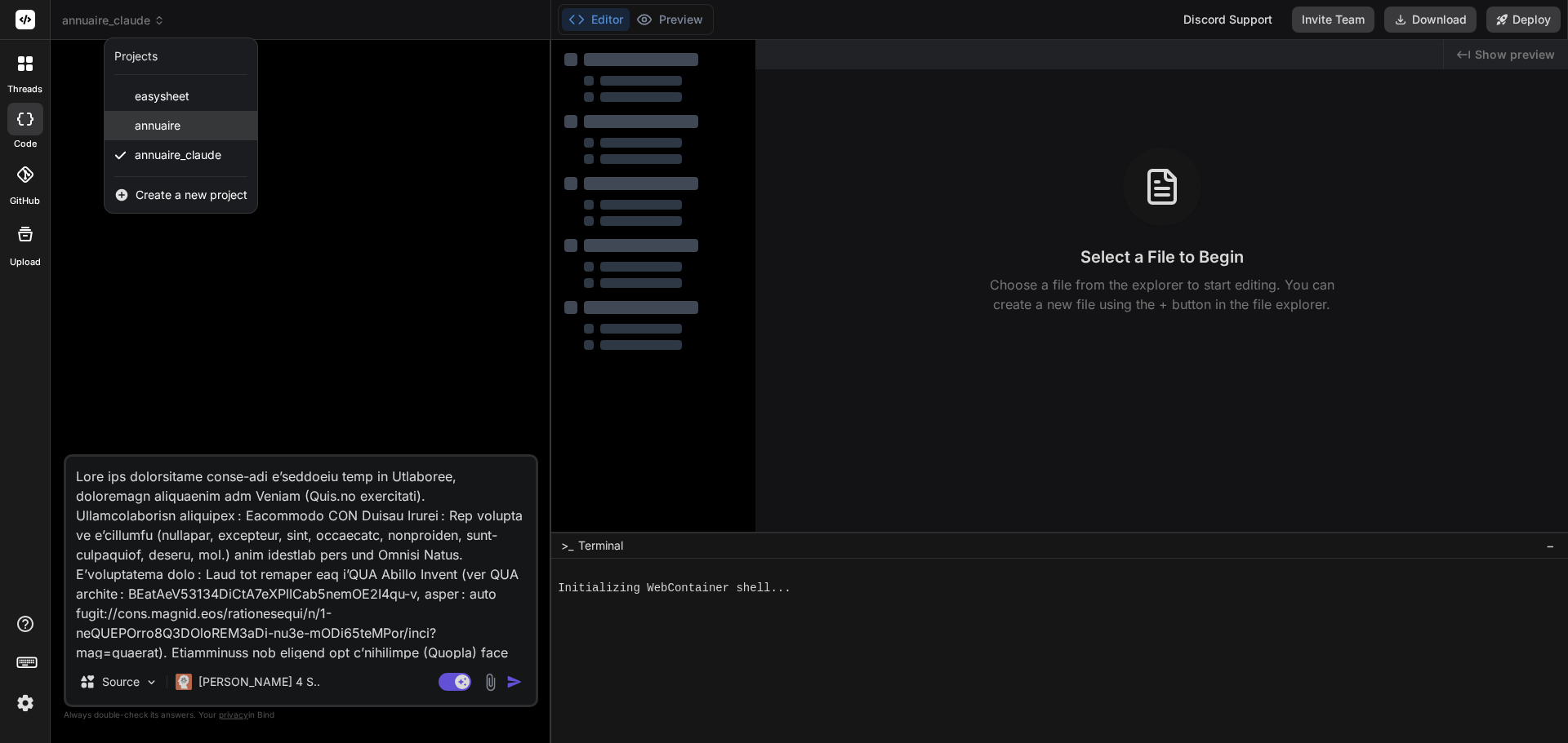
click at [147, 128] on span "annuaire" at bounding box center [157, 125] width 45 height 16
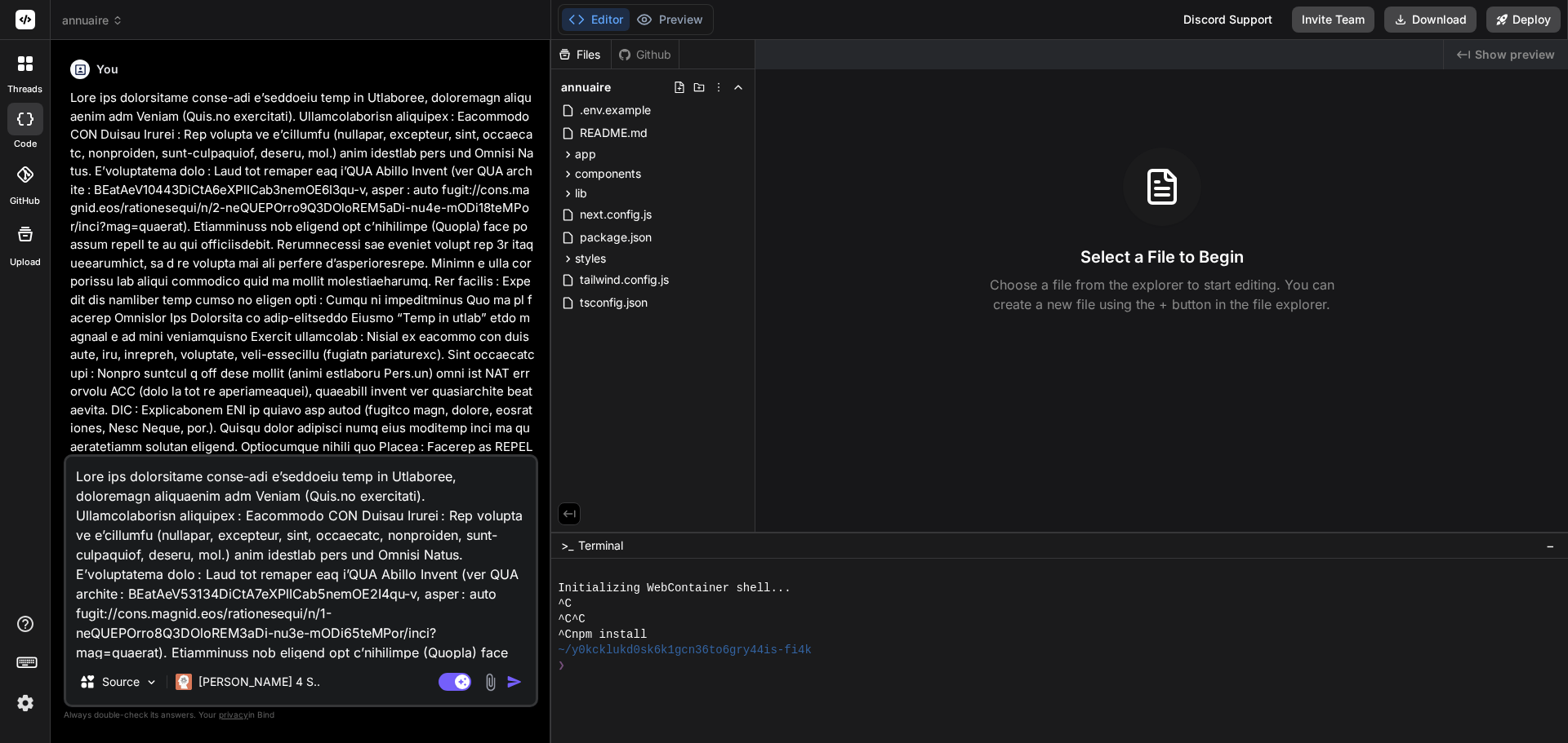
click at [75, 24] on span "annuaire" at bounding box center [93, 20] width 62 height 16
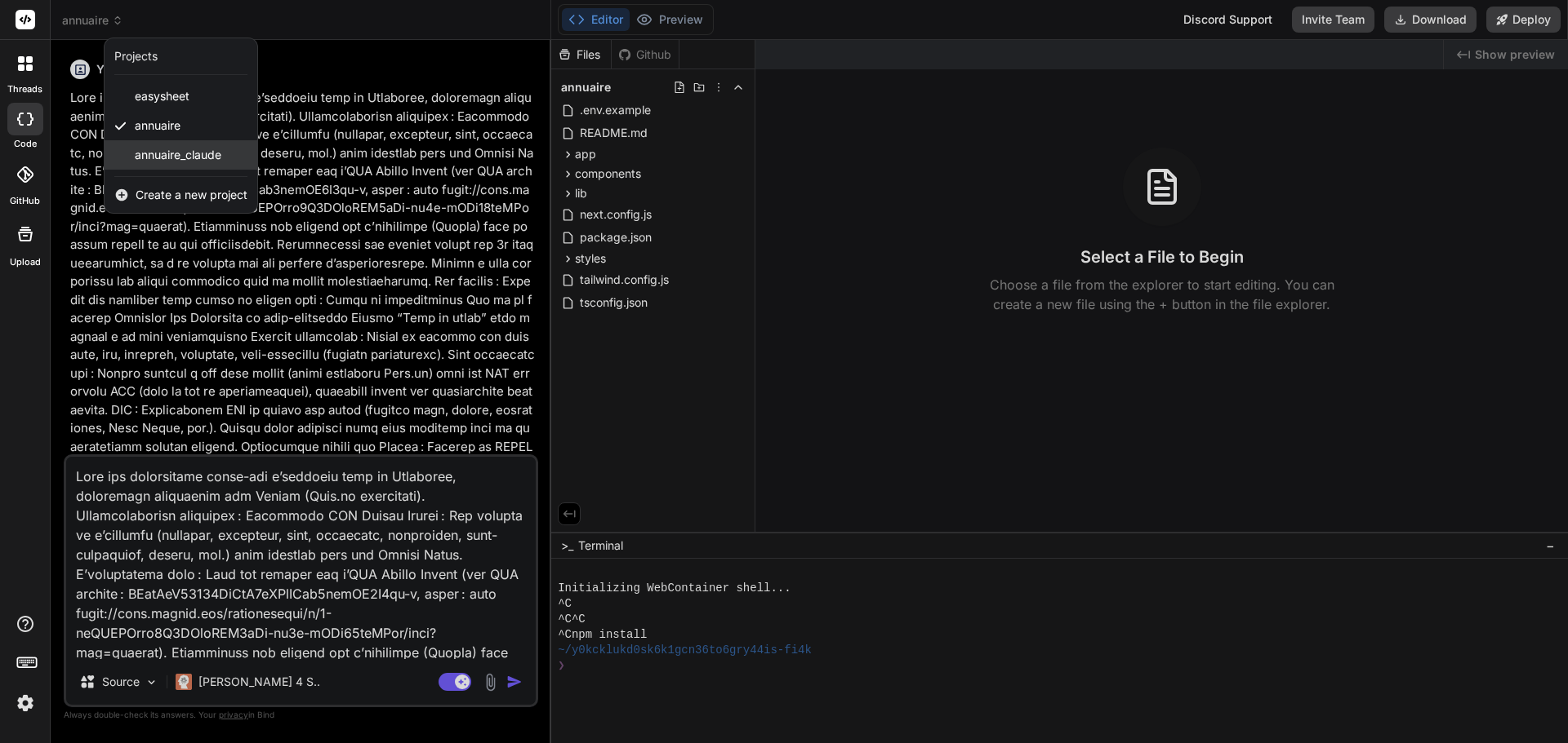
click at [159, 147] on span "annuaire_claude" at bounding box center [178, 154] width 87 height 16
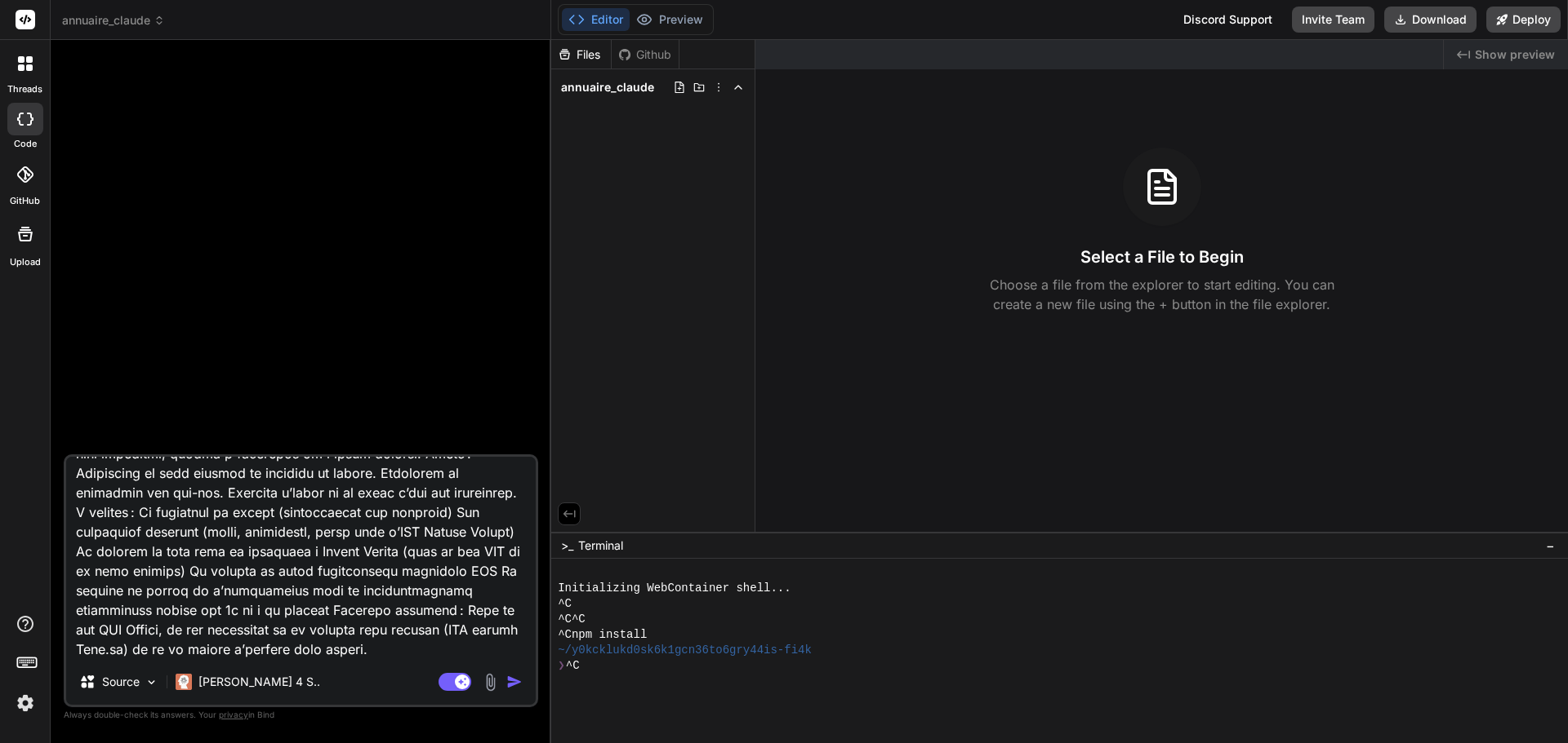
scroll to position [591, 0]
click at [513, 680] on img "button" at bounding box center [514, 681] width 16 height 16
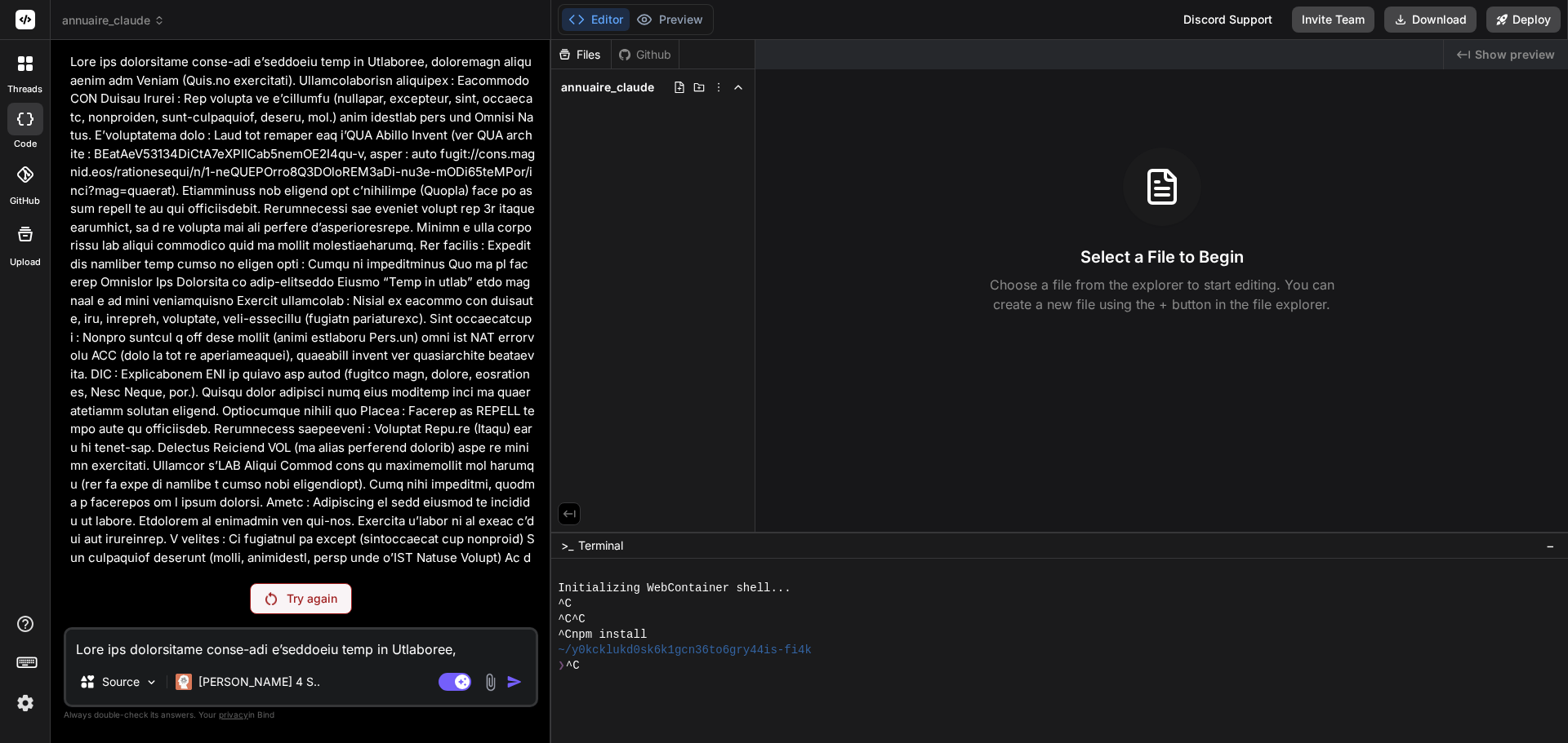
scroll to position [0, 0]
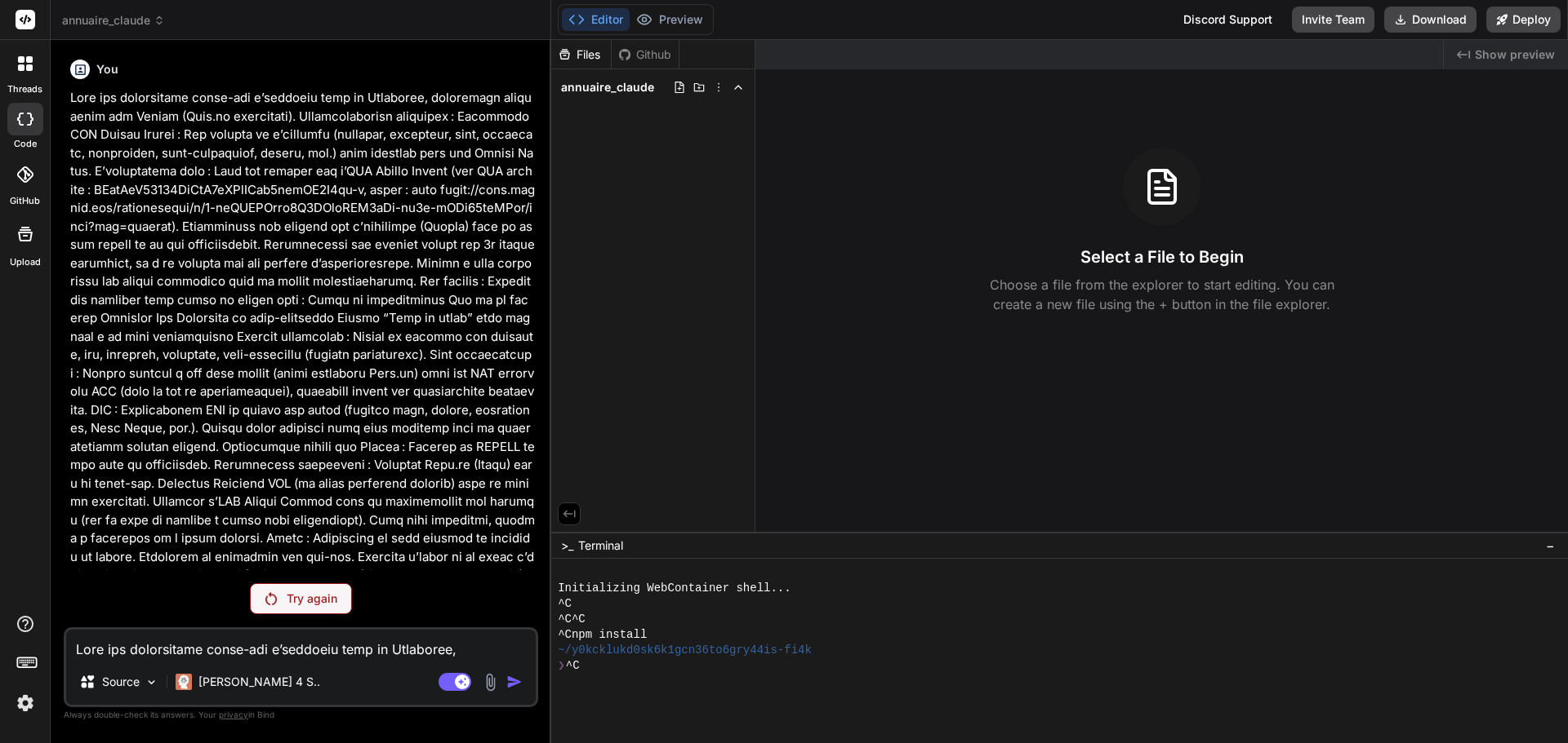
click at [128, 20] on span "annuaire_claude" at bounding box center [113, 20] width 103 height 16
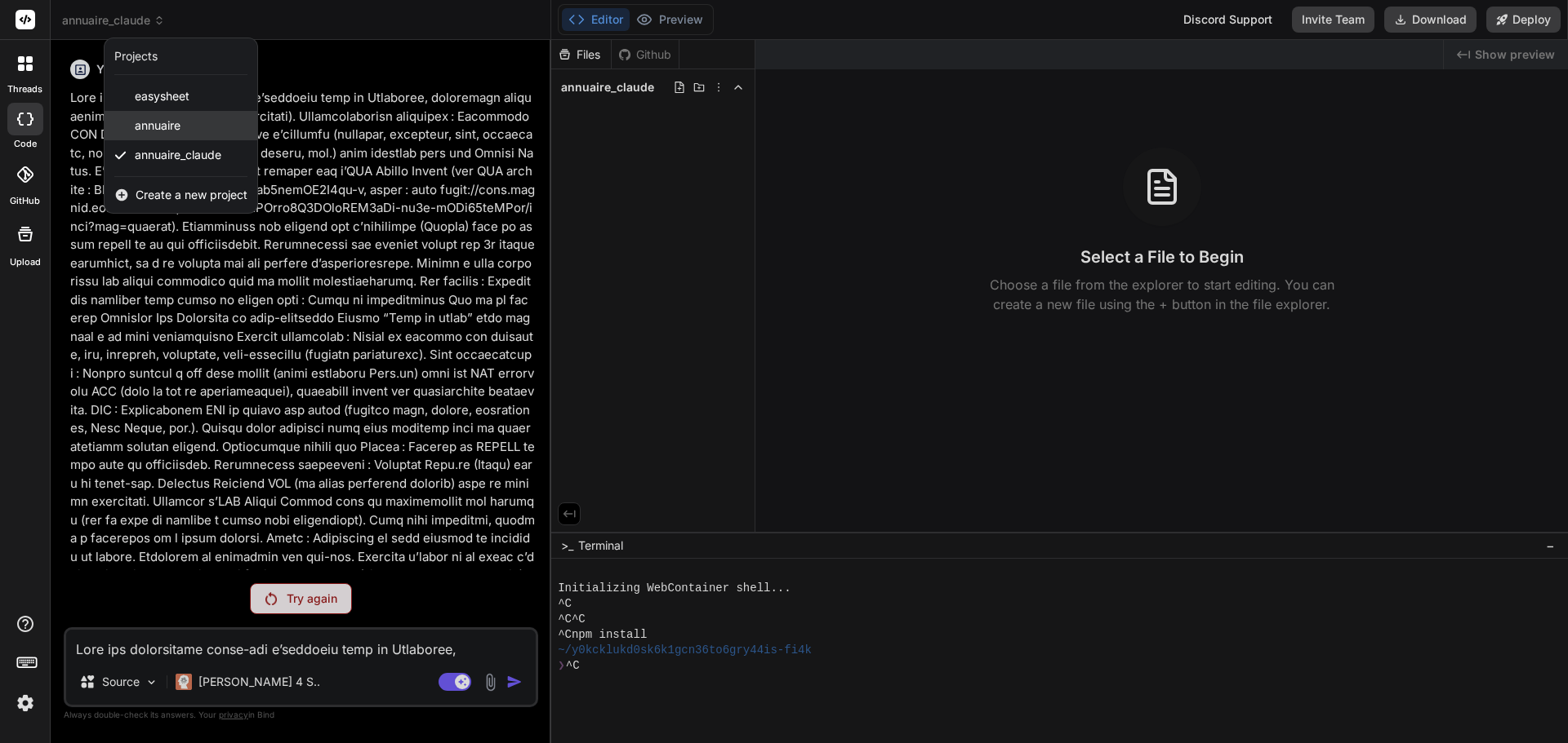
click at [146, 120] on span "annuaire" at bounding box center [157, 125] width 45 height 16
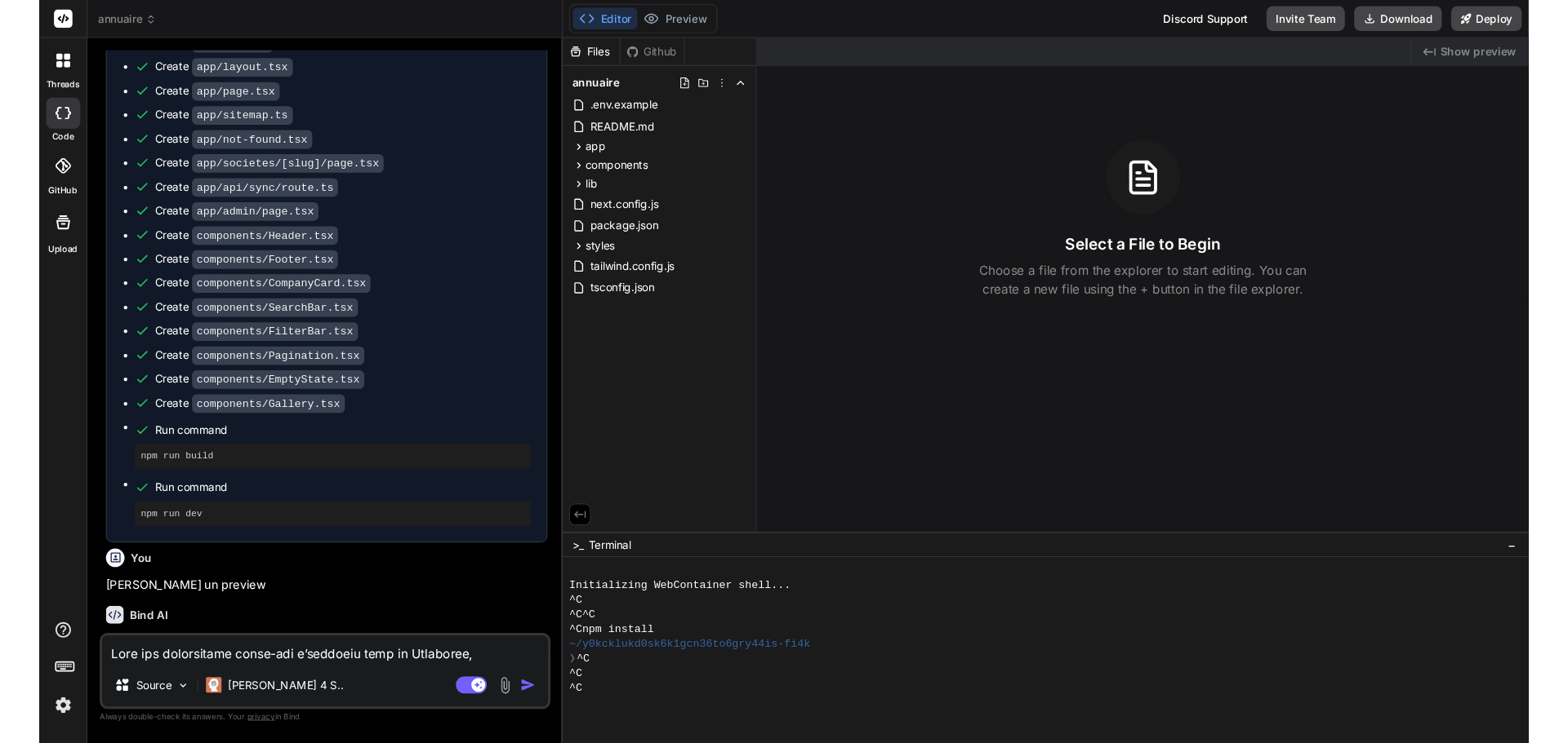
scroll to position [2139, 0]
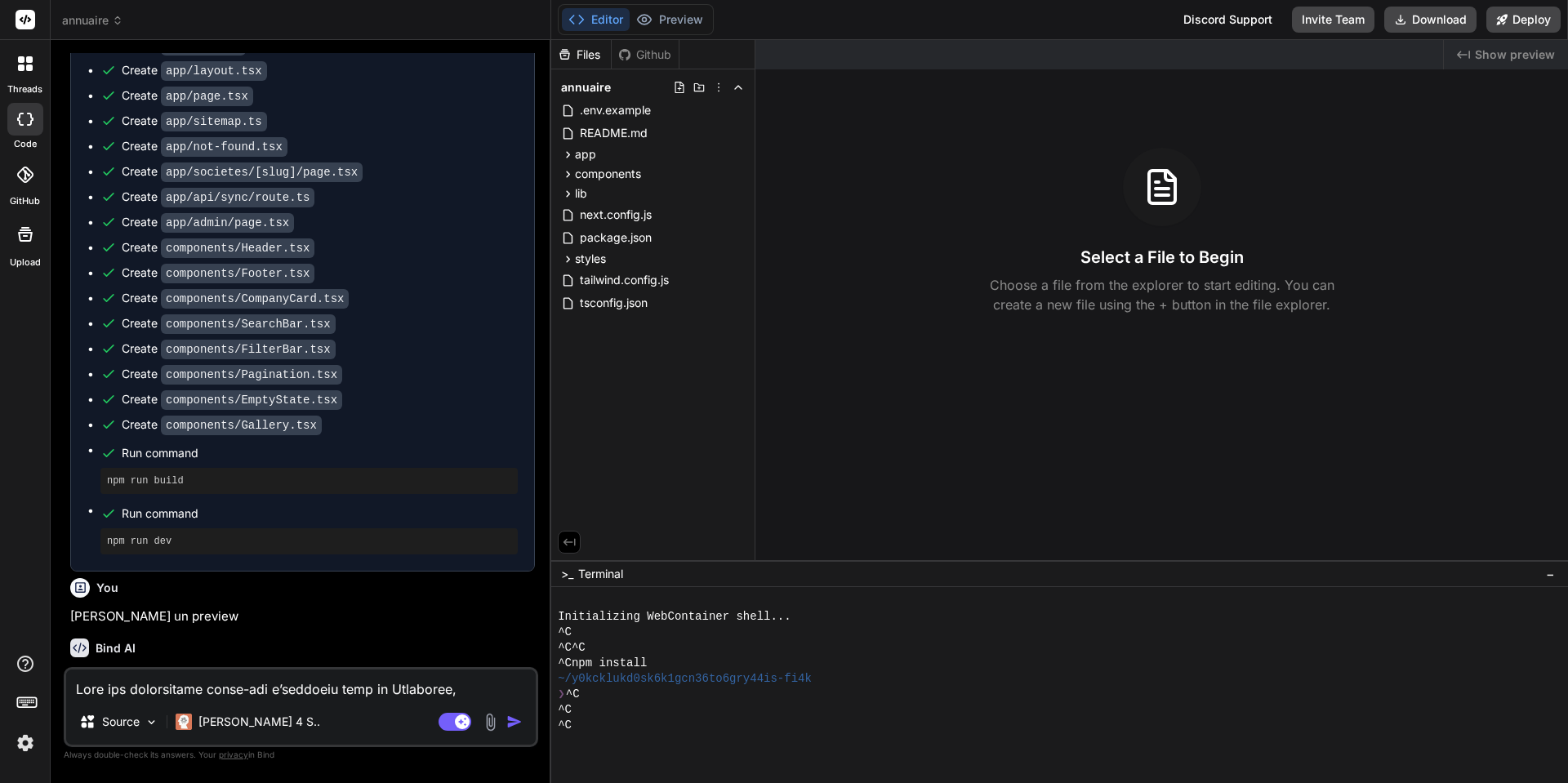
type textarea "x"
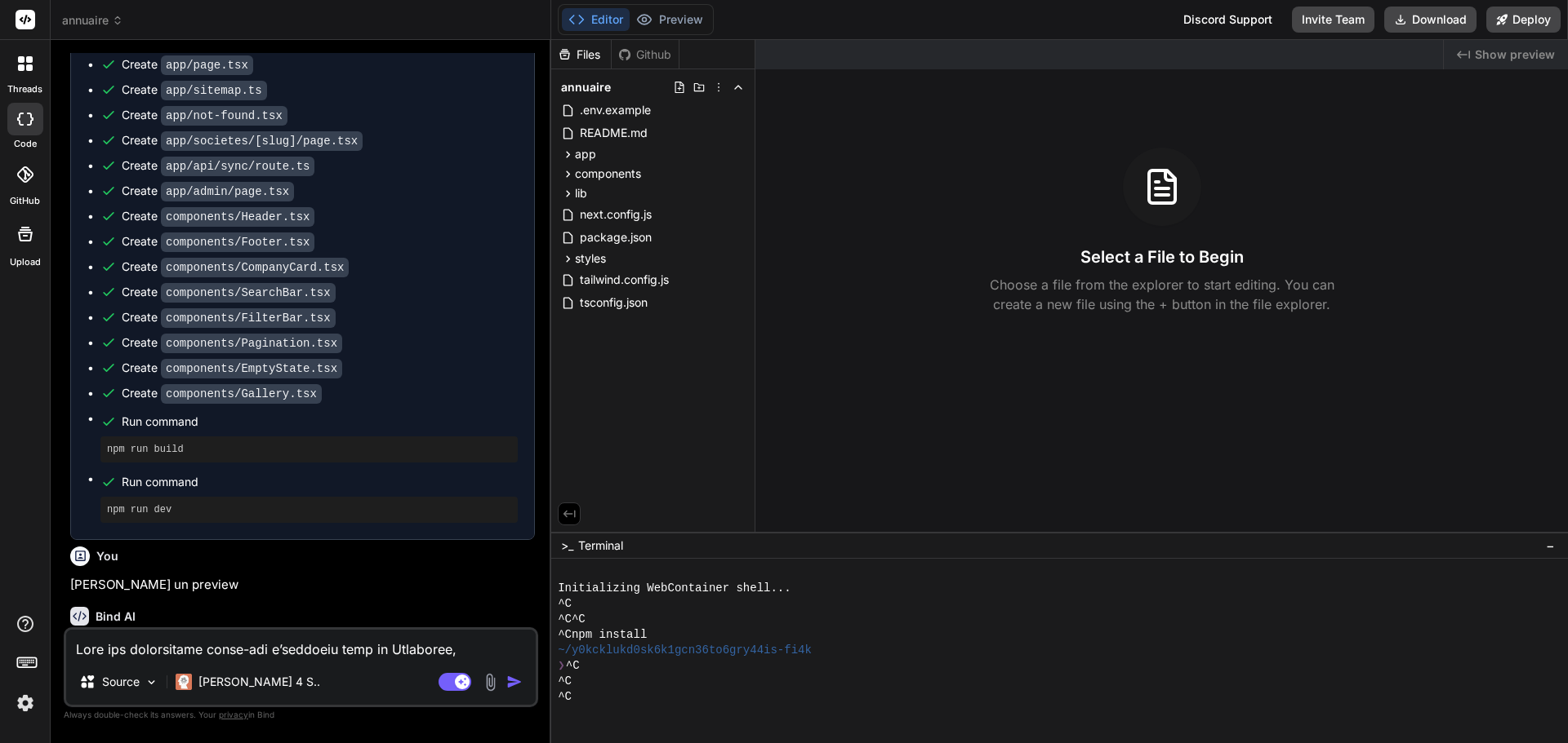
scroll to position [2117, 0]
